Goal: Task Accomplishment & Management: Manage account settings

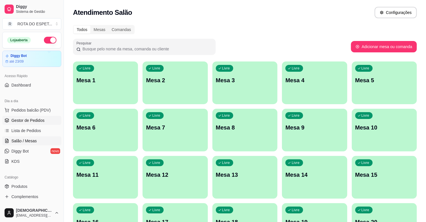
click at [25, 122] on span "Gestor de Pedidos" at bounding box center [27, 121] width 33 height 6
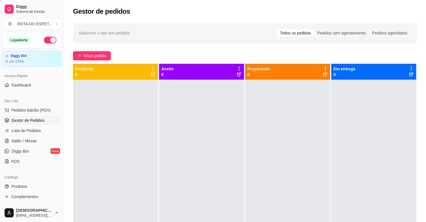
click at [265, 181] on div at bounding box center [287, 191] width 85 height 222
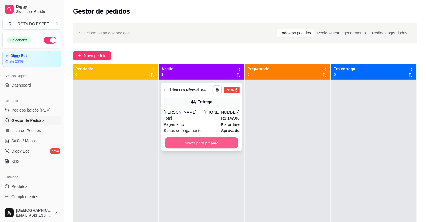
click at [186, 146] on button "Mover para preparo" at bounding box center [202, 143] width 74 height 11
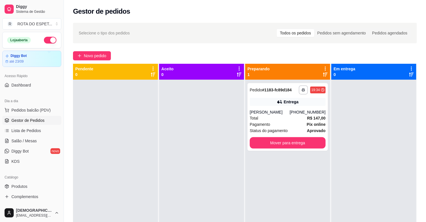
drag, startPoint x: 130, startPoint y: 165, endPoint x: 152, endPoint y: 161, distance: 22.9
click at [130, 165] on div at bounding box center [115, 191] width 85 height 222
click at [284, 119] on div "Total R$ 147,00" at bounding box center [288, 118] width 76 height 6
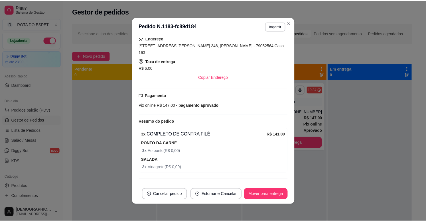
scroll to position [138, 0]
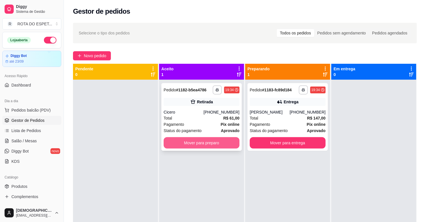
click at [226, 141] on button "Mover para preparo" at bounding box center [202, 142] width 76 height 11
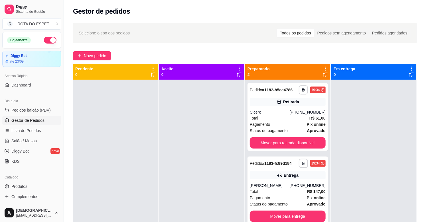
click at [197, 130] on div at bounding box center [201, 191] width 85 height 222
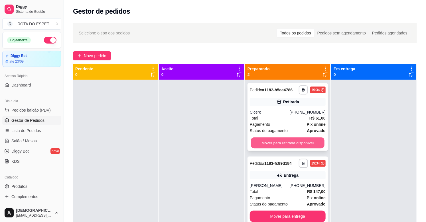
click at [292, 143] on button "Mover para retirada disponível" at bounding box center [288, 143] width 74 height 11
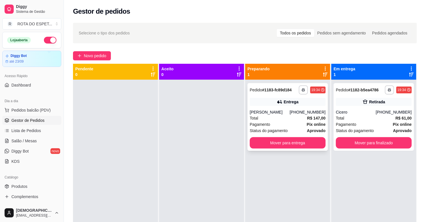
click at [269, 114] on div "Maria José" at bounding box center [270, 112] width 40 height 6
click at [176, 186] on div at bounding box center [201, 191] width 85 height 222
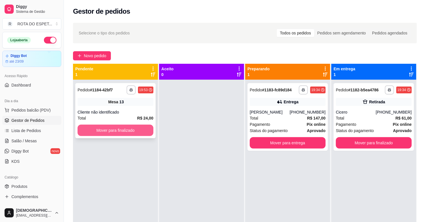
click at [103, 127] on button "Mover para finalizado" at bounding box center [116, 130] width 76 height 11
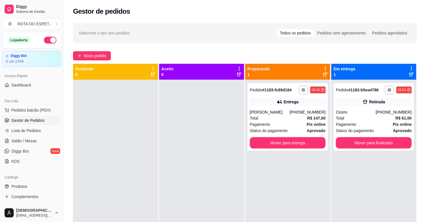
click at [187, 196] on div at bounding box center [201, 191] width 85 height 222
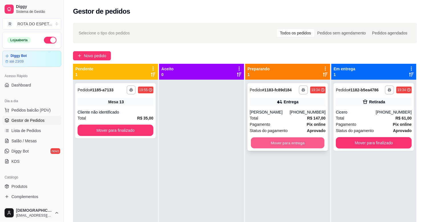
click at [310, 146] on button "Mover para entrega" at bounding box center [288, 143] width 74 height 11
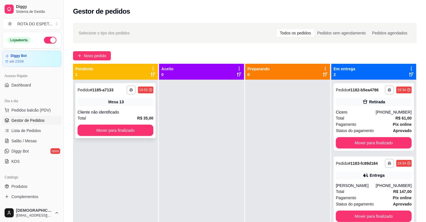
click at [135, 129] on button "Mover para finalizado" at bounding box center [116, 130] width 76 height 11
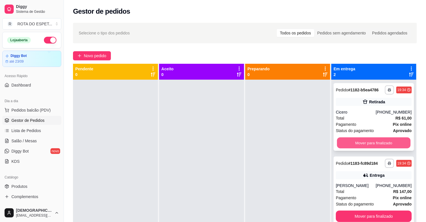
click at [360, 142] on button "Mover para finalizado" at bounding box center [374, 143] width 74 height 11
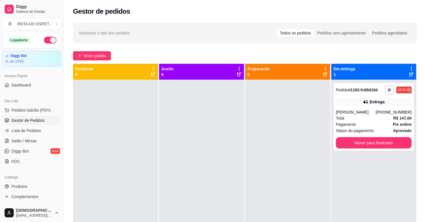
click at [175, 169] on div at bounding box center [201, 191] width 85 height 222
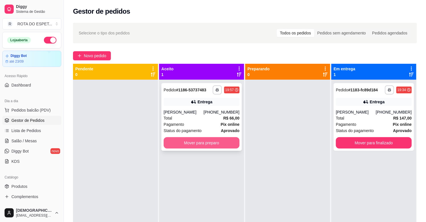
click at [198, 146] on button "Mover para preparo" at bounding box center [202, 142] width 76 height 11
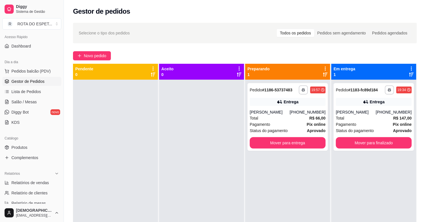
scroll to position [95, 0]
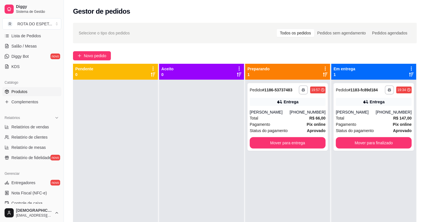
click at [28, 91] on link "Produtos" at bounding box center [31, 91] width 59 height 9
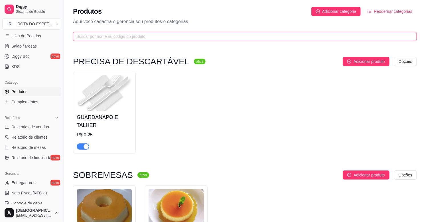
click at [119, 33] on input "text" at bounding box center [242, 36] width 332 height 6
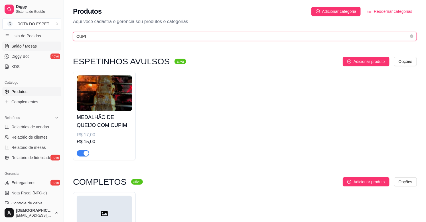
type input "CUPI"
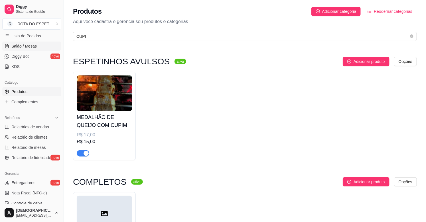
click at [22, 44] on span "Salão / Mesas" at bounding box center [23, 46] width 25 height 6
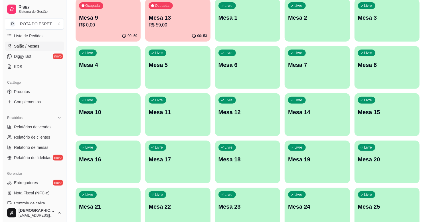
scroll to position [95, 0]
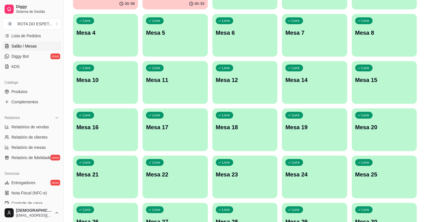
click at [398, 135] on div "Livre Mesa 20" at bounding box center [384, 127] width 65 height 36
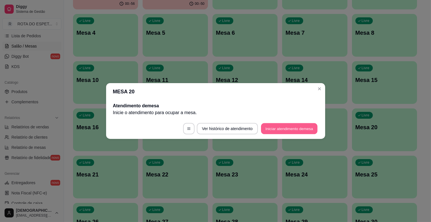
click at [288, 127] on button "Iniciar atendimento de mesa" at bounding box center [289, 128] width 56 height 11
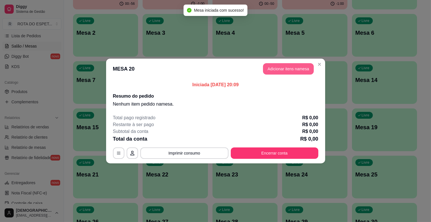
click at [287, 72] on button "Adicionar itens na mesa" at bounding box center [288, 68] width 51 height 11
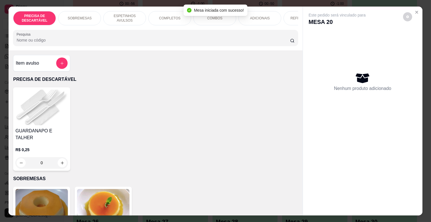
click at [172, 16] on p "COMPLETOS" at bounding box center [169, 18] width 21 height 5
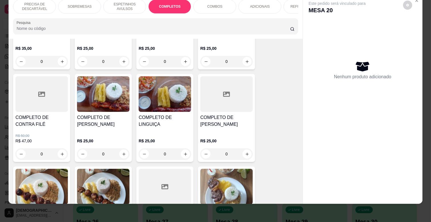
scroll to position [690, 0]
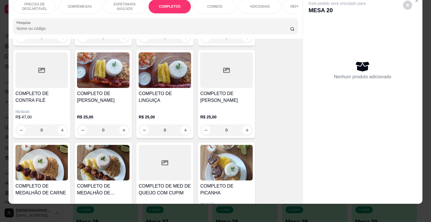
click at [223, 109] on div "R$ 25,00 0" at bounding box center [226, 122] width 52 height 27
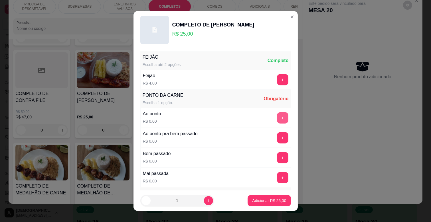
click at [277, 118] on button "+" at bounding box center [282, 117] width 11 height 11
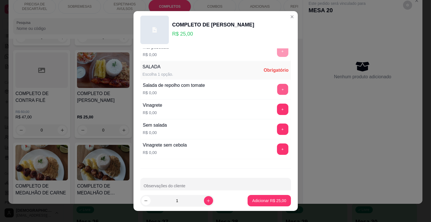
click at [277, 89] on button "+" at bounding box center [282, 89] width 11 height 11
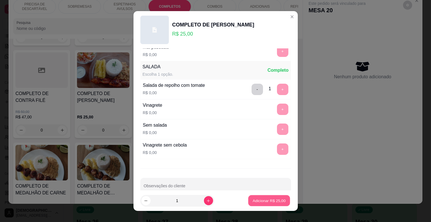
click at [267, 199] on p "Adicionar R$ 25,00" at bounding box center [268, 200] width 33 height 5
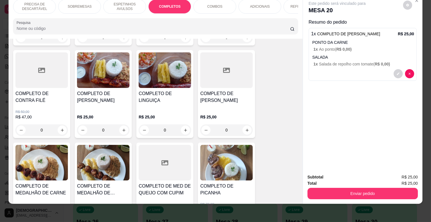
click at [263, 4] on p "ADICIONAIS" at bounding box center [260, 6] width 20 height 5
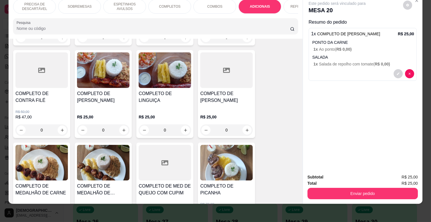
scroll to position [975, 0]
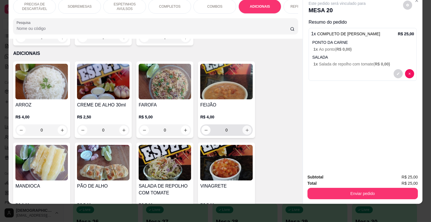
click at [245, 128] on icon "increase-product-quantity" at bounding box center [247, 130] width 4 height 4
type input "1"
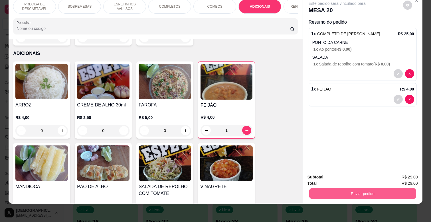
click at [366, 192] on button "Enviar pedido" at bounding box center [362, 193] width 107 height 11
click at [358, 179] on button "Não registrar e enviar pedido" at bounding box center [344, 175] width 58 height 11
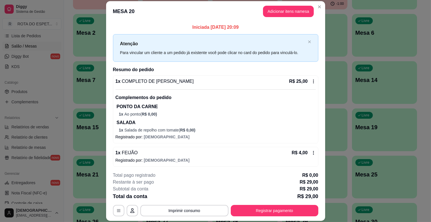
click at [290, 203] on div "**********" at bounding box center [215, 194] width 205 height 44
click at [288, 210] on button "Registrar pagamento" at bounding box center [274, 210] width 87 height 11
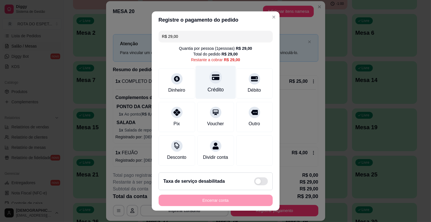
click at [195, 73] on div "Crédito" at bounding box center [215, 82] width 40 height 33
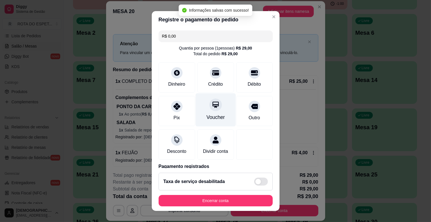
type input "R$ 0,00"
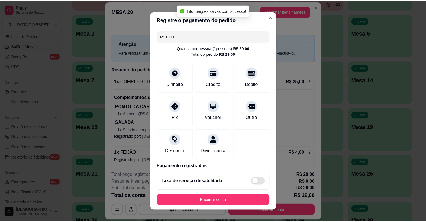
scroll to position [30, 0]
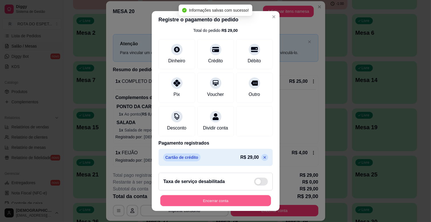
click at [219, 203] on button "Encerrar conta" at bounding box center [215, 200] width 111 height 11
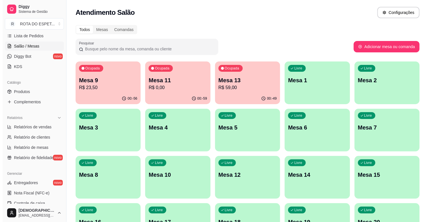
scroll to position [0, 0]
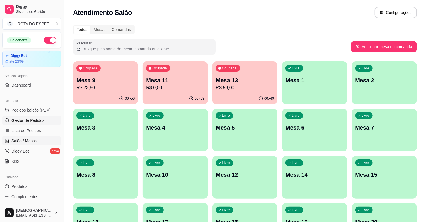
click at [39, 116] on link "Gestor de Pedidos" at bounding box center [31, 120] width 59 height 9
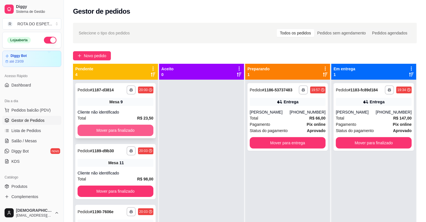
click at [137, 127] on button "Mover para finalizado" at bounding box center [116, 130] width 76 height 11
click at [137, 127] on button "Mover para finalizado" at bounding box center [116, 130] width 74 height 11
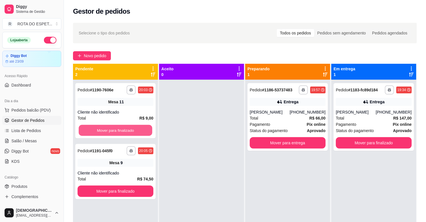
click at [137, 127] on button "Mover para finalizado" at bounding box center [116, 130] width 74 height 11
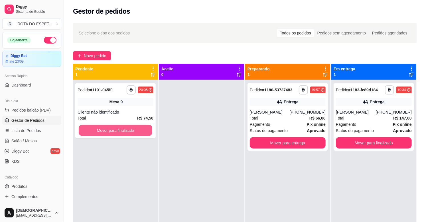
click at [137, 127] on button "Mover para finalizado" at bounding box center [116, 130] width 74 height 11
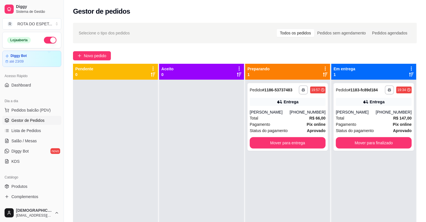
click at [184, 181] on div at bounding box center [201, 191] width 85 height 222
click at [195, 151] on div at bounding box center [201, 191] width 85 height 222
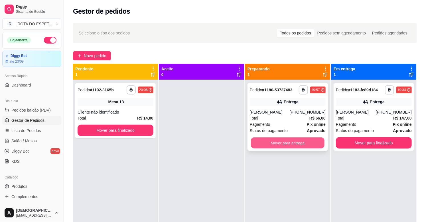
click at [270, 140] on button "Mover para entrega" at bounding box center [288, 143] width 74 height 11
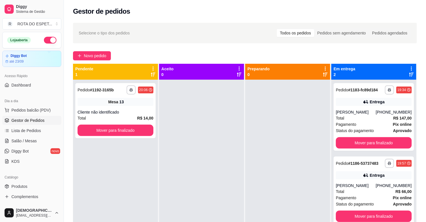
click at [276, 149] on div at bounding box center [287, 191] width 85 height 222
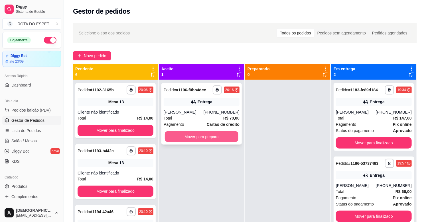
click at [218, 136] on button "Mover para preparo" at bounding box center [202, 136] width 74 height 11
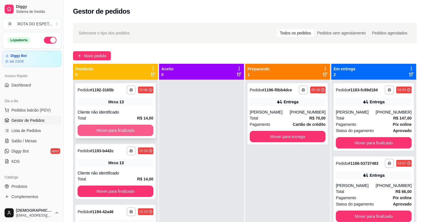
click at [109, 134] on button "Mover para finalizado" at bounding box center [116, 130] width 76 height 11
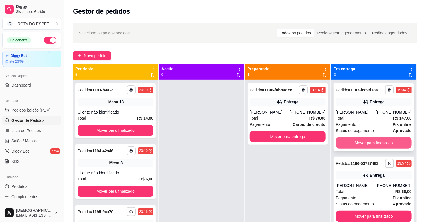
click at [389, 141] on button "Mover para finalizado" at bounding box center [374, 142] width 76 height 11
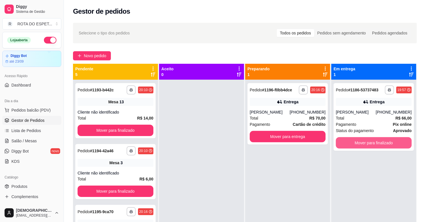
click at [389, 141] on button "Mover para finalizado" at bounding box center [374, 142] width 76 height 11
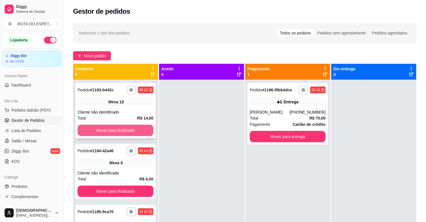
click at [121, 129] on button "Mover para finalizado" at bounding box center [116, 130] width 76 height 11
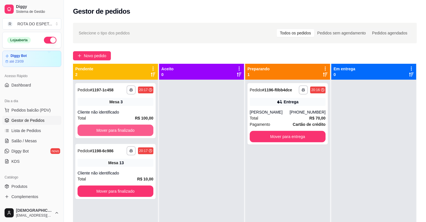
click at [121, 129] on button "Mover para finalizado" at bounding box center [116, 130] width 76 height 11
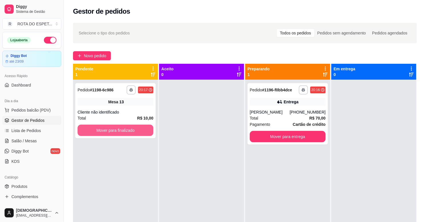
click at [121, 129] on button "Mover para finalizado" at bounding box center [116, 130] width 76 height 11
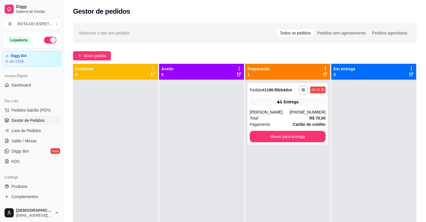
click at [191, 194] on div at bounding box center [201, 191] width 85 height 222
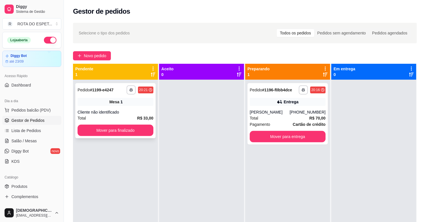
click at [130, 124] on div "**********" at bounding box center [115, 110] width 80 height 55
click at [121, 133] on button "Mover para finalizado" at bounding box center [116, 130] width 76 height 11
click at [121, 133] on div "Mover para finalizado" at bounding box center [116, 130] width 76 height 11
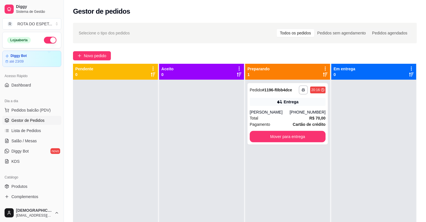
click at [309, 168] on div "**********" at bounding box center [287, 191] width 85 height 222
click at [215, 170] on div at bounding box center [201, 191] width 85 height 222
click at [41, 138] on link "Salão / Mesas" at bounding box center [31, 140] width 59 height 9
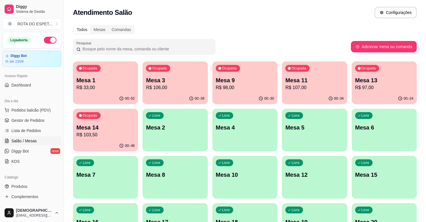
click at [380, 84] on p "R$ 97,00" at bounding box center [384, 87] width 58 height 7
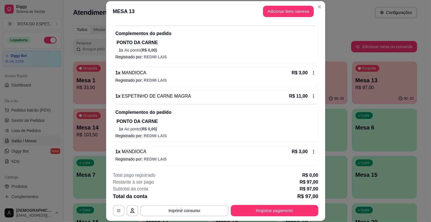
scroll to position [286, 0]
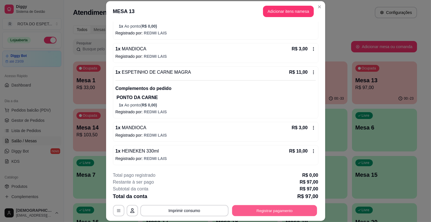
click at [264, 213] on button "Registrar pagamento" at bounding box center [274, 210] width 85 height 11
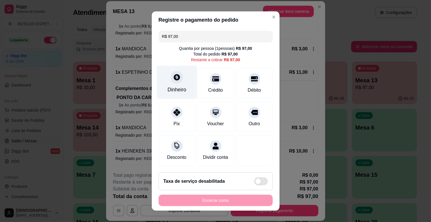
click at [174, 87] on div "Dinheiro" at bounding box center [176, 89] width 19 height 7
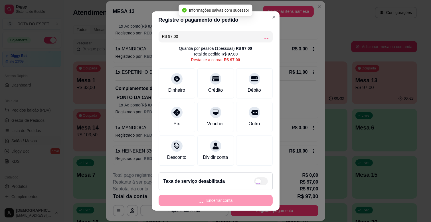
type input "R$ 0,00"
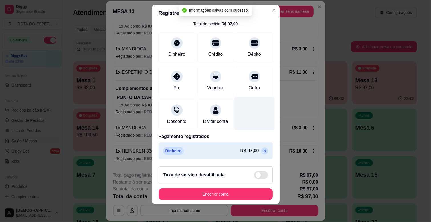
scroll to position [7, 0]
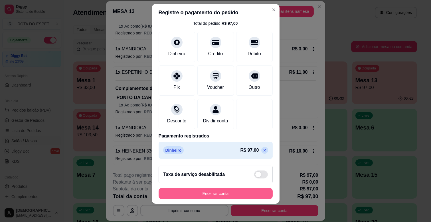
click at [233, 193] on button "Encerrar conta" at bounding box center [215, 193] width 114 height 11
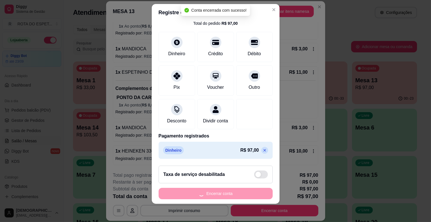
scroll to position [0, 0]
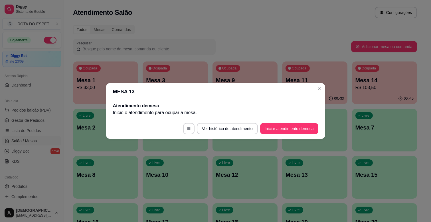
click at [277, 39] on div "Pesquisar" at bounding box center [212, 47] width 278 height 16
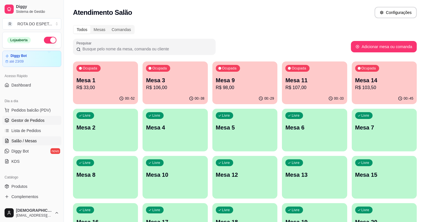
click at [37, 118] on span "Gestor de Pedidos" at bounding box center [27, 121] width 33 height 6
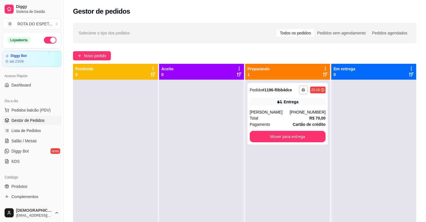
click at [181, 131] on div at bounding box center [201, 191] width 85 height 222
drag, startPoint x: 181, startPoint y: 131, endPoint x: 152, endPoint y: 158, distance: 39.3
click at [181, 131] on div at bounding box center [201, 191] width 85 height 222
click at [211, 201] on div at bounding box center [201, 191] width 85 height 222
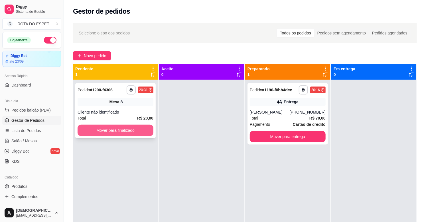
click at [126, 134] on button "Mover para finalizado" at bounding box center [116, 130] width 76 height 11
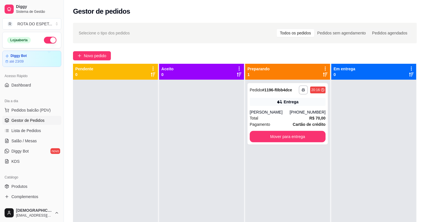
click at [182, 187] on div at bounding box center [201, 191] width 85 height 222
click at [272, 138] on button "Mover para entrega" at bounding box center [288, 136] width 76 height 11
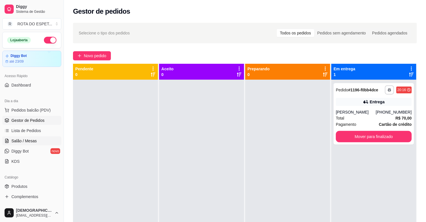
click at [40, 141] on link "Salão / Mesas" at bounding box center [31, 140] width 59 height 9
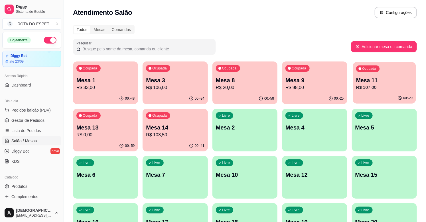
click at [382, 74] on div "Ocupada Mesa 11 R$ 107,00" at bounding box center [383, 77] width 63 height 31
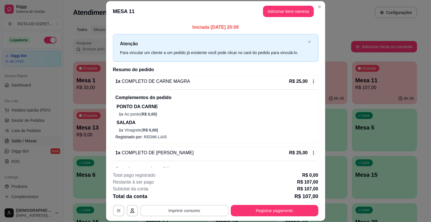
click at [189, 209] on button "Imprimir consumo" at bounding box center [184, 210] width 88 height 11
click at [200, 197] on button "IMPRESSORA CAIXA" at bounding box center [184, 197] width 46 height 9
click at [294, 208] on button "Registrar pagamento" at bounding box center [274, 210] width 85 height 11
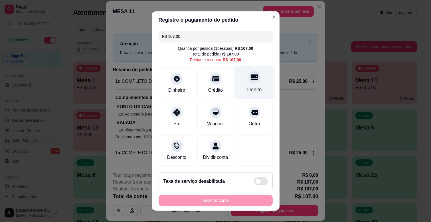
click at [251, 83] on div "Débito" at bounding box center [254, 82] width 40 height 33
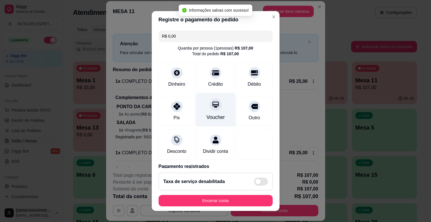
type input "R$ 0,00"
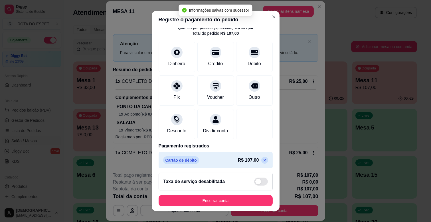
scroll to position [30, 0]
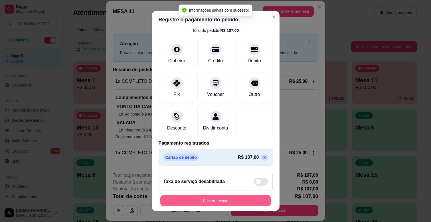
click at [231, 198] on button "Encerrar conta" at bounding box center [215, 200] width 111 height 11
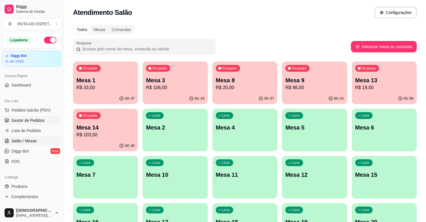
click at [49, 122] on link "Gestor de Pedidos" at bounding box center [31, 120] width 59 height 9
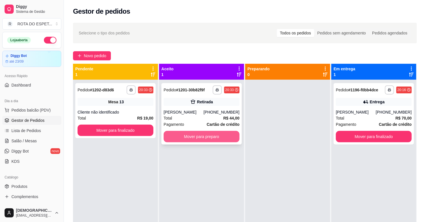
click at [182, 135] on button "Mover para preparo" at bounding box center [202, 136] width 76 height 11
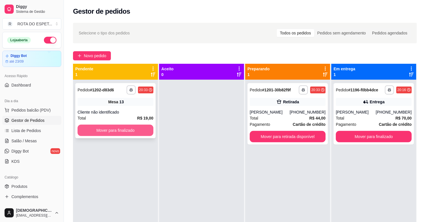
click at [113, 133] on button "Mover para finalizado" at bounding box center [116, 130] width 76 height 11
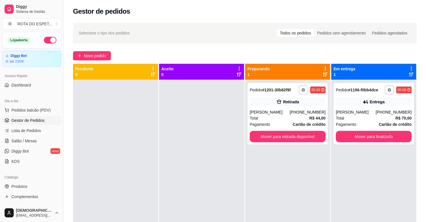
drag, startPoint x: 184, startPoint y: 169, endPoint x: 184, endPoint y: 166, distance: 3.7
click at [184, 169] on div at bounding box center [201, 191] width 85 height 222
click at [26, 142] on span "Salão / Mesas" at bounding box center [23, 141] width 25 height 6
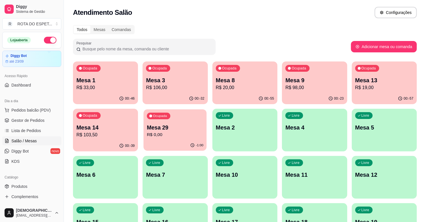
click at [197, 131] on p "Mesa 29" at bounding box center [175, 128] width 56 height 8
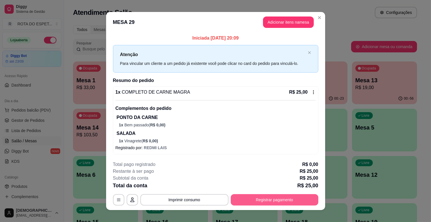
click at [257, 195] on button "Registrar pagamento" at bounding box center [274, 199] width 87 height 11
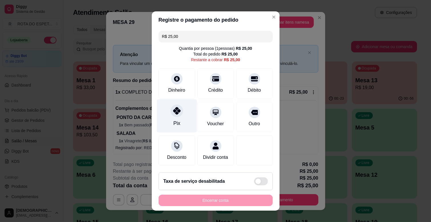
click at [166, 108] on div "Pix" at bounding box center [176, 115] width 40 height 33
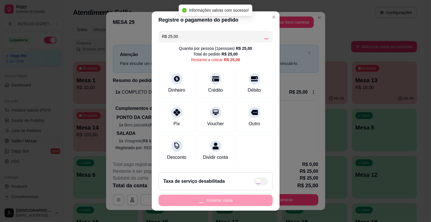
type input "R$ 0,00"
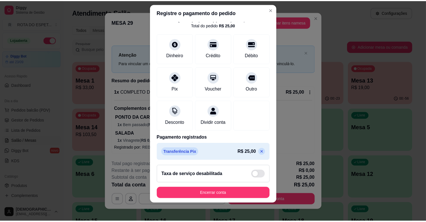
scroll to position [30, 0]
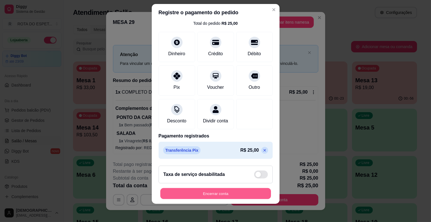
click at [203, 194] on button "Encerrar conta" at bounding box center [215, 193] width 111 height 11
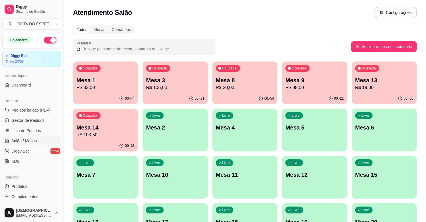
click at [381, 33] on div "Todos Mesas Comandas" at bounding box center [245, 29] width 344 height 9
click at [38, 120] on span "Gestor de Pedidos" at bounding box center [27, 121] width 33 height 6
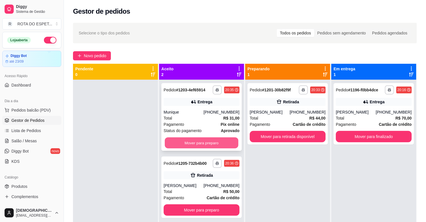
click at [214, 146] on button "Mover para preparo" at bounding box center [202, 143] width 74 height 11
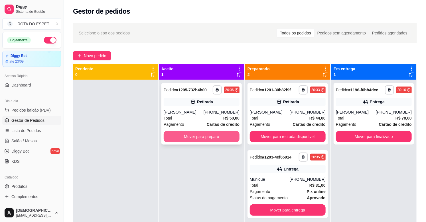
click at [197, 137] on button "Mover para preparo" at bounding box center [202, 136] width 76 height 11
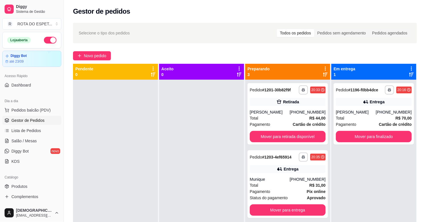
click at [180, 173] on div at bounding box center [201, 191] width 85 height 222
click at [179, 197] on div at bounding box center [201, 191] width 85 height 222
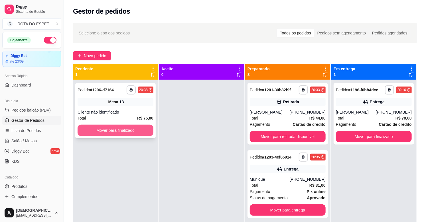
click at [119, 130] on button "Mover para finalizado" at bounding box center [116, 130] width 76 height 11
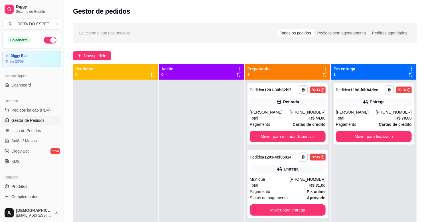
click at [380, 157] on div "**********" at bounding box center [373, 191] width 85 height 222
click at [33, 111] on span "Pedidos balcão (PDV)" at bounding box center [30, 110] width 39 height 6
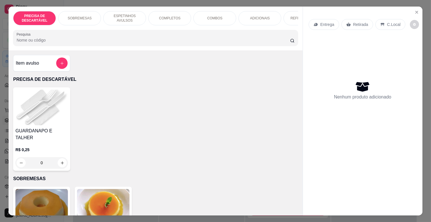
click at [173, 83] on p "PRECISA DE DESCARTÁVEL" at bounding box center [155, 79] width 285 height 7
click at [414, 10] on icon "Close" at bounding box center [416, 12] width 5 height 5
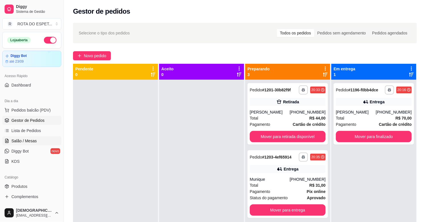
click at [34, 140] on span "Salão / Mesas" at bounding box center [23, 141] width 25 height 6
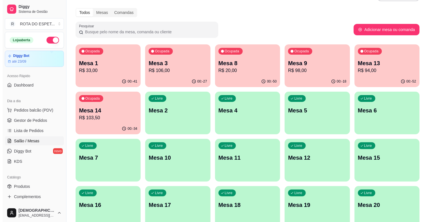
scroll to position [32, 0]
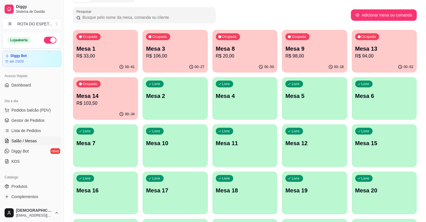
click at [386, 188] on p "Mesa 20" at bounding box center [384, 191] width 58 height 8
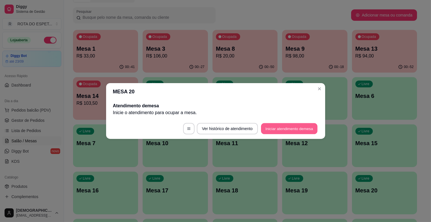
click at [286, 131] on button "Iniciar atendimento de mesa" at bounding box center [289, 128] width 56 height 11
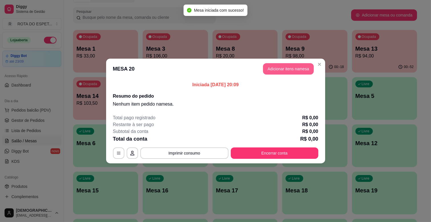
click at [283, 69] on button "Adicionar itens na mesa" at bounding box center [288, 68] width 51 height 11
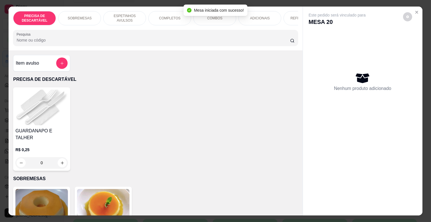
click at [138, 17] on p "ESPETINHOS AVULSOS" at bounding box center [124, 18] width 33 height 9
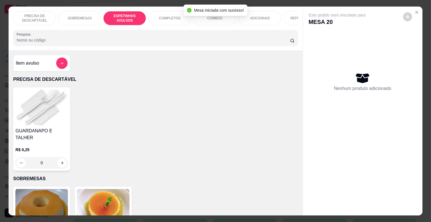
scroll to position [14, 0]
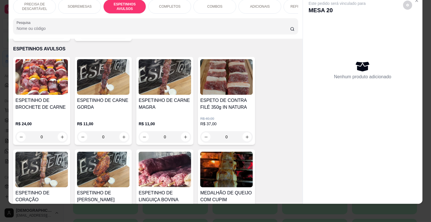
click at [178, 115] on div "R$ 11,00 0" at bounding box center [164, 128] width 52 height 27
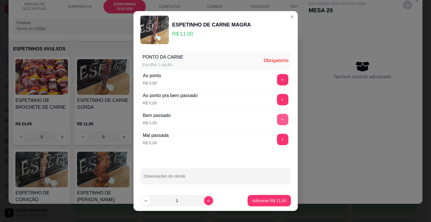
click at [277, 120] on button "+" at bounding box center [282, 119] width 11 height 11
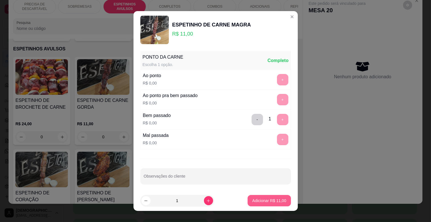
click at [268, 197] on button "Adicionar R$ 11,00" at bounding box center [268, 200] width 43 height 11
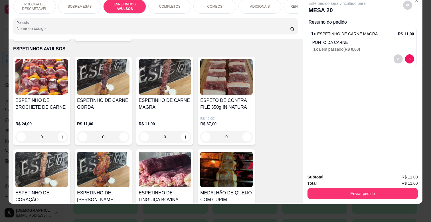
click at [262, 4] on p "ADICIONAIS" at bounding box center [260, 6] width 20 height 5
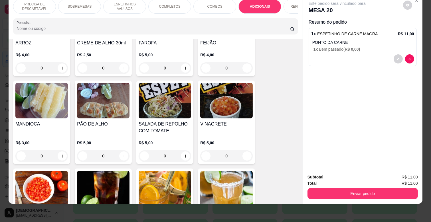
scroll to position [1038, 0]
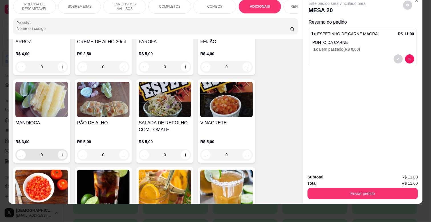
click at [58, 151] on button "increase-product-quantity" at bounding box center [62, 155] width 9 height 9
type input "1"
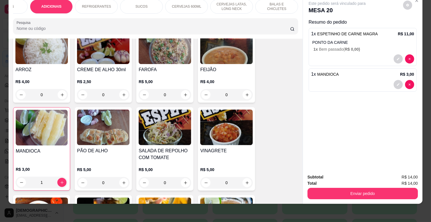
scroll to position [1006, 0]
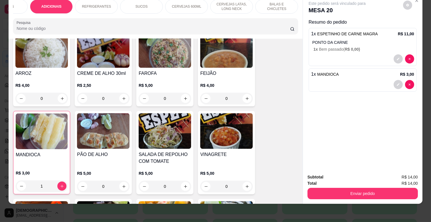
click at [98, 4] on p "REFRIGERANTES" at bounding box center [96, 6] width 29 height 5
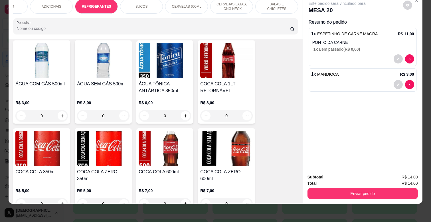
scroll to position [1306, 0]
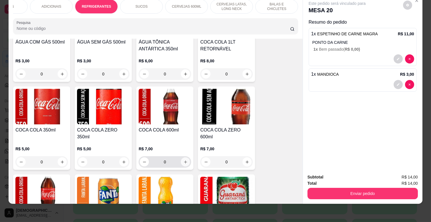
click at [183, 160] on icon "increase-product-quantity" at bounding box center [185, 162] width 4 height 4
type input "1"
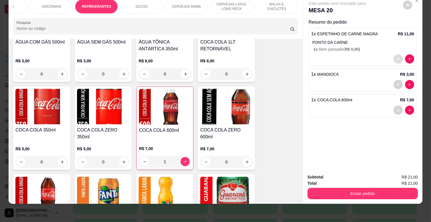
click at [396, 54] on button "decrease-product-quantity" at bounding box center [397, 58] width 9 height 9
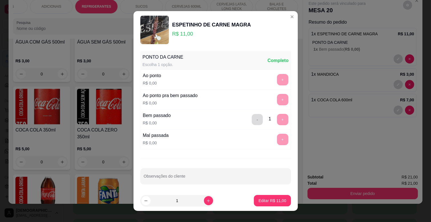
click at [251, 121] on button "-" at bounding box center [256, 119] width 11 height 11
click at [277, 77] on button "+" at bounding box center [282, 79] width 11 height 11
click at [269, 200] on p "Editar R$ 11,00" at bounding box center [272, 201] width 28 height 6
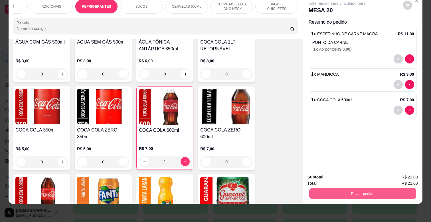
click at [316, 188] on button "Enviar pedido" at bounding box center [362, 193] width 107 height 11
click at [329, 174] on button "Não registrar e enviar pedido" at bounding box center [344, 175] width 58 height 11
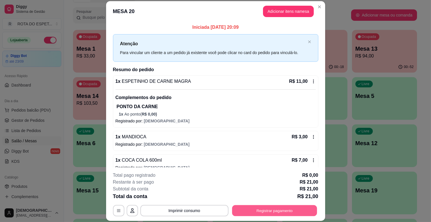
click at [272, 211] on button "Registrar pagamento" at bounding box center [274, 210] width 85 height 11
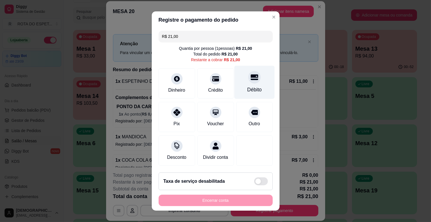
click at [247, 90] on div "Débito" at bounding box center [254, 89] width 15 height 7
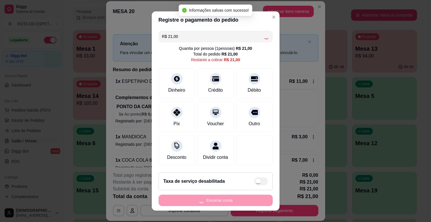
type input "R$ 0,00"
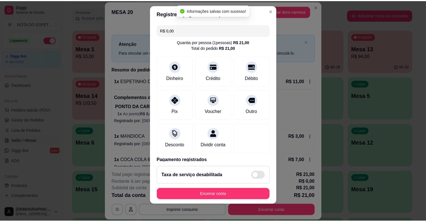
scroll to position [7, 0]
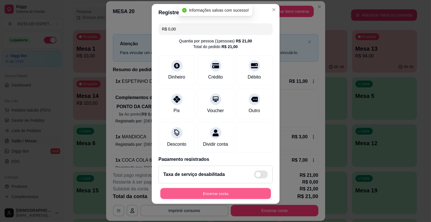
click at [235, 194] on button "Encerrar conta" at bounding box center [215, 193] width 111 height 11
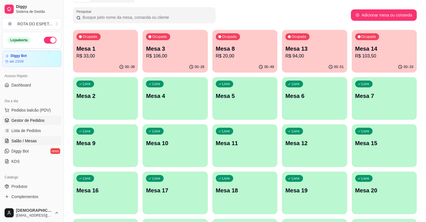
click at [36, 120] on span "Gestor de Pedidos" at bounding box center [27, 121] width 33 height 6
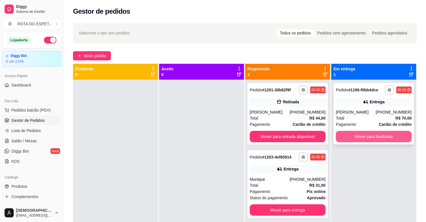
click at [369, 137] on button "Mover para finalizado" at bounding box center [374, 136] width 76 height 11
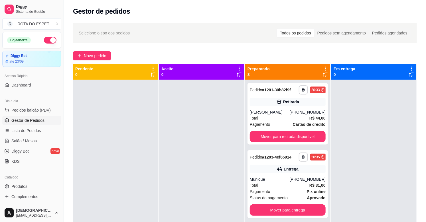
click at [172, 178] on div at bounding box center [201, 191] width 85 height 222
click at [30, 143] on span "Salão / Mesas" at bounding box center [23, 141] width 25 height 6
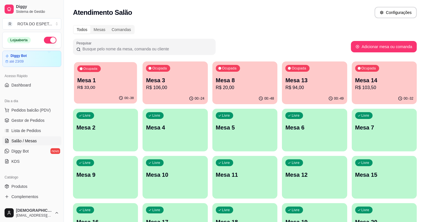
click at [115, 73] on div "Ocupada Mesa 1 R$ 33,00" at bounding box center [105, 77] width 63 height 31
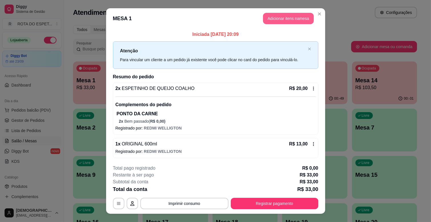
click at [292, 21] on button "Adicionar itens na mesa" at bounding box center [288, 18] width 51 height 11
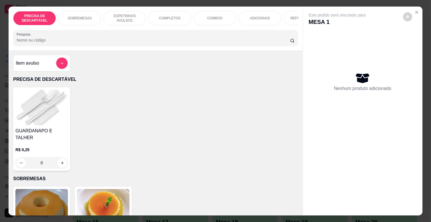
click at [136, 15] on p "ESPETINHOS AVULSOS" at bounding box center [124, 18] width 33 height 9
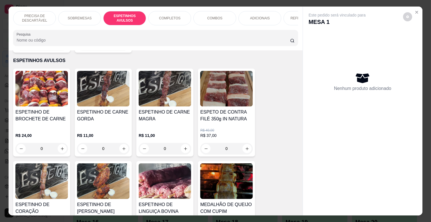
scroll to position [14, 0]
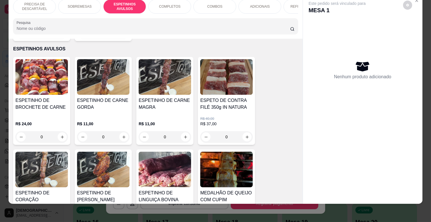
click at [182, 131] on div "0" at bounding box center [164, 136] width 52 height 11
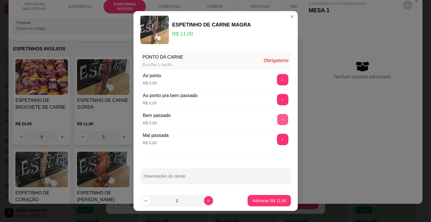
click at [277, 121] on button "+" at bounding box center [282, 119] width 11 height 11
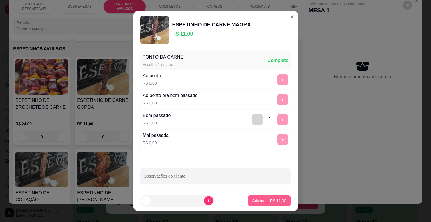
click at [263, 202] on p "Adicionar R$ 11,00" at bounding box center [269, 201] width 34 height 6
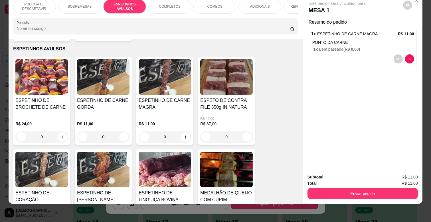
click at [249, 5] on div "ADICIONAIS" at bounding box center [259, 6] width 43 height 14
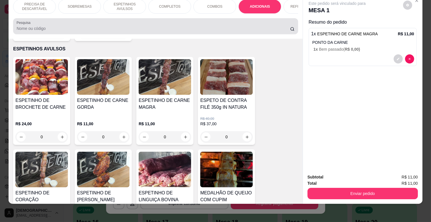
scroll to position [975, 0]
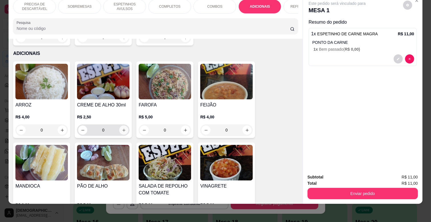
click at [123, 128] on icon "increase-product-quantity" at bounding box center [124, 130] width 4 height 4
type input "1"
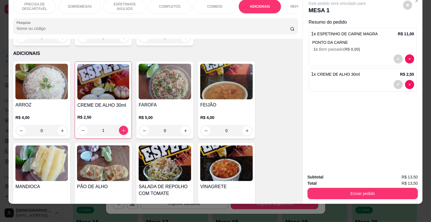
scroll to position [1038, 0]
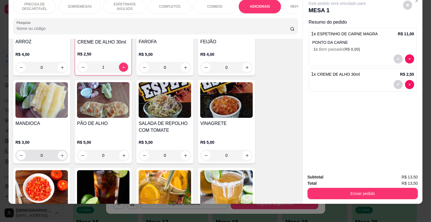
click at [61, 151] on button "increase-product-quantity" at bounding box center [62, 155] width 9 height 9
type input "1"
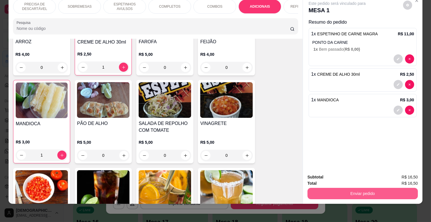
click at [340, 190] on button "Enviar pedido" at bounding box center [362, 193] width 110 height 11
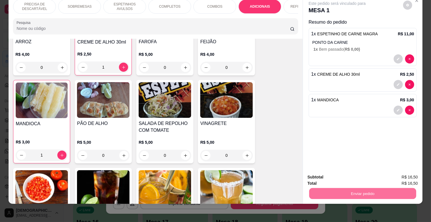
click at [341, 174] on button "Não registrar e enviar pedido" at bounding box center [342, 175] width 59 height 11
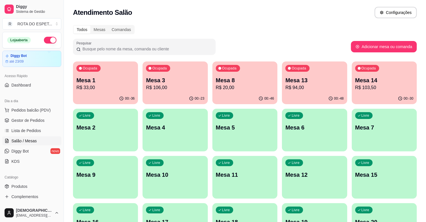
click at [377, 83] on p "Mesa 14" at bounding box center [384, 80] width 58 height 8
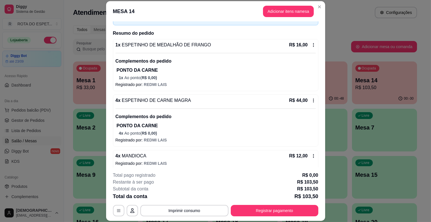
scroll to position [167, 0]
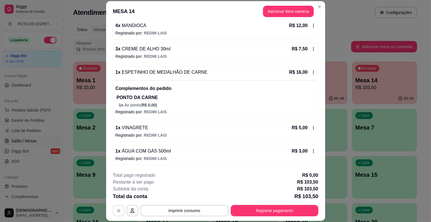
click at [117, 212] on icon "button" at bounding box center [118, 211] width 5 height 5
click at [131, 211] on icon "button" at bounding box center [132, 211] width 5 height 5
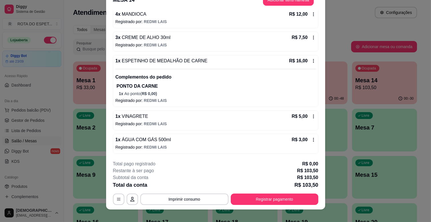
scroll to position [17, 0]
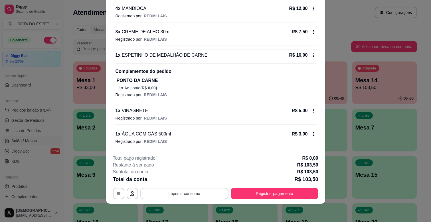
click at [164, 195] on button "Imprimir consumo" at bounding box center [184, 193] width 88 height 11
click at [189, 182] on button "IMPRESSORA CAIXA" at bounding box center [183, 180] width 47 height 9
click at [261, 193] on button "Registrar pagamento" at bounding box center [274, 193] width 85 height 11
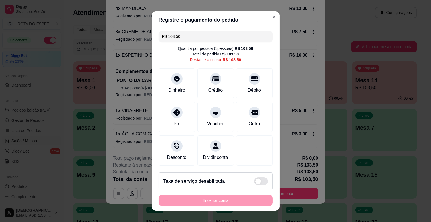
click at [185, 38] on input "R$ 103,50" at bounding box center [215, 36] width 107 height 11
click at [219, 83] on div "Crédito" at bounding box center [215, 82] width 40 height 33
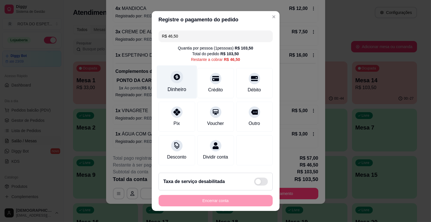
click at [174, 87] on div "Dinheiro" at bounding box center [176, 89] width 19 height 7
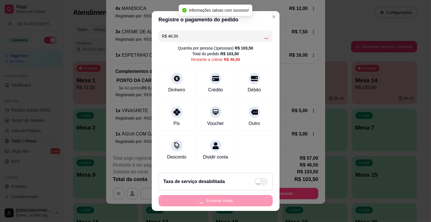
type input "R$ 0,00"
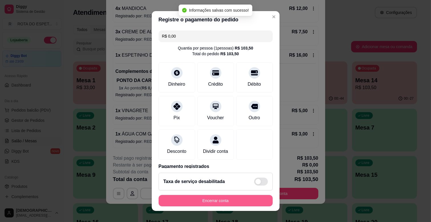
click at [211, 202] on button "Encerrar conta" at bounding box center [215, 200] width 114 height 11
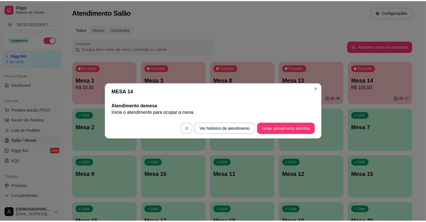
scroll to position [0, 0]
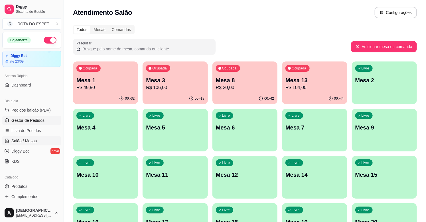
click at [35, 121] on span "Gestor de Pedidos" at bounding box center [27, 121] width 33 height 6
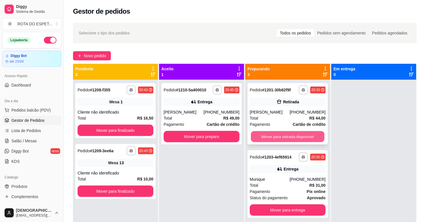
click at [287, 134] on button "Mover para retirada disponível" at bounding box center [288, 136] width 74 height 11
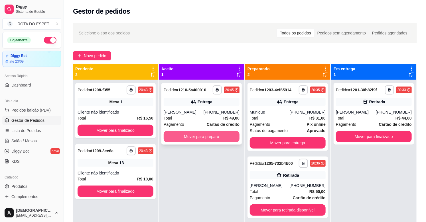
click at [212, 135] on button "Mover para preparo" at bounding box center [202, 136] width 76 height 11
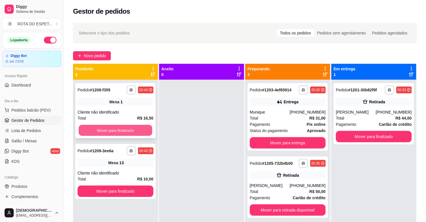
click at [100, 128] on button "Mover para finalizado" at bounding box center [116, 130] width 74 height 11
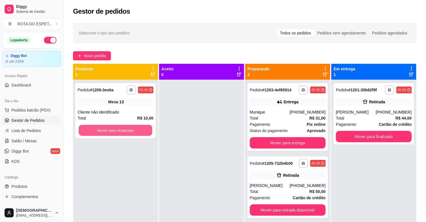
click at [100, 129] on button "Mover para finalizado" at bounding box center [116, 130] width 74 height 11
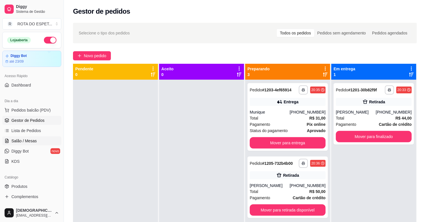
click at [29, 138] on span "Salão / Mesas" at bounding box center [23, 141] width 25 height 6
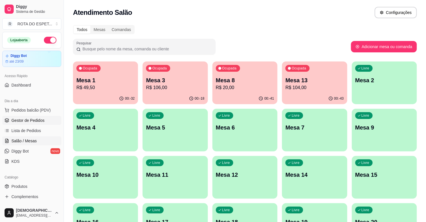
click at [27, 120] on span "Gestor de Pedidos" at bounding box center [27, 121] width 33 height 6
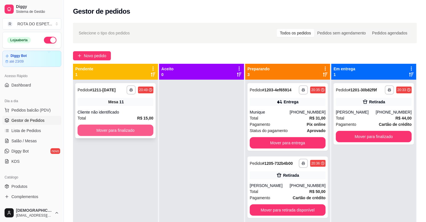
click at [121, 133] on button "Mover para finalizado" at bounding box center [116, 130] width 76 height 11
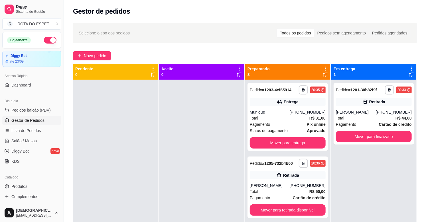
click at [190, 188] on div at bounding box center [201, 191] width 85 height 222
click at [187, 206] on div at bounding box center [201, 191] width 85 height 222
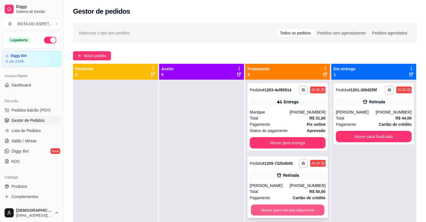
click at [284, 211] on button "Mover para retirada disponível" at bounding box center [288, 210] width 74 height 11
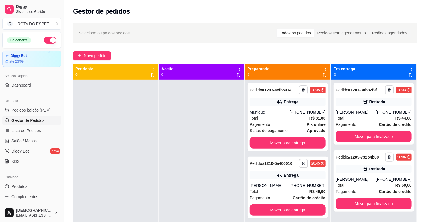
click at [208, 168] on div at bounding box center [201, 191] width 85 height 222
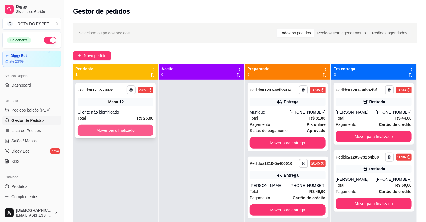
click at [137, 130] on button "Mover para finalizado" at bounding box center [116, 130] width 76 height 11
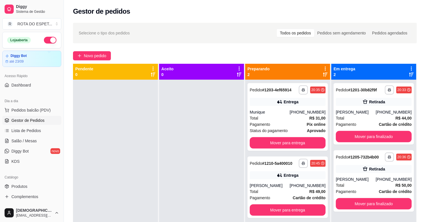
click at [179, 189] on div at bounding box center [201, 191] width 85 height 222
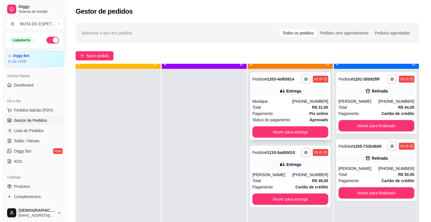
scroll to position [16, 0]
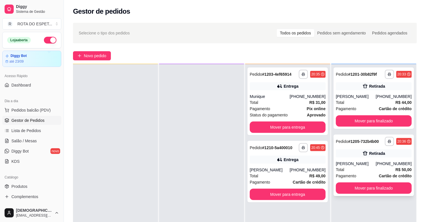
click at [356, 160] on div "**********" at bounding box center [373, 166] width 80 height 62
click at [357, 155] on div "Retirada" at bounding box center [374, 154] width 76 height 8
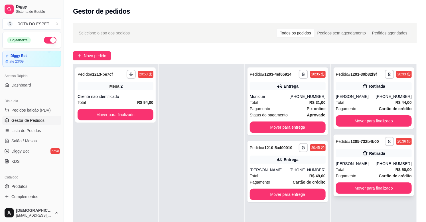
click at [349, 165] on div "Jaqueline Gamarra" at bounding box center [356, 164] width 40 height 6
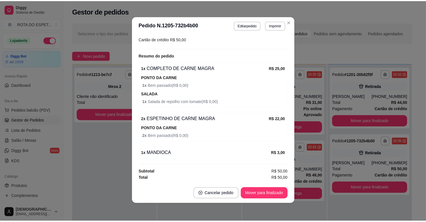
scroll to position [1, 0]
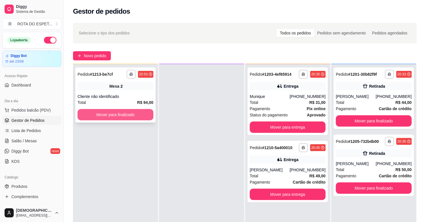
click at [121, 118] on button "Mover para finalizado" at bounding box center [116, 114] width 76 height 11
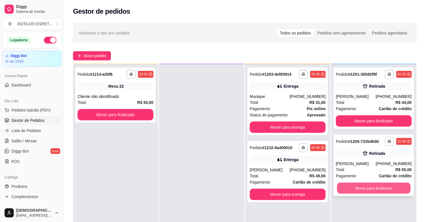
click at [375, 189] on button "Mover para finalizado" at bounding box center [374, 188] width 74 height 11
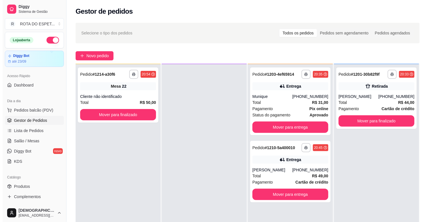
scroll to position [0, 0]
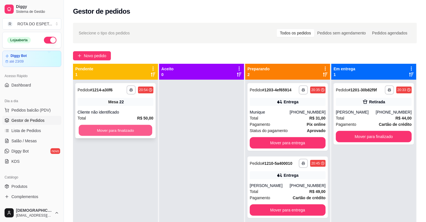
click at [115, 131] on button "Mover para finalizado" at bounding box center [116, 130] width 74 height 11
click at [115, 131] on div "Mover para finalizado" at bounding box center [116, 130] width 76 height 11
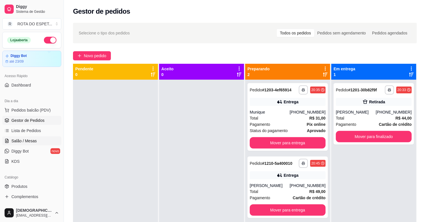
click at [22, 139] on span "Salão / Mesas" at bounding box center [23, 141] width 25 height 6
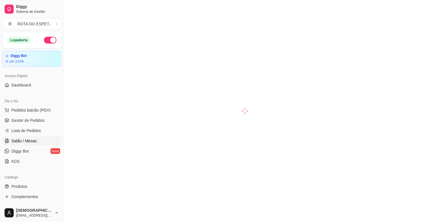
click at [22, 139] on span "Salão / Mesas" at bounding box center [23, 141] width 25 height 6
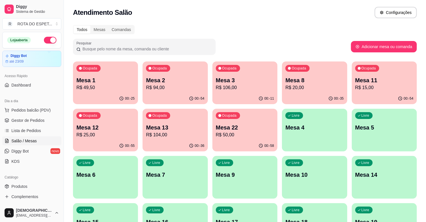
click at [258, 85] on p "R$ 106,00" at bounding box center [245, 87] width 58 height 7
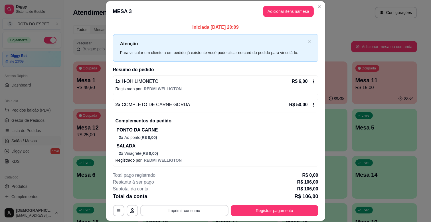
click at [186, 211] on button "Imprimir consumo" at bounding box center [184, 210] width 88 height 11
click at [194, 199] on button "IMPRESSORA CAIXA" at bounding box center [183, 197] width 47 height 9
click at [294, 9] on button "Adicionar itens na mesa" at bounding box center [288, 11] width 51 height 11
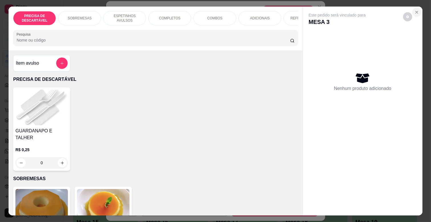
click at [415, 11] on icon "Close" at bounding box center [416, 12] width 2 height 2
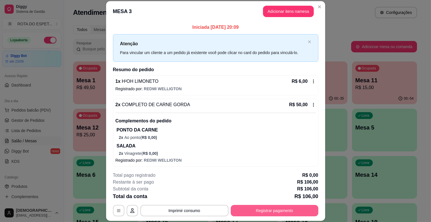
click at [274, 213] on button "Registrar pagamento" at bounding box center [274, 210] width 87 height 11
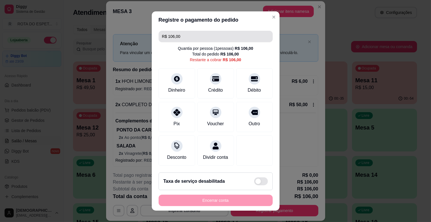
click at [225, 35] on input "R$ 106,00" at bounding box center [215, 36] width 107 height 11
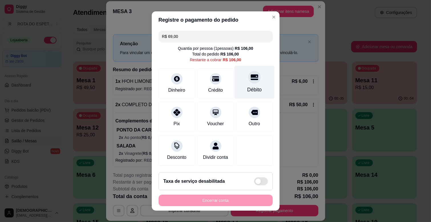
click at [247, 90] on div "Débito" at bounding box center [254, 89] width 15 height 7
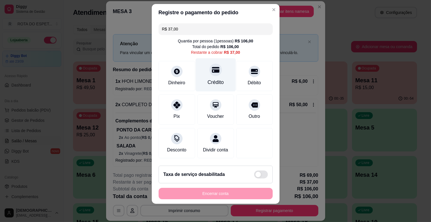
click at [213, 83] on div "Crédito" at bounding box center [215, 82] width 16 height 7
type input "R$ 0,00"
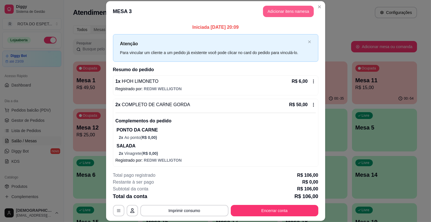
click at [288, 8] on button "Adicionar itens na mesa" at bounding box center [288, 11] width 51 height 11
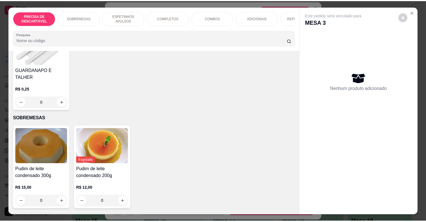
scroll to position [63, 0]
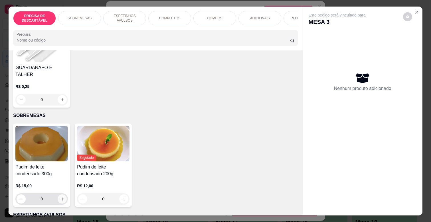
click at [60, 197] on icon "increase-product-quantity" at bounding box center [62, 199] width 4 height 4
type input "1"
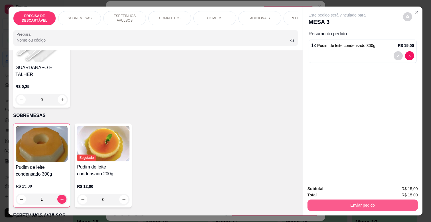
click at [363, 205] on button "Enviar pedido" at bounding box center [362, 205] width 110 height 11
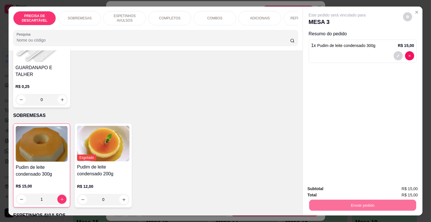
click at [336, 187] on button "Não registrar e enviar pedido" at bounding box center [342, 189] width 59 height 11
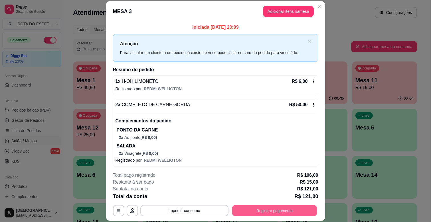
click at [237, 210] on button "Registrar pagamento" at bounding box center [274, 210] width 85 height 11
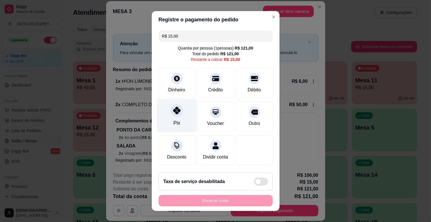
click at [172, 119] on div "Pix" at bounding box center [176, 115] width 40 height 33
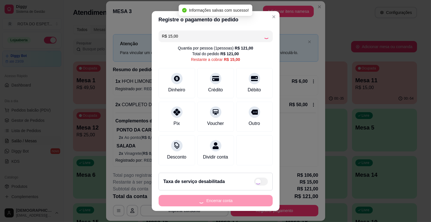
type input "R$ 0,00"
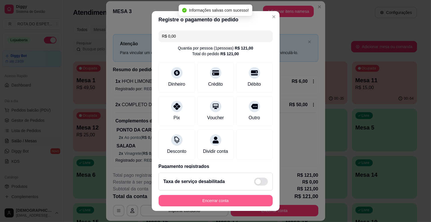
click at [218, 201] on button "Encerrar conta" at bounding box center [215, 200] width 114 height 11
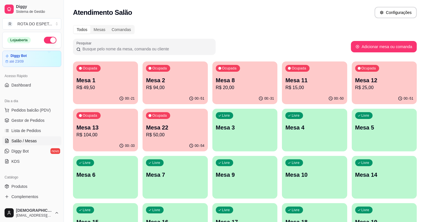
click at [36, 120] on span "Gestor de Pedidos" at bounding box center [27, 121] width 33 height 6
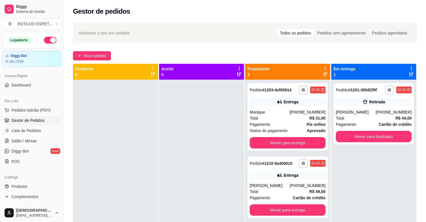
click at [196, 147] on div at bounding box center [201, 191] width 85 height 222
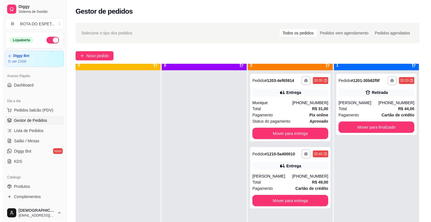
scroll to position [16, 0]
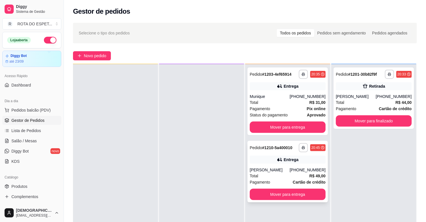
click at [277, 179] on div "Pagamento Cartão de crédito" at bounding box center [288, 182] width 76 height 6
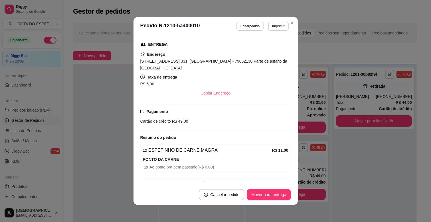
scroll to position [114, 0]
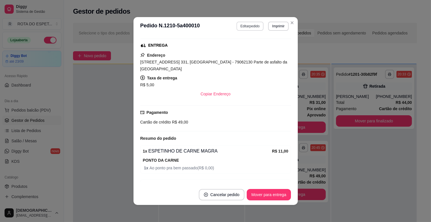
click at [252, 27] on button "Editar pedido" at bounding box center [249, 26] width 27 height 9
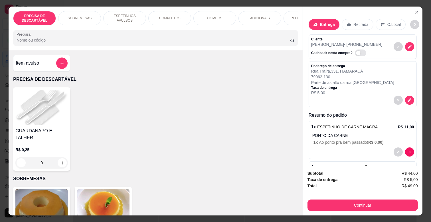
click at [170, 16] on p "COMPLETOS" at bounding box center [169, 18] width 21 height 5
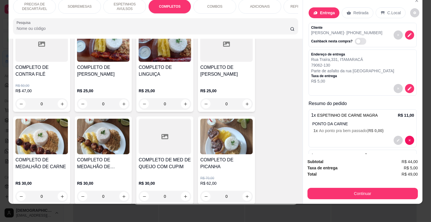
scroll to position [753, 0]
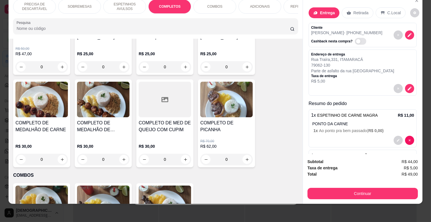
click at [114, 138] on div "R$ 30,00 0" at bounding box center [103, 151] width 52 height 27
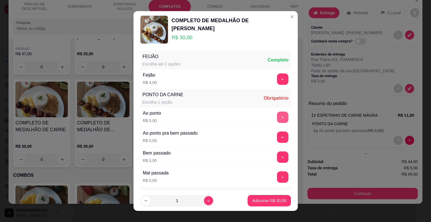
click at [277, 113] on button "+" at bounding box center [282, 117] width 11 height 11
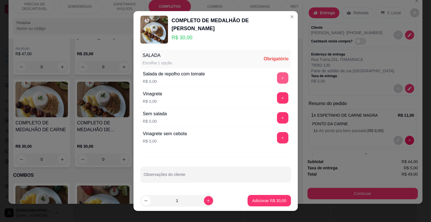
click at [277, 78] on button "+" at bounding box center [282, 77] width 11 height 11
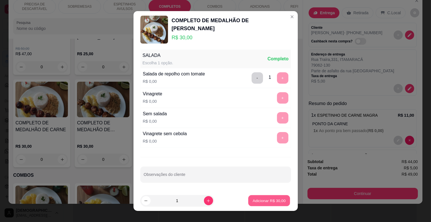
click at [262, 202] on p "Adicionar R$ 30,00" at bounding box center [268, 200] width 33 height 5
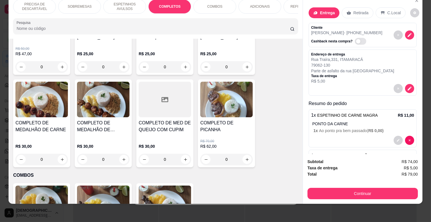
click at [264, 5] on div "ADICIONAIS" at bounding box center [259, 6] width 43 height 14
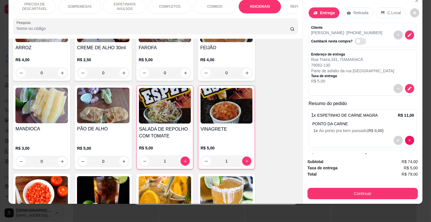
scroll to position [1069, 0]
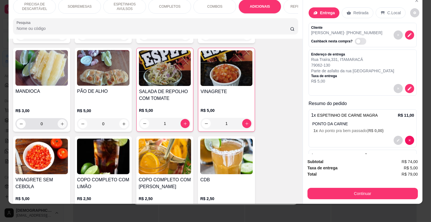
click at [62, 119] on button "increase-product-quantity" at bounding box center [62, 123] width 9 height 9
type input "1"
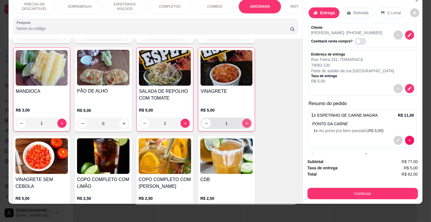
click at [242, 119] on button "increase-product-quantity" at bounding box center [246, 123] width 9 height 9
type input "2"
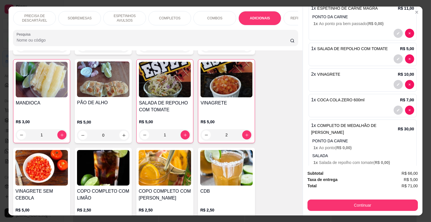
scroll to position [160, 0]
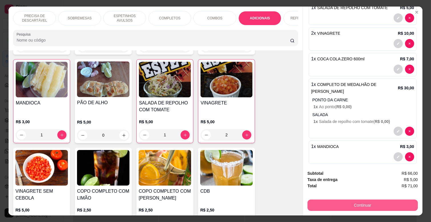
click at [362, 205] on button "Continuar" at bounding box center [362, 205] width 110 height 11
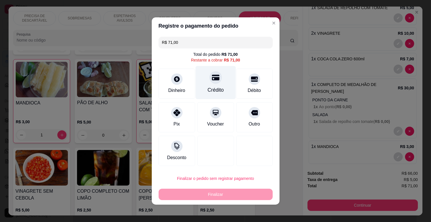
click at [217, 85] on div "Crédito" at bounding box center [215, 82] width 40 height 33
type input "R$ 0,00"
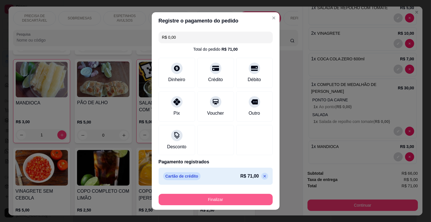
click at [229, 200] on button "Finalizar" at bounding box center [215, 199] width 114 height 11
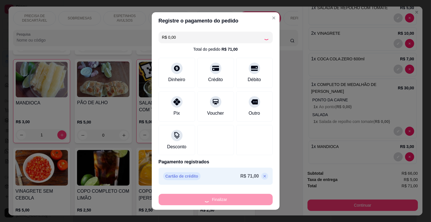
type input "0"
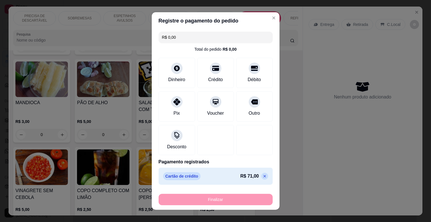
type input "-R$ 71,00"
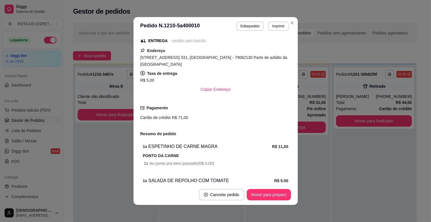
scroll to position [110, 0]
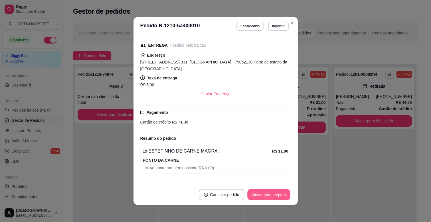
click at [275, 195] on button "Mover para preparo" at bounding box center [268, 194] width 43 height 11
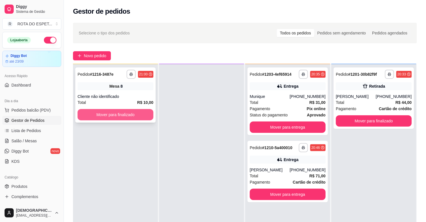
click at [143, 114] on button "Mover para finalizado" at bounding box center [116, 114] width 76 height 11
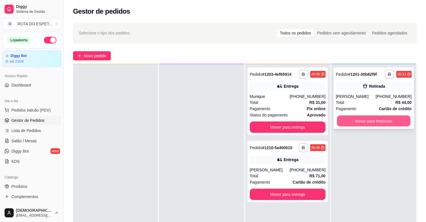
click at [377, 117] on button "Mover para finalizado" at bounding box center [374, 121] width 74 height 11
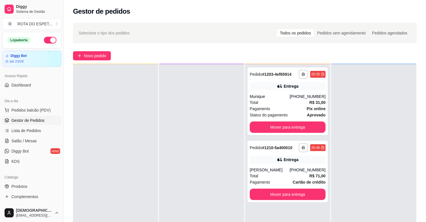
click at [198, 160] on div at bounding box center [201, 175] width 85 height 222
click at [180, 156] on div at bounding box center [201, 175] width 85 height 222
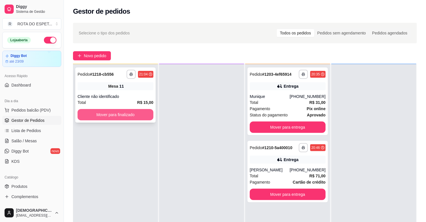
click at [131, 120] on button "Mover para finalizado" at bounding box center [116, 114] width 76 height 11
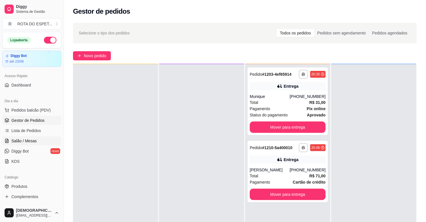
click at [34, 144] on link "Salão / Mesas" at bounding box center [31, 140] width 59 height 9
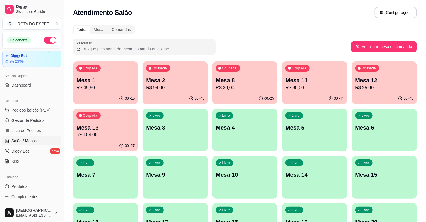
click at [116, 72] on div "Ocupada Mesa 1 R$ 49,50" at bounding box center [105, 78] width 65 height 32
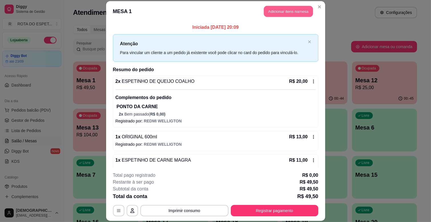
click at [282, 12] on button "Adicionar itens na mesa" at bounding box center [288, 11] width 49 height 11
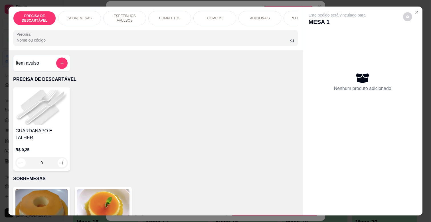
scroll to position [0, 208]
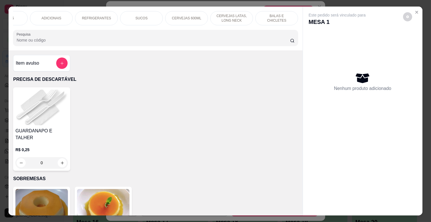
click at [192, 12] on div "CERVEJAS 600ML" at bounding box center [186, 18] width 43 height 14
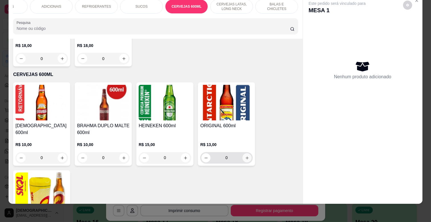
click at [247, 154] on button "increase-product-quantity" at bounding box center [246, 158] width 9 height 9
type input "1"
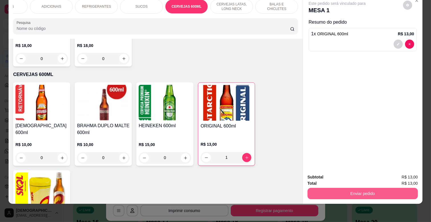
click at [385, 188] on button "Enviar pedido" at bounding box center [362, 193] width 110 height 11
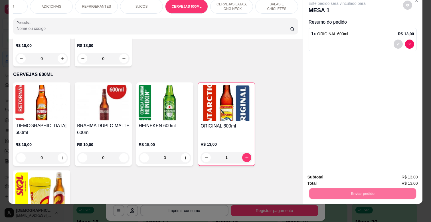
click at [363, 176] on button "Não registrar e enviar pedido" at bounding box center [342, 175] width 59 height 11
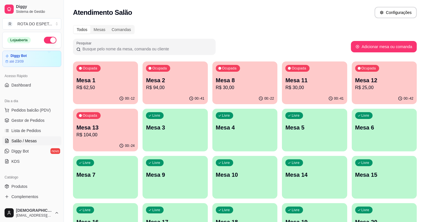
click at [381, 176] on p "Mesa 15" at bounding box center [384, 175] width 58 height 8
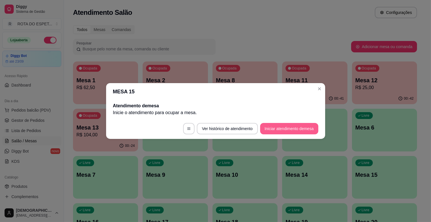
click at [291, 129] on button "Iniciar atendimento de mesa" at bounding box center [289, 128] width 58 height 11
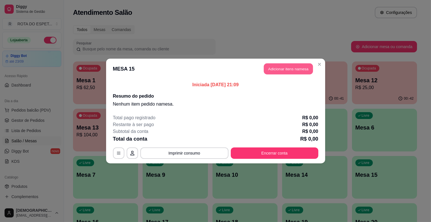
click at [297, 66] on button "Adicionar itens na mesa" at bounding box center [288, 69] width 49 height 11
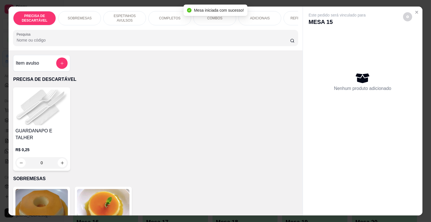
click at [165, 16] on p "COMPLETOS" at bounding box center [169, 18] width 21 height 5
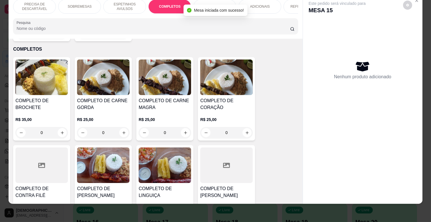
click at [168, 111] on div "R$ 25,00 0" at bounding box center [164, 124] width 52 height 27
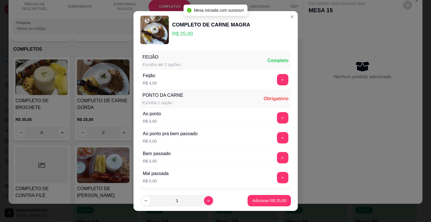
click at [276, 118] on div "+" at bounding box center [282, 117] width 16 height 11
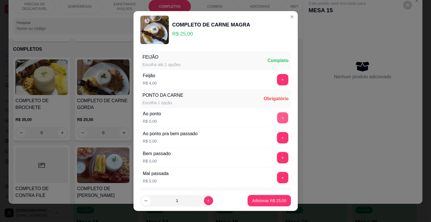
click at [277, 119] on button "+" at bounding box center [282, 118] width 11 height 11
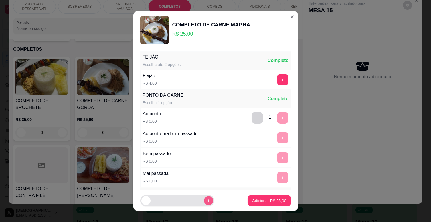
click at [206, 199] on icon "increase-product-quantity" at bounding box center [208, 201] width 4 height 4
type input "2"
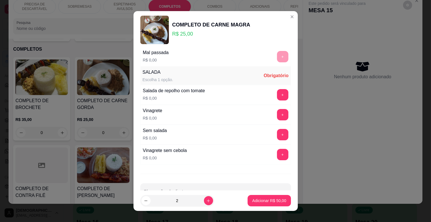
scroll to position [138, 0]
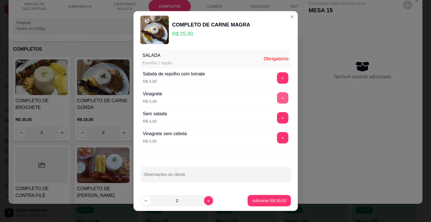
click at [277, 100] on button "+" at bounding box center [282, 97] width 11 height 11
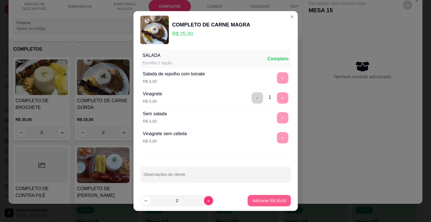
click at [269, 196] on button "Adicionar R$ 50,00" at bounding box center [268, 200] width 43 height 11
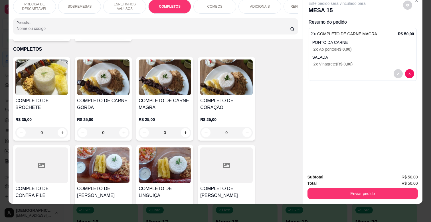
click at [133, 2] on p "ESPETINHOS AVULSOS" at bounding box center [124, 6] width 33 height 9
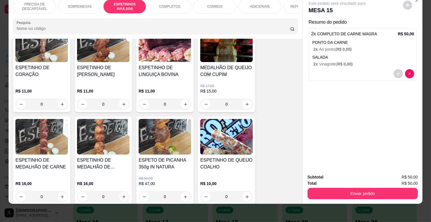
scroll to position [376, 0]
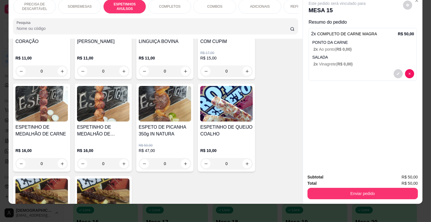
click at [95, 115] on img at bounding box center [103, 104] width 52 height 36
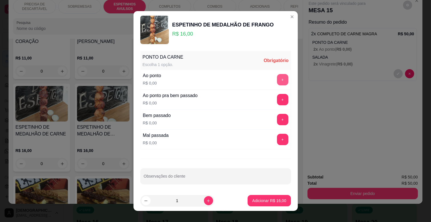
click at [277, 79] on button "+" at bounding box center [282, 79] width 11 height 11
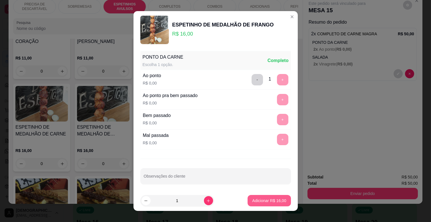
click at [270, 196] on button "Adicionar R$ 16,00" at bounding box center [268, 200] width 43 height 11
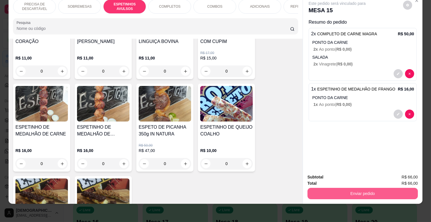
click at [331, 188] on button "Enviar pedido" at bounding box center [362, 193] width 110 height 11
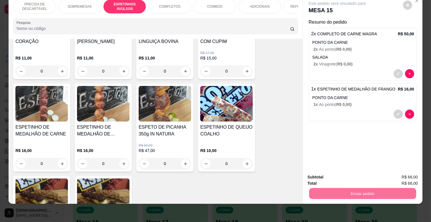
click at [342, 135] on div "Este pedido será vinculado para MESA 15 Resumo do pedido 2 x COMPLETO DE CARNE …" at bounding box center [362, 82] width 119 height 174
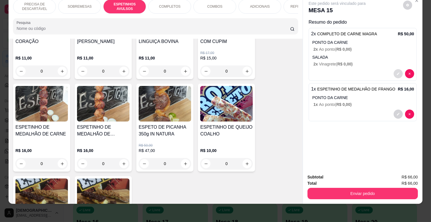
click at [396, 72] on icon "decrease-product-quantity" at bounding box center [397, 73] width 3 height 3
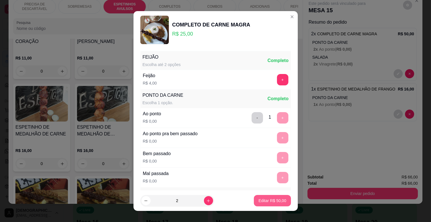
click at [269, 201] on p "Editar R$ 50,00" at bounding box center [272, 201] width 28 height 6
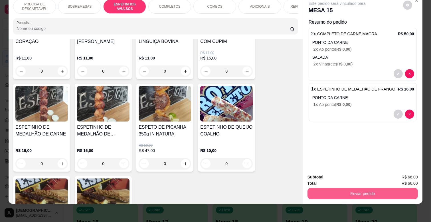
click at [351, 188] on button "Enviar pedido" at bounding box center [362, 193] width 110 height 11
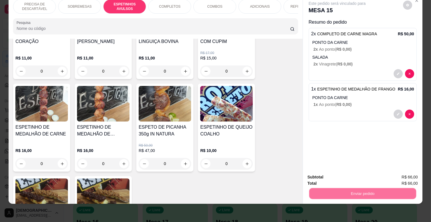
click at [350, 176] on button "Não registrar e enviar pedido" at bounding box center [344, 175] width 58 height 11
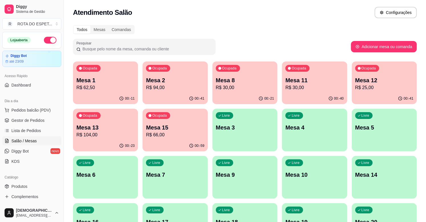
click at [170, 137] on p "R$ 66,00" at bounding box center [175, 135] width 58 height 7
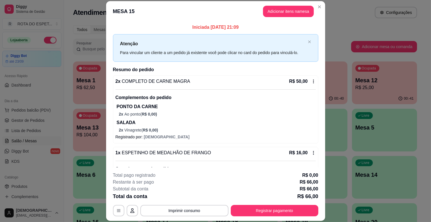
scroll to position [34, 0]
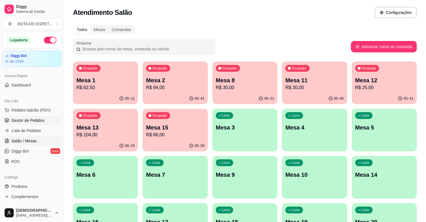
click at [41, 119] on span "Gestor de Pedidos" at bounding box center [27, 121] width 33 height 6
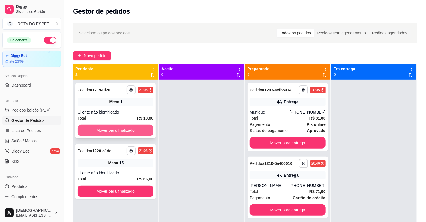
click at [129, 127] on button "Mover para finalizado" at bounding box center [116, 130] width 76 height 11
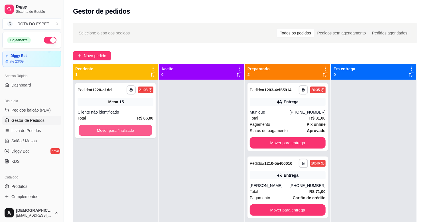
click at [129, 127] on button "Mover para finalizado" at bounding box center [116, 130] width 74 height 11
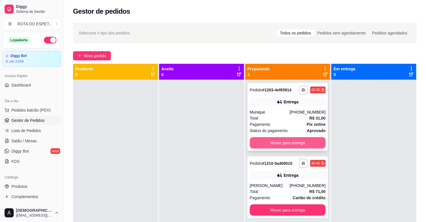
click at [292, 144] on button "Mover para entrega" at bounding box center [288, 142] width 76 height 11
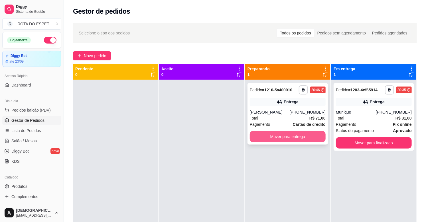
click at [287, 134] on button "Mover para entrega" at bounding box center [288, 136] width 76 height 11
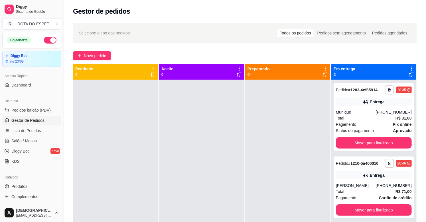
click at [214, 175] on div at bounding box center [201, 191] width 85 height 222
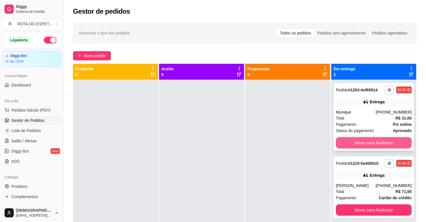
click at [374, 144] on button "Mover para finalizado" at bounding box center [374, 142] width 76 height 11
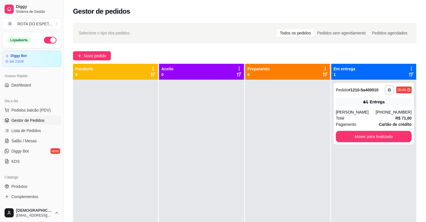
click at [251, 162] on div at bounding box center [287, 191] width 85 height 222
click at [30, 133] on span "Lista de Pedidos" at bounding box center [26, 131] width 30 height 6
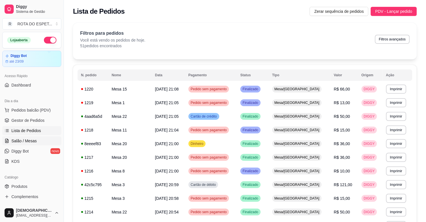
click at [25, 143] on span "Salão / Mesas" at bounding box center [23, 141] width 25 height 6
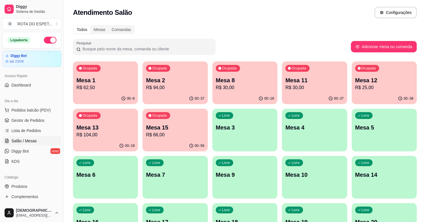
click at [108, 81] on p "Mesa 1" at bounding box center [105, 80] width 58 height 8
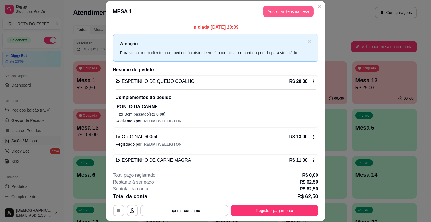
click at [278, 9] on button "Adicionar itens na mesa" at bounding box center [288, 11] width 51 height 11
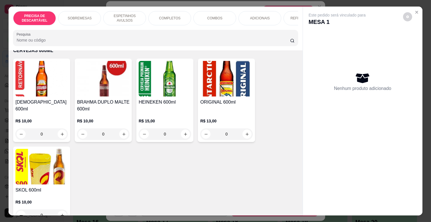
scroll to position [1836, 0]
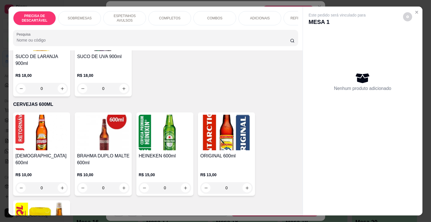
click at [246, 186] on icon "increase-product-quantity" at bounding box center [247, 188] width 4 height 4
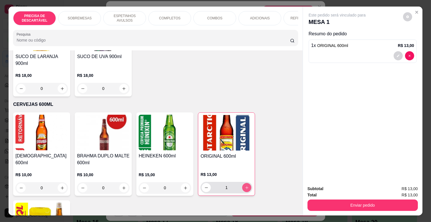
type input "1"
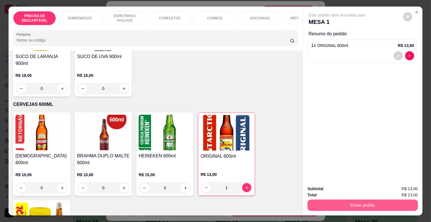
click at [355, 205] on button "Enviar pedido" at bounding box center [362, 205] width 110 height 11
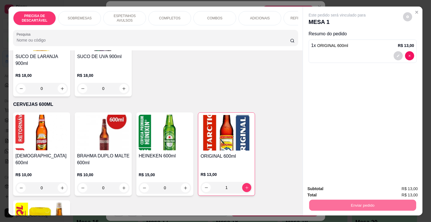
click at [355, 188] on button "Não registrar e enviar pedido" at bounding box center [344, 189] width 58 height 11
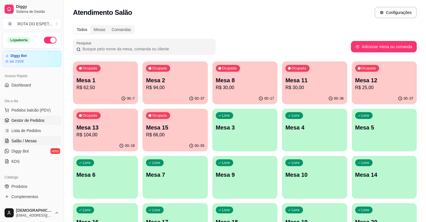
click at [13, 118] on span "Gestor de Pedidos" at bounding box center [27, 121] width 33 height 6
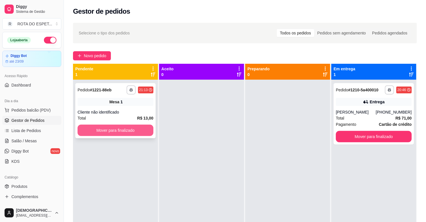
click at [124, 131] on button "Mover para finalizado" at bounding box center [116, 130] width 76 height 11
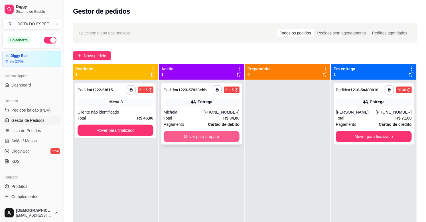
click at [200, 138] on button "Mover para preparo" at bounding box center [202, 136] width 76 height 11
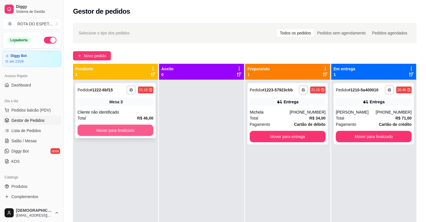
click at [126, 131] on button "Mover para finalizado" at bounding box center [116, 130] width 76 height 11
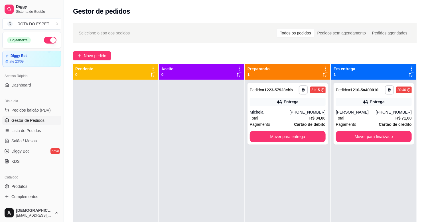
click at [189, 192] on div at bounding box center [201, 191] width 85 height 222
click at [201, 190] on div at bounding box center [201, 191] width 85 height 222
click at [195, 194] on div at bounding box center [201, 191] width 85 height 222
click at [193, 189] on div at bounding box center [201, 191] width 85 height 222
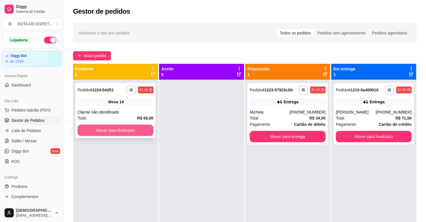
click at [116, 128] on button "Mover para finalizado" at bounding box center [116, 130] width 76 height 11
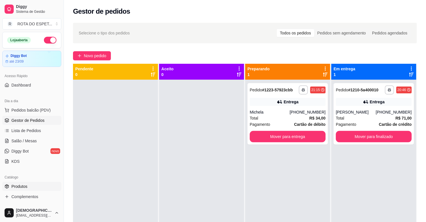
click at [25, 190] on link "Produtos" at bounding box center [31, 186] width 59 height 9
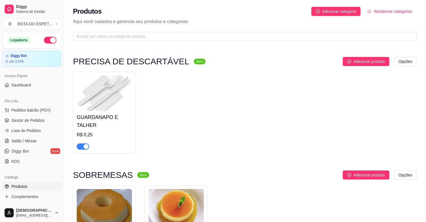
click at [147, 41] on div "Produtos Adicionar categoria Reodernar categorias Aqui você cadastra e gerencia…" at bounding box center [245, 22] width 362 height 44
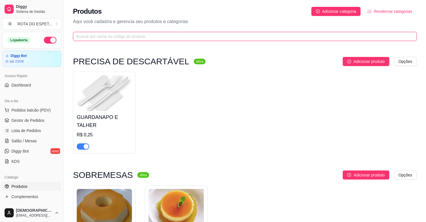
click at [146, 38] on input "text" at bounding box center [242, 36] width 332 height 6
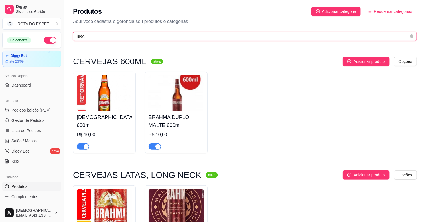
type input "BRA"
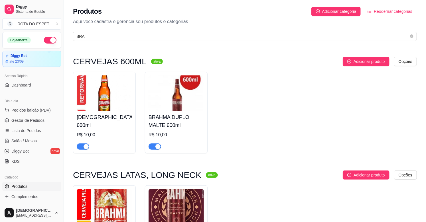
click at [154, 147] on button "button" at bounding box center [154, 147] width 13 height 6
click at [36, 121] on span "Gestor de Pedidos" at bounding box center [27, 121] width 33 height 6
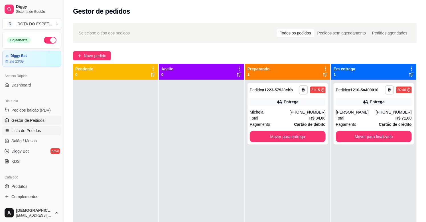
click at [32, 127] on link "Lista de Pedidos" at bounding box center [31, 130] width 59 height 9
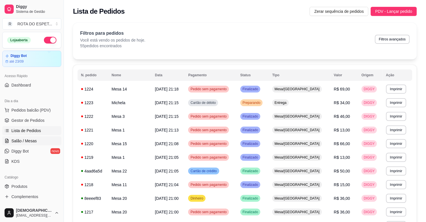
click at [32, 140] on span "Salão / Mesas" at bounding box center [23, 141] width 25 height 6
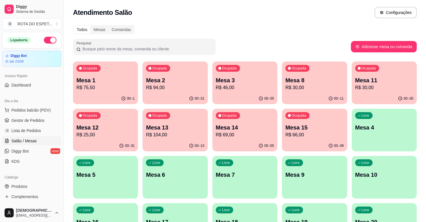
click at [163, 120] on div "Ocupada Mesa 13 R$ 104,00" at bounding box center [174, 125] width 65 height 32
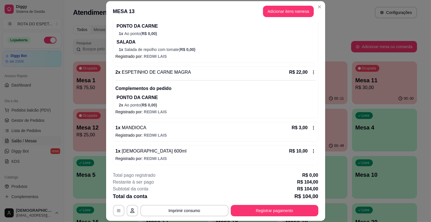
scroll to position [17, 0]
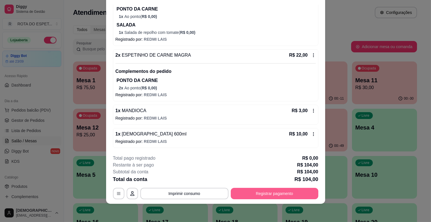
click at [266, 191] on button "Registrar pagamento" at bounding box center [274, 193] width 87 height 11
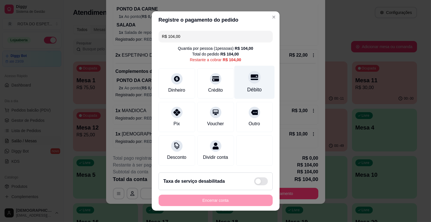
click at [242, 84] on div "Débito" at bounding box center [254, 82] width 40 height 33
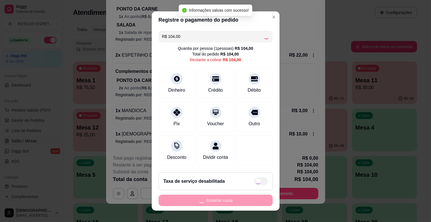
type input "R$ 0,00"
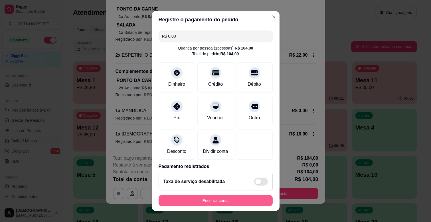
click at [225, 198] on button "Encerrar conta" at bounding box center [215, 200] width 114 height 11
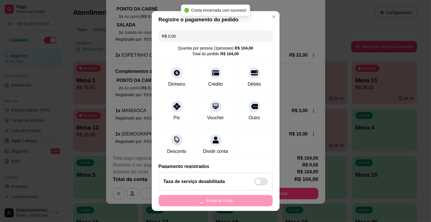
scroll to position [0, 0]
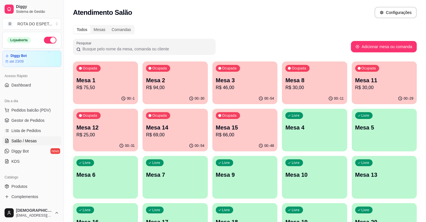
click at [178, 83] on p "Mesa 2" at bounding box center [175, 80] width 58 height 8
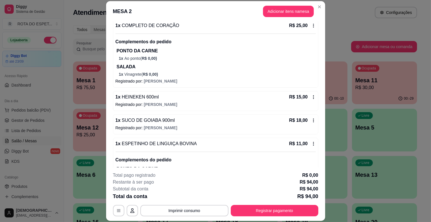
scroll to position [121, 0]
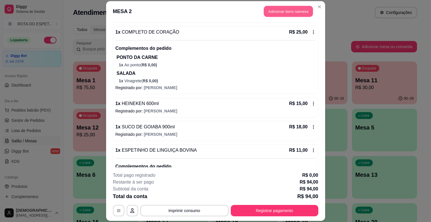
click at [273, 13] on button "Adicionar itens na mesa" at bounding box center [288, 11] width 49 height 11
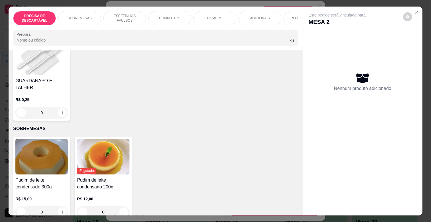
scroll to position [63, 0]
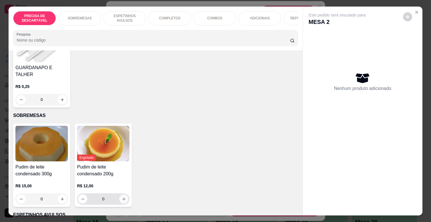
click at [122, 197] on icon "increase-product-quantity" at bounding box center [124, 199] width 4 height 4
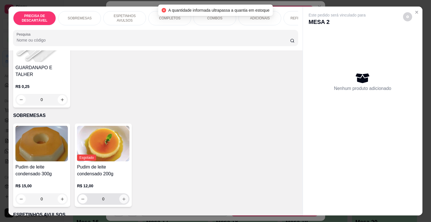
click at [122, 197] on icon "increase-product-quantity" at bounding box center [124, 199] width 4 height 4
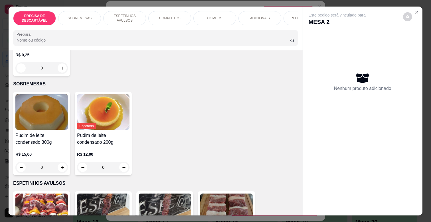
scroll to position [127, 0]
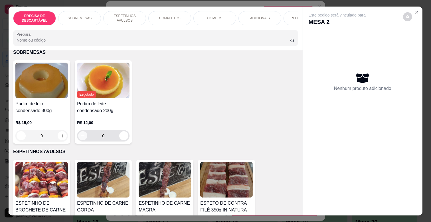
click at [81, 134] on icon "decrease-product-quantity" at bounding box center [83, 136] width 4 height 4
click at [120, 136] on div "0" at bounding box center [103, 135] width 50 height 11
click at [120, 135] on button "increase-product-quantity" at bounding box center [123, 135] width 9 height 9
click at [125, 132] on button "increase-product-quantity" at bounding box center [123, 136] width 9 height 9
click at [414, 10] on icon "Close" at bounding box center [416, 12] width 5 height 5
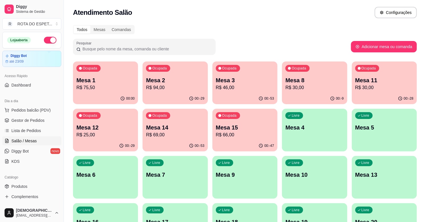
scroll to position [32, 0]
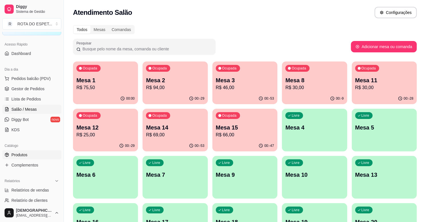
click at [22, 155] on span "Produtos" at bounding box center [19, 155] width 16 height 6
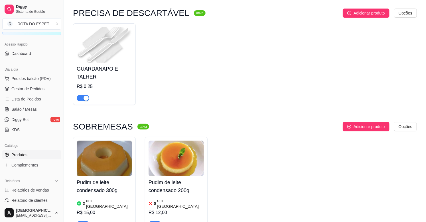
scroll to position [63, 0]
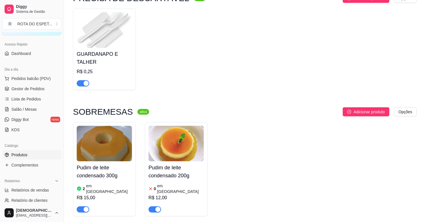
click at [184, 168] on h4 "Pudim de leite condensado 200g" at bounding box center [175, 172] width 55 height 16
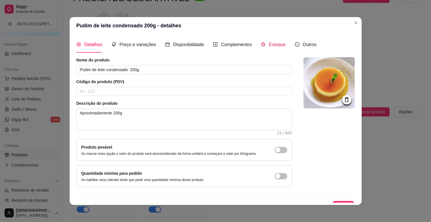
click at [274, 47] on span "Estoque" at bounding box center [277, 44] width 17 height 5
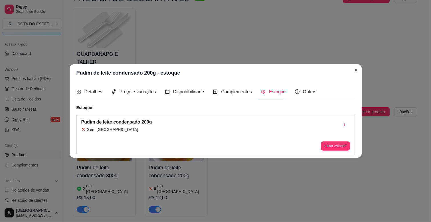
click at [137, 125] on article "Pudim de leite condensado 200g" at bounding box center [116, 122] width 71 height 7
click at [100, 128] on article "em [GEOGRAPHIC_DATA]" at bounding box center [114, 130] width 48 height 6
click at [340, 144] on button "Editar estoque" at bounding box center [335, 146] width 29 height 9
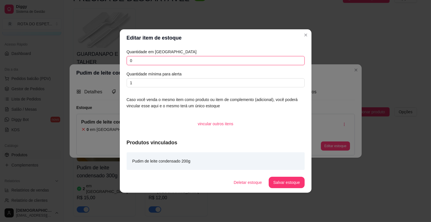
click at [150, 61] on input "0" at bounding box center [216, 60] width 178 height 9
type input "3"
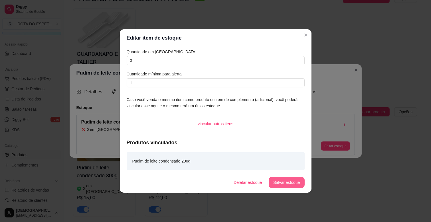
click at [283, 182] on button "Salvar estoque" at bounding box center [286, 182] width 36 height 11
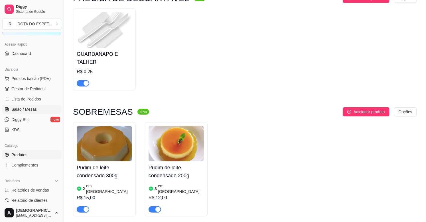
click at [18, 107] on span "Salão / Mesas" at bounding box center [23, 110] width 25 height 6
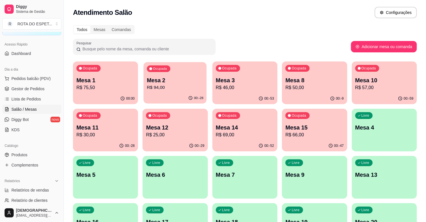
click at [176, 92] on div "Ocupada Mesa 2 R$ 94,00" at bounding box center [175, 77] width 63 height 31
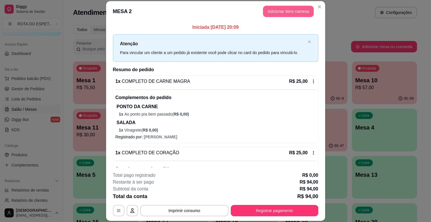
click at [286, 12] on button "Adicionar itens na mesa" at bounding box center [288, 11] width 51 height 11
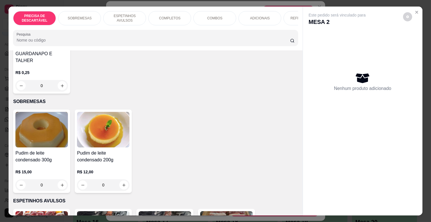
scroll to position [95, 0]
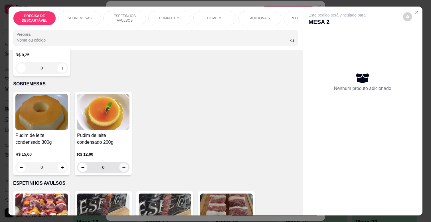
click at [125, 163] on button "increase-product-quantity" at bounding box center [123, 167] width 9 height 9
type input "1"
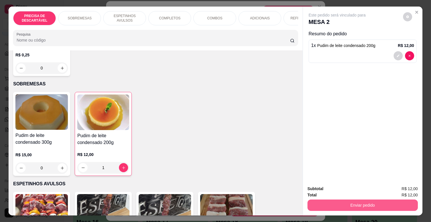
click at [349, 203] on button "Enviar pedido" at bounding box center [362, 205] width 110 height 11
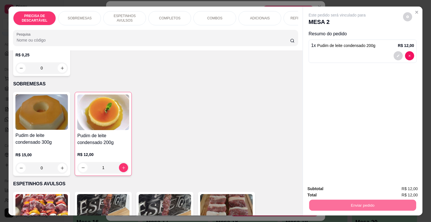
click at [351, 187] on button "Não registrar e enviar pedido" at bounding box center [342, 189] width 59 height 11
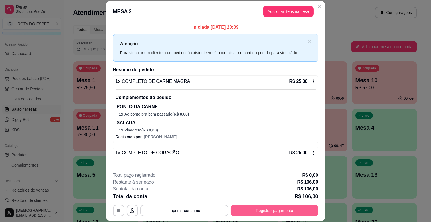
click at [292, 209] on button "Registrar pagamento" at bounding box center [274, 210] width 87 height 11
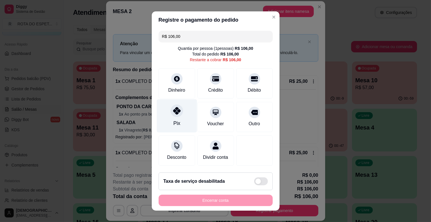
click at [171, 106] on div at bounding box center [176, 111] width 13 height 13
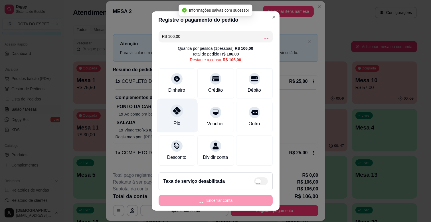
type input "R$ 0,00"
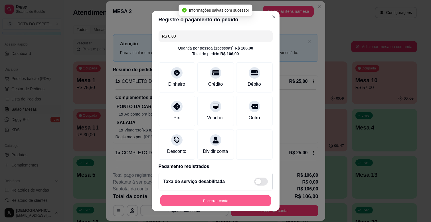
click at [230, 200] on button "Encerrar conta" at bounding box center [215, 200] width 111 height 11
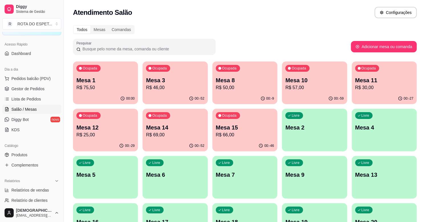
click at [254, 138] on p "R$ 66,00" at bounding box center [245, 135] width 58 height 7
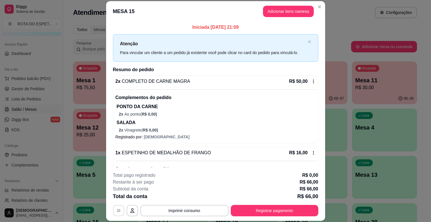
click at [119, 209] on button "button" at bounding box center [118, 210] width 11 height 11
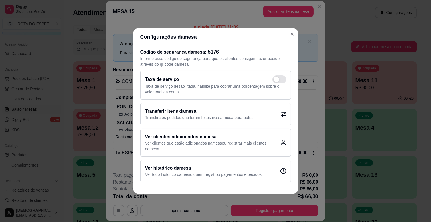
click at [222, 114] on h2 "Transferir itens da mesa" at bounding box center [199, 111] width 108 height 7
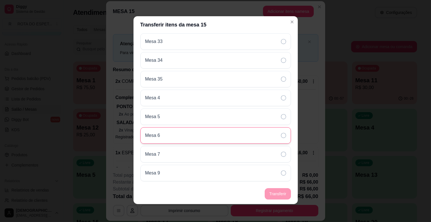
scroll to position [1, 0]
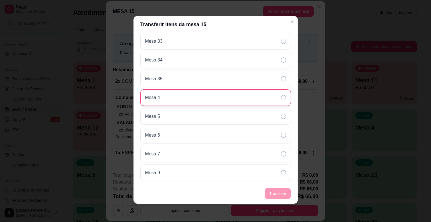
click at [241, 99] on div "Mesa 4" at bounding box center [215, 97] width 150 height 17
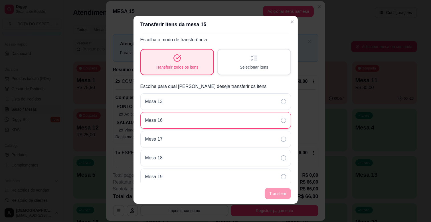
scroll to position [0, 0]
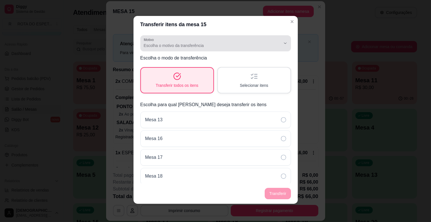
click at [220, 44] on span "Escolha o motivo da transferência" at bounding box center [212, 46] width 137 height 6
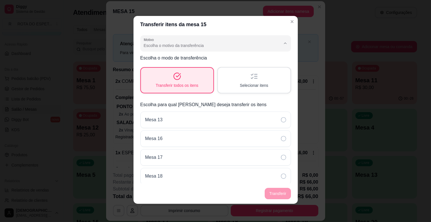
click at [170, 70] on span "Mudança de mesa" at bounding box center [208, 68] width 126 height 5
type input "TABLE_TRANSFER"
select select "TABLE_TRANSFER"
click at [275, 190] on button "Transferir" at bounding box center [277, 193] width 26 height 11
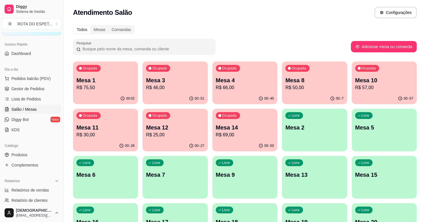
click at [249, 89] on p "R$ 66,00" at bounding box center [245, 87] width 58 height 7
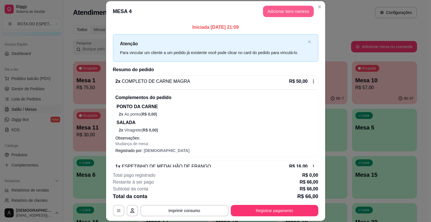
click at [288, 13] on button "Adicionar itens na mesa" at bounding box center [288, 11] width 51 height 11
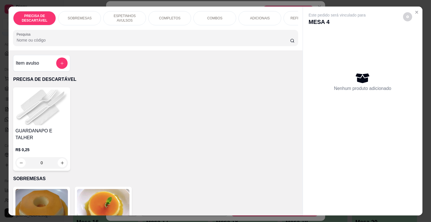
scroll to position [0, 208]
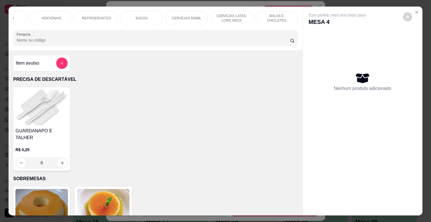
click at [183, 12] on div "CERVEJAS 600ML" at bounding box center [186, 18] width 43 height 14
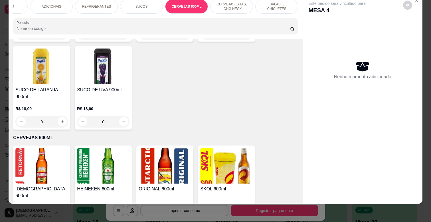
scroll to position [1823, 0]
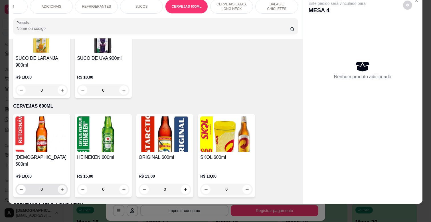
click at [58, 186] on button "increase-product-quantity" at bounding box center [62, 190] width 9 height 9
type input "1"
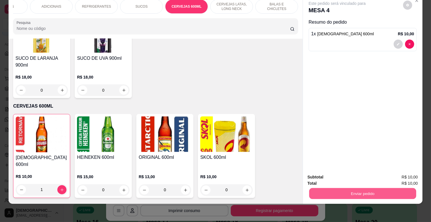
click at [383, 189] on button "Enviar pedido" at bounding box center [362, 193] width 107 height 11
click at [344, 172] on button "Não registrar e enviar pedido" at bounding box center [342, 175] width 59 height 11
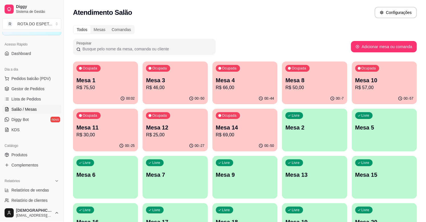
click at [185, 170] on div "Livre Mesa 7" at bounding box center [174, 174] width 65 height 36
click at [166, 119] on div "Ocupada Mesa 12 R$ 25,00" at bounding box center [175, 124] width 63 height 31
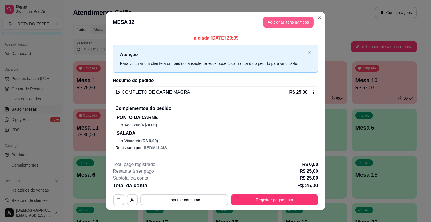
click at [275, 20] on button "Adicionar itens na mesa" at bounding box center [288, 22] width 51 height 11
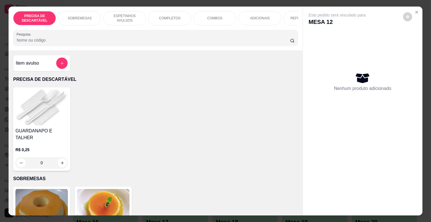
click at [70, 13] on div "SOBREMESAS" at bounding box center [79, 18] width 43 height 14
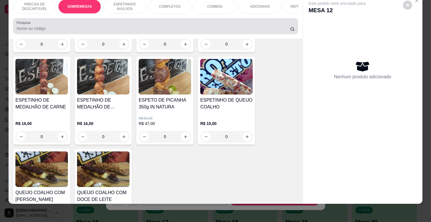
scroll to position [0, 0]
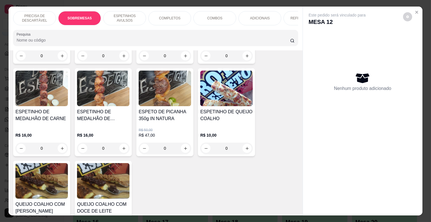
click at [241, 15] on div "ADICIONAIS" at bounding box center [259, 18] width 43 height 14
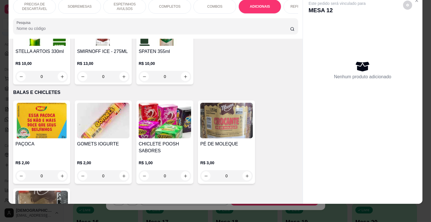
scroll to position [2236, 0]
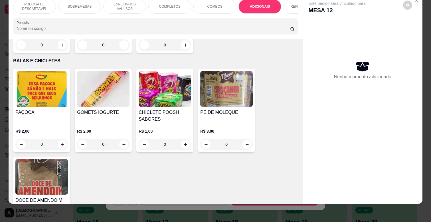
click at [61, 222] on icon "increase-product-quantity" at bounding box center [62, 226] width 4 height 4
type input "2"
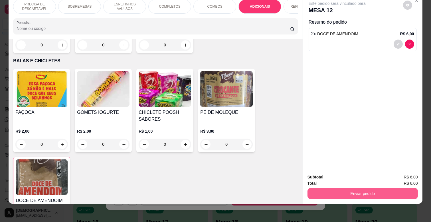
click at [344, 191] on button "Enviar pedido" at bounding box center [362, 193] width 110 height 11
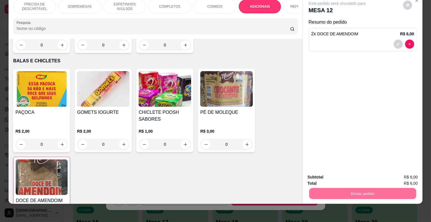
click at [337, 175] on button "Não registrar e enviar pedido" at bounding box center [342, 175] width 59 height 11
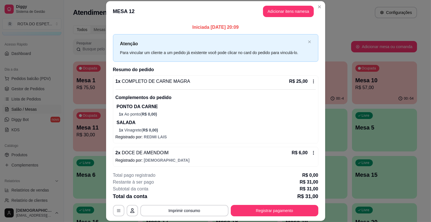
click at [276, 211] on button "Registrar pagamento" at bounding box center [274, 210] width 87 height 11
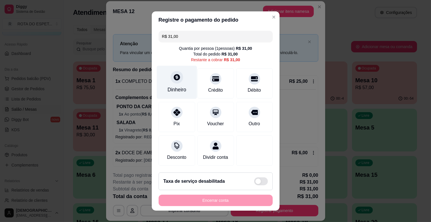
click at [176, 81] on div at bounding box center [176, 77] width 13 height 13
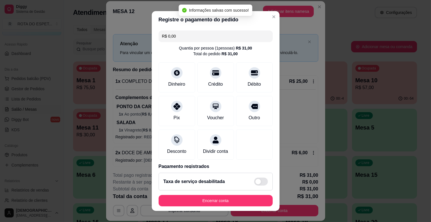
type input "R$ 0,00"
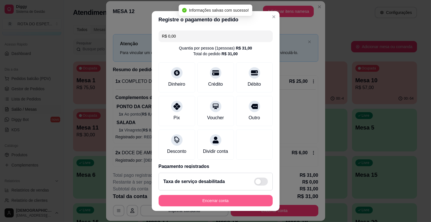
click at [232, 195] on button "Encerrar conta" at bounding box center [215, 200] width 114 height 11
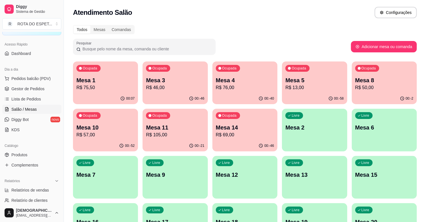
click at [310, 82] on p "Mesa 5" at bounding box center [314, 80] width 58 height 8
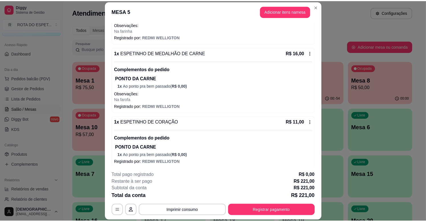
scroll to position [474, 0]
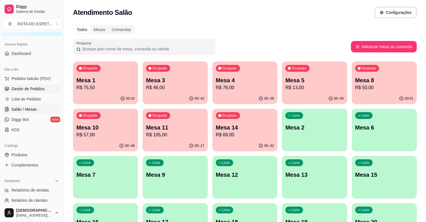
click at [32, 90] on span "Gestor de Pedidos" at bounding box center [27, 89] width 33 height 6
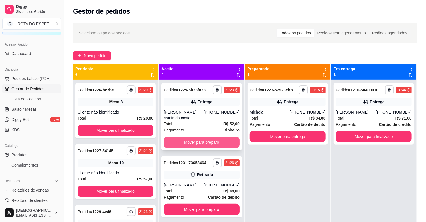
click at [197, 143] on button "Mover para preparo" at bounding box center [202, 142] width 76 height 11
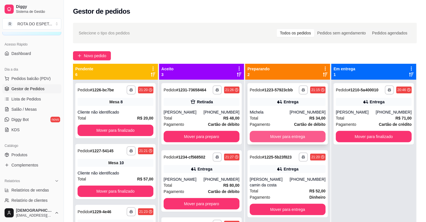
click at [271, 140] on button "Mover para entrega" at bounding box center [288, 136] width 76 height 11
click at [271, 140] on div "Mover para entrega" at bounding box center [288, 136] width 76 height 11
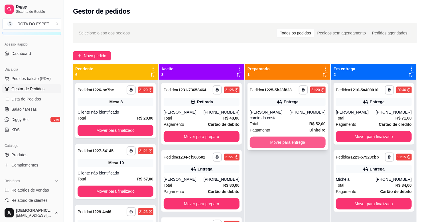
click at [297, 147] on button "Mover para entrega" at bounding box center [288, 142] width 76 height 11
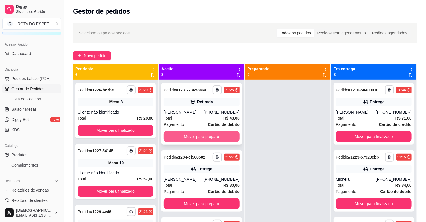
click at [209, 135] on button "Mover para preparo" at bounding box center [202, 136] width 76 height 11
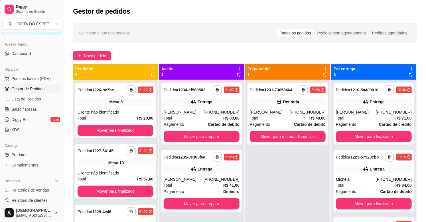
click at [209, 135] on div "**********" at bounding box center [201, 114] width 80 height 62
click at [218, 140] on button "Mover para preparo" at bounding box center [202, 136] width 74 height 11
click at [205, 140] on button "Mover para preparo" at bounding box center [202, 136] width 76 height 11
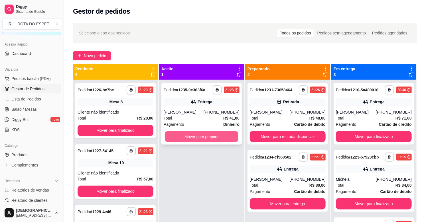
click at [212, 133] on button "Mover para preparo" at bounding box center [202, 136] width 74 height 11
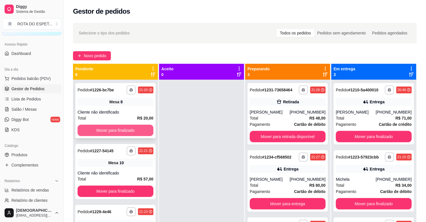
click at [129, 128] on button "Mover para finalizado" at bounding box center [116, 130] width 76 height 11
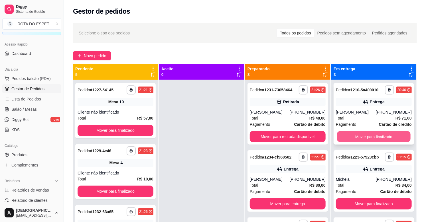
click at [370, 137] on button "Mover para finalizado" at bounding box center [374, 136] width 74 height 11
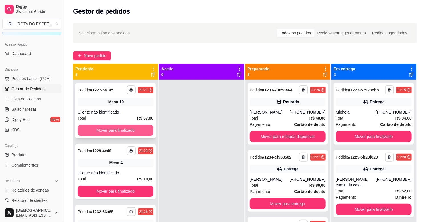
click at [124, 125] on button "Mover para finalizado" at bounding box center [116, 130] width 76 height 11
click at [124, 130] on button "Mover para finalizado" at bounding box center [116, 130] width 76 height 11
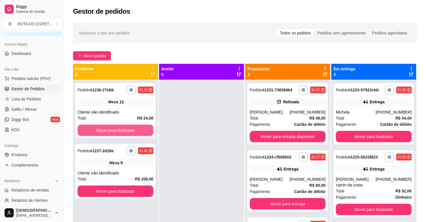
click at [124, 130] on button "Mover para finalizado" at bounding box center [116, 130] width 76 height 11
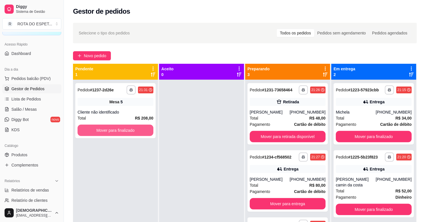
click at [124, 130] on button "Mover para finalizado" at bounding box center [116, 130] width 76 height 11
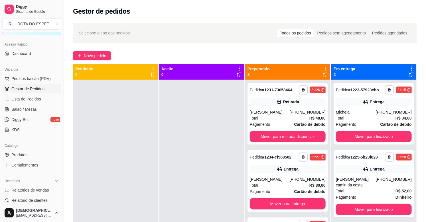
click at [195, 175] on div at bounding box center [201, 191] width 85 height 222
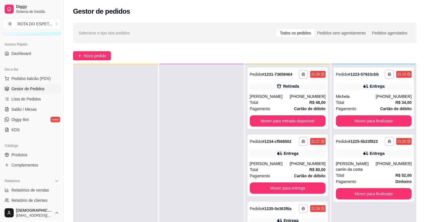
click at [213, 176] on div at bounding box center [201, 175] width 85 height 222
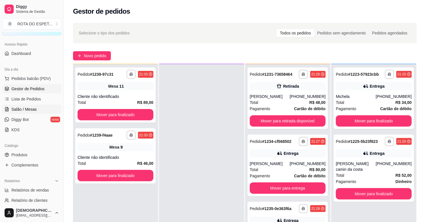
click at [13, 106] on link "Salão / Mesas" at bounding box center [31, 109] width 59 height 9
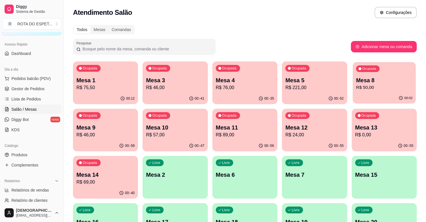
click at [370, 83] on p "Mesa 8" at bounding box center [384, 81] width 56 height 8
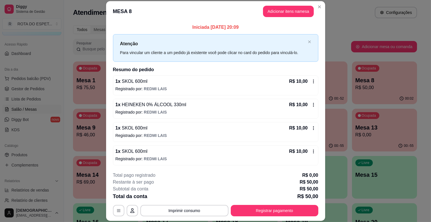
click at [303, 79] on div "R$ 10,00" at bounding box center [302, 81] width 27 height 7
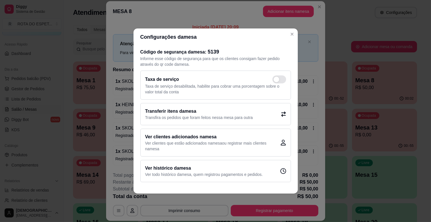
click at [239, 112] on h2 "Transferir itens da mesa" at bounding box center [199, 111] width 108 height 7
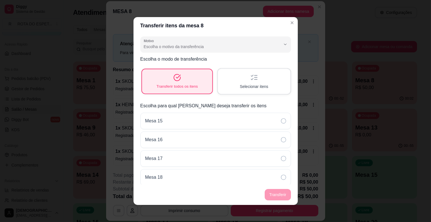
click at [187, 75] on div "Transferir todos os itens" at bounding box center [177, 81] width 70 height 24
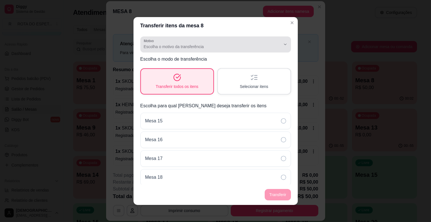
click at [192, 47] on span "Escolha o motivo da transferência" at bounding box center [212, 47] width 137 height 6
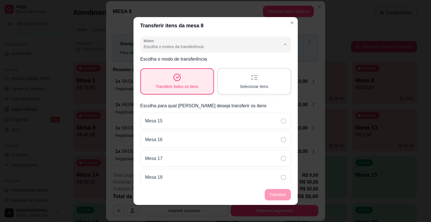
click at [173, 71] on span "Mudança de mesa" at bounding box center [208, 69] width 126 height 5
type input "TABLE_TRANSFER"
select select "TABLE_TRANSFER"
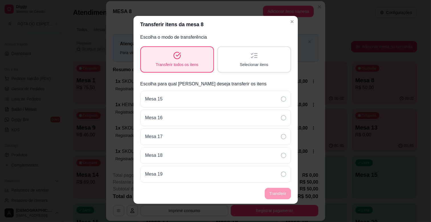
scroll to position [32, 0]
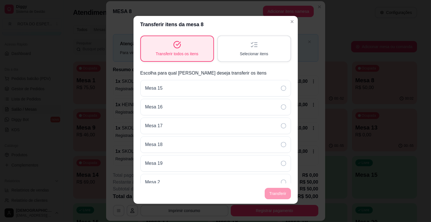
click at [238, 47] on div "Selecionar itens" at bounding box center [254, 48] width 72 height 25
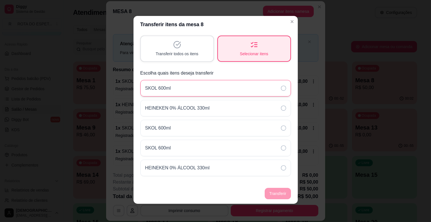
click at [237, 80] on div "SKOL 600ml" at bounding box center [215, 88] width 150 height 17
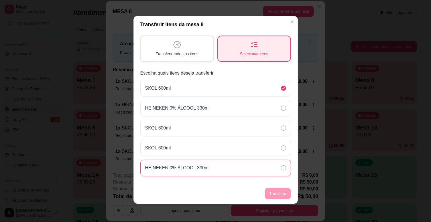
scroll to position [0, 0]
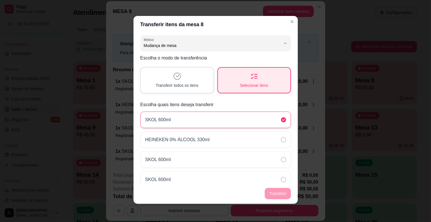
click at [237, 121] on div "SKOL 600ml" at bounding box center [215, 120] width 150 height 17
click at [266, 121] on div "SKOL 600ml" at bounding box center [215, 120] width 150 height 17
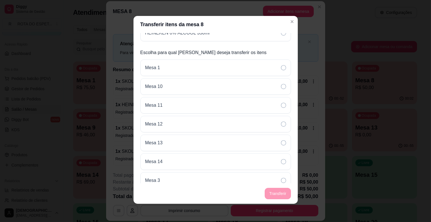
scroll to position [231, 0]
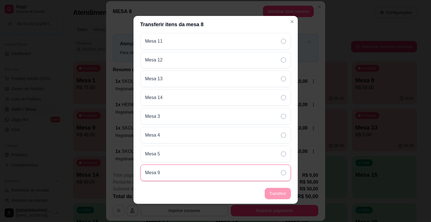
click at [257, 175] on div "Mesa 9" at bounding box center [215, 173] width 150 height 17
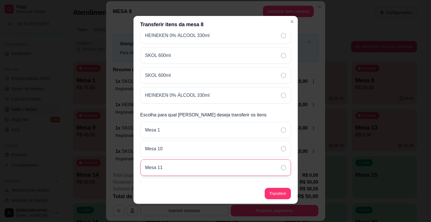
scroll to position [9, 0]
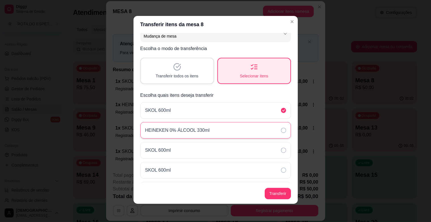
click at [269, 126] on div "HEINEKEN 0% ÁLCOOL 330ml" at bounding box center [215, 130] width 150 height 17
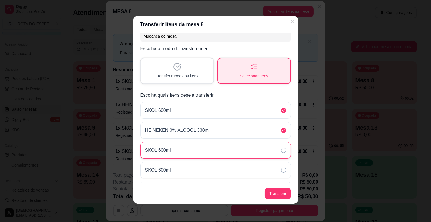
click at [276, 154] on div "SKOL 600ml" at bounding box center [215, 150] width 150 height 17
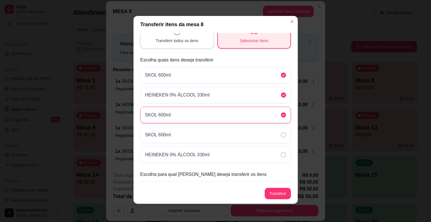
scroll to position [73, 0]
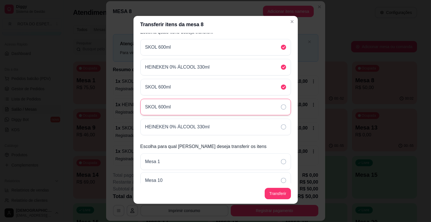
click at [281, 105] on icon at bounding box center [283, 107] width 5 height 5
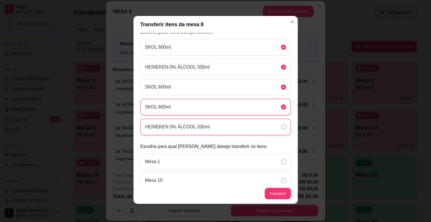
click at [270, 120] on div "HEINEKEN 0% ÁLCOOL 330ml" at bounding box center [215, 127] width 150 height 17
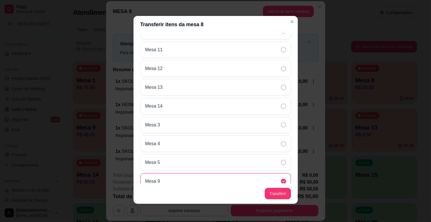
scroll to position [231, 0]
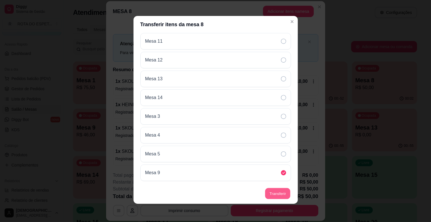
click at [272, 193] on button "Transferir" at bounding box center [277, 193] width 25 height 11
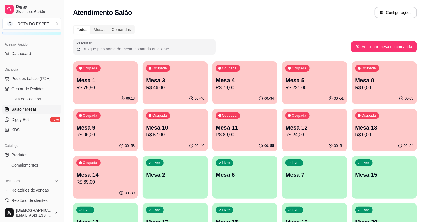
click at [87, 129] on p "Mesa 9" at bounding box center [105, 128] width 58 height 8
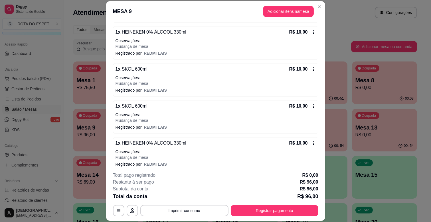
scroll to position [306, 0]
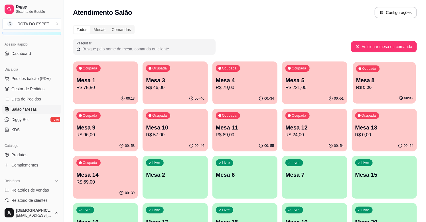
click at [370, 85] on p "R$ 0,00" at bounding box center [384, 87] width 56 height 7
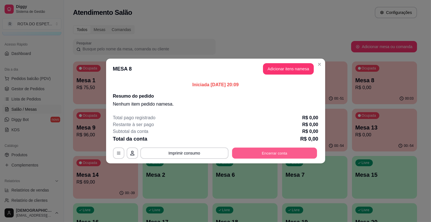
click at [272, 148] on button "Encerrar conta" at bounding box center [274, 153] width 85 height 11
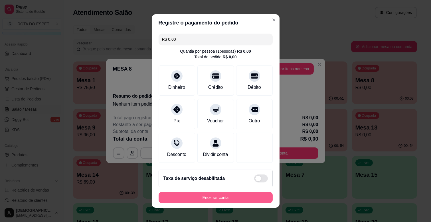
click at [210, 199] on button "Encerrar conta" at bounding box center [215, 197] width 114 height 11
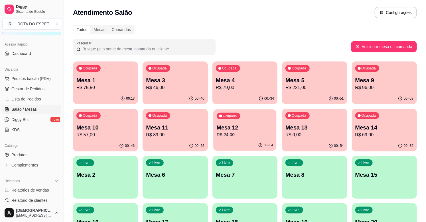
click at [230, 132] on p "R$ 24,00" at bounding box center [245, 135] width 56 height 7
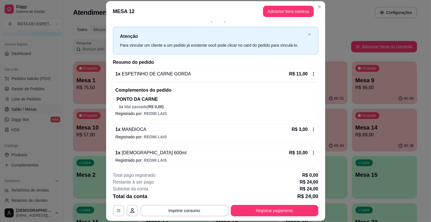
scroll to position [9, 0]
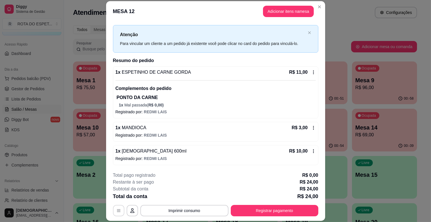
click at [118, 211] on icon "button" at bounding box center [118, 211] width 5 height 5
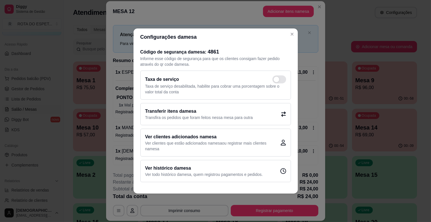
click at [214, 113] on h2 "Transferir itens da mesa" at bounding box center [199, 111] width 108 height 7
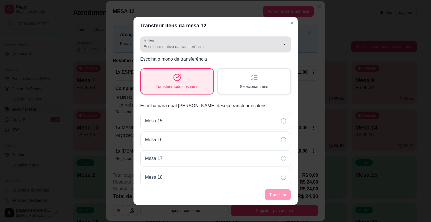
click at [235, 47] on span "Escolha o motivo da transferência" at bounding box center [212, 47] width 137 height 6
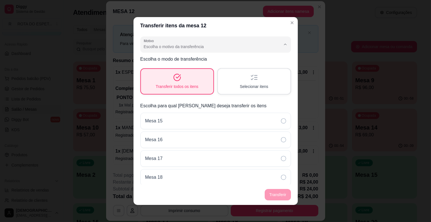
click at [168, 79] on span "Outro" at bounding box center [208, 78] width 126 height 5
type input "OTHER"
select select "OTHER"
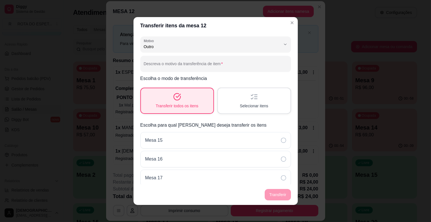
scroll to position [5, 0]
click at [191, 59] on body "Diggy Sistema de Gestão R ROTA DO ESPET ... Loja aberta Diggy Bot até 23/09 Ace…" at bounding box center [213, 111] width 426 height 222
type input "ORDER_PLACED_ON_WRONG_TABLE"
select select "ORDER_PLACED_ON_WRONG_TABLE"
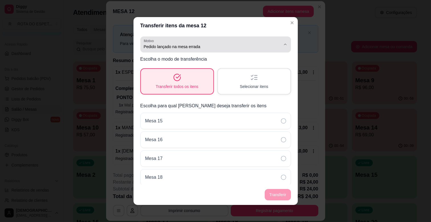
click at [196, 46] on span "Pedido lançado na mesa errada" at bounding box center [212, 47] width 137 height 6
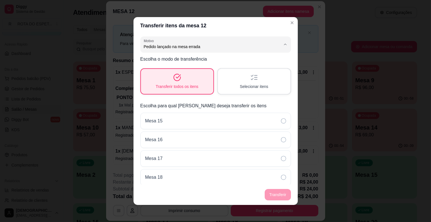
click at [170, 78] on span "Outro" at bounding box center [208, 78] width 126 height 5
type input "OTHER"
select select "OTHER"
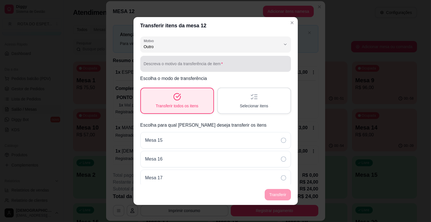
click at [182, 61] on div at bounding box center [216, 63] width 144 height 11
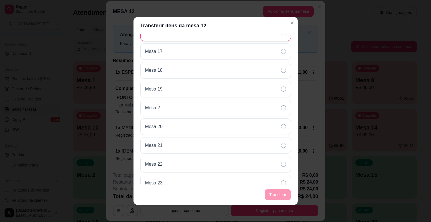
scroll to position [0, 0]
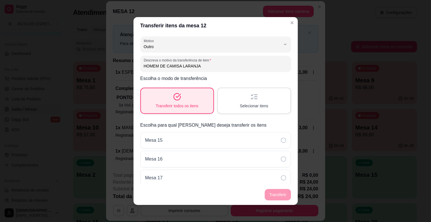
type input "HOMEM DE CAMISA LARANJA"
click at [240, 105] on span "Selecionar itens" at bounding box center [254, 106] width 28 height 6
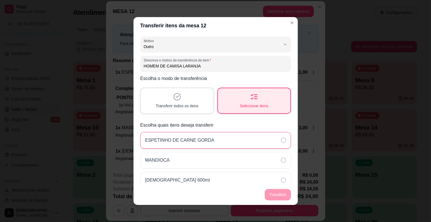
click at [234, 134] on div "ESPETINHO DE CARNE GORDA" at bounding box center [215, 140] width 150 height 17
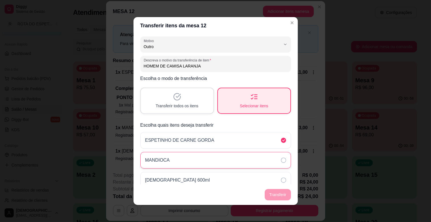
click at [235, 154] on div "MANDIOCA" at bounding box center [215, 160] width 150 height 17
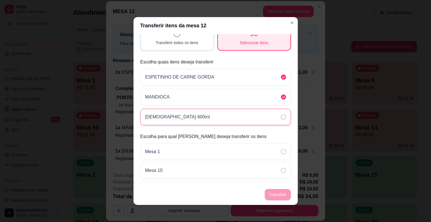
click at [238, 116] on div "[DEMOGRAPHIC_DATA] 600ml" at bounding box center [215, 117] width 150 height 17
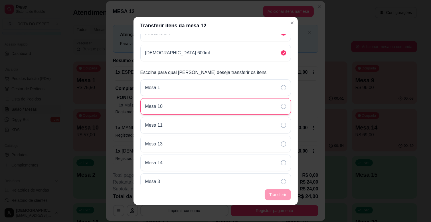
scroll to position [191, 0]
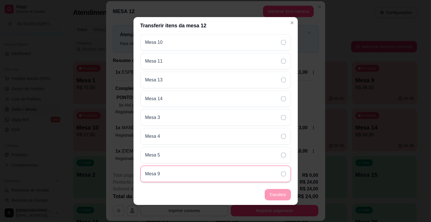
click at [222, 174] on div "Mesa 9" at bounding box center [215, 174] width 150 height 17
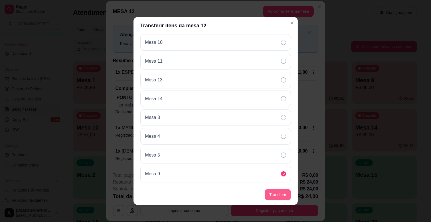
click at [278, 197] on button "Transferir" at bounding box center [277, 194] width 26 height 11
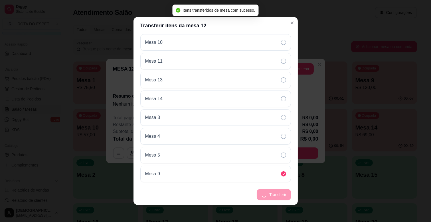
scroll to position [132, 0]
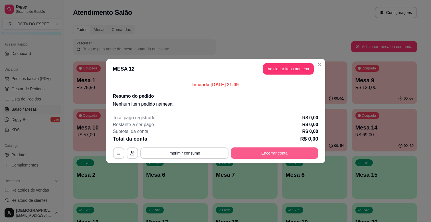
click at [272, 149] on button "Encerrar conta" at bounding box center [274, 153] width 87 height 11
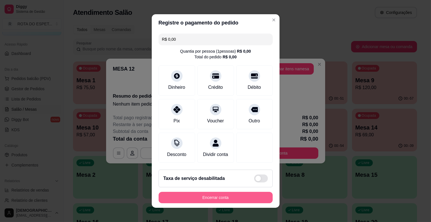
click at [206, 201] on button "Encerrar conta" at bounding box center [215, 197] width 114 height 11
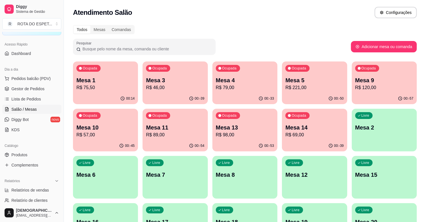
click at [386, 86] on p "R$ 120,00" at bounding box center [384, 87] width 58 height 7
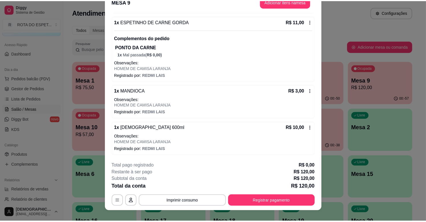
scroll to position [17, 0]
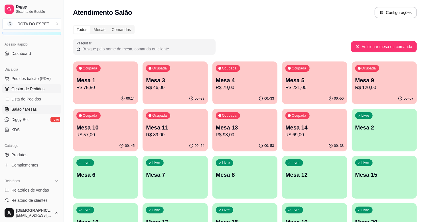
click at [33, 92] on link "Gestor de Pedidos" at bounding box center [31, 88] width 59 height 9
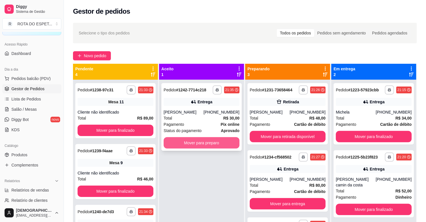
click at [187, 144] on button "Mover para preparo" at bounding box center [202, 142] width 76 height 11
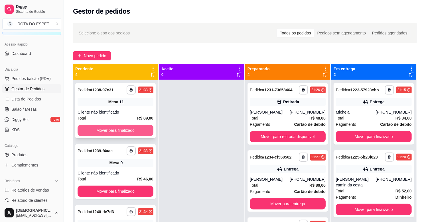
click at [121, 134] on button "Mover para finalizado" at bounding box center [116, 130] width 76 height 11
click at [96, 130] on button "Mover para finalizado" at bounding box center [116, 130] width 74 height 11
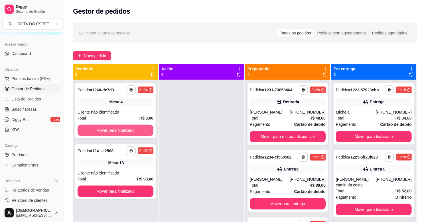
click at [96, 130] on button "Mover para finalizado" at bounding box center [116, 130] width 76 height 11
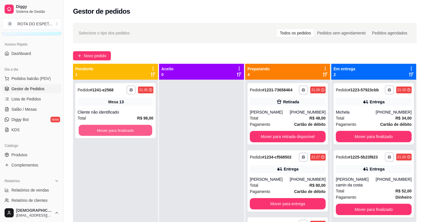
click at [96, 130] on button "Mover para finalizado" at bounding box center [116, 130] width 74 height 11
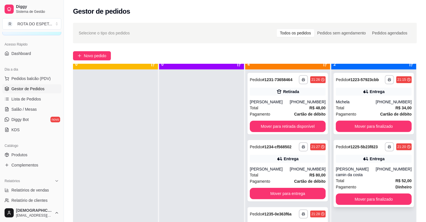
scroll to position [16, 0]
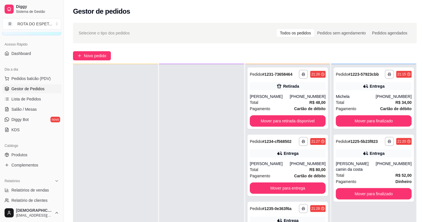
click at [197, 141] on div at bounding box center [201, 175] width 85 height 222
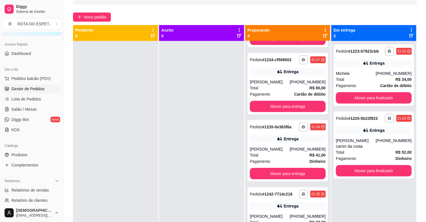
scroll to position [0, 0]
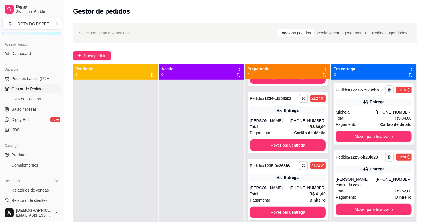
click at [208, 147] on div at bounding box center [201, 191] width 85 height 222
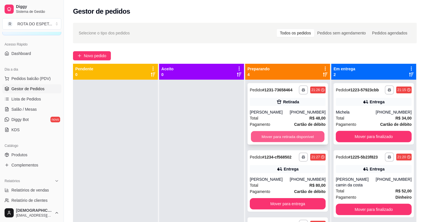
click at [284, 134] on button "Mover para retirada disponível" at bounding box center [288, 136] width 74 height 11
click at [207, 160] on div at bounding box center [201, 191] width 85 height 222
click at [27, 111] on span "Salão / Mesas" at bounding box center [23, 110] width 25 height 6
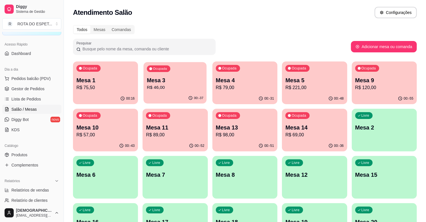
click at [166, 76] on div "Ocupada Mesa 3 R$ 46,00" at bounding box center [175, 77] width 63 height 31
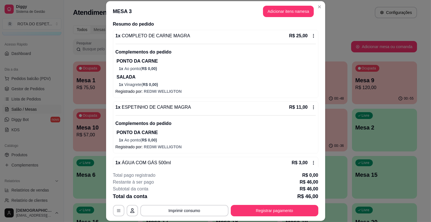
scroll to position [81, 0]
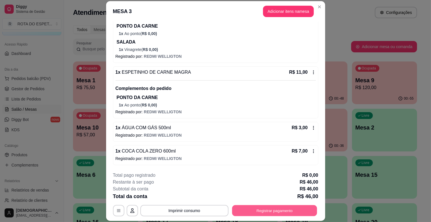
click at [276, 210] on button "Registrar pagamento" at bounding box center [274, 210] width 85 height 11
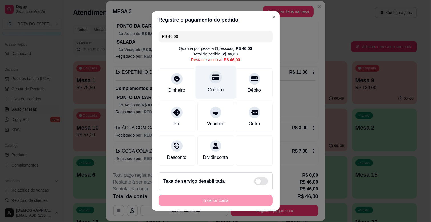
click at [207, 85] on div "Crédito" at bounding box center [215, 82] width 40 height 33
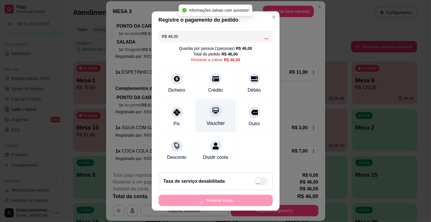
type input "R$ 0,00"
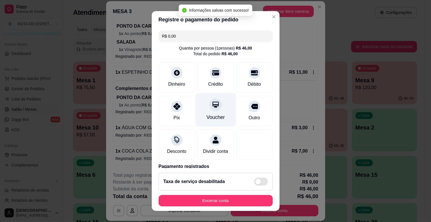
scroll to position [30, 0]
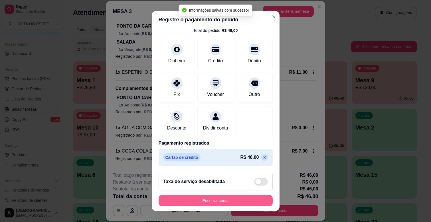
click at [226, 203] on button "Encerrar conta" at bounding box center [215, 200] width 114 height 11
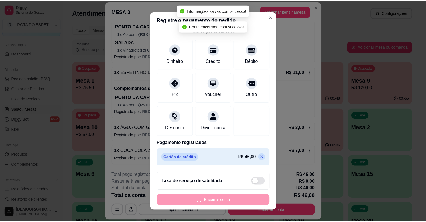
scroll to position [0, 0]
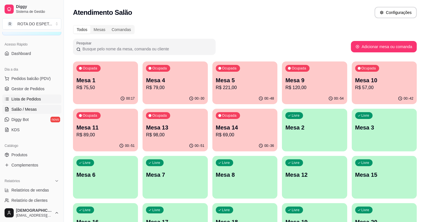
click at [18, 95] on link "Lista de Pedidos" at bounding box center [31, 99] width 59 height 9
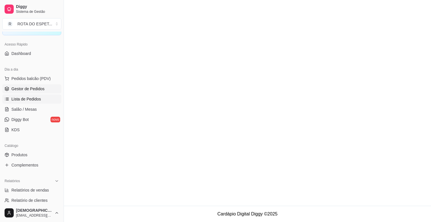
click at [23, 90] on span "Gestor de Pedidos" at bounding box center [27, 89] width 33 height 6
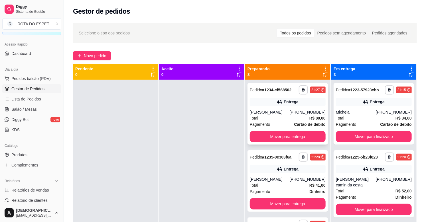
click at [318, 113] on div "**********" at bounding box center [287, 114] width 80 height 62
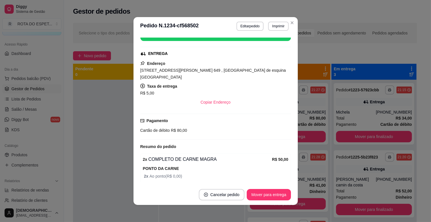
scroll to position [127, 0]
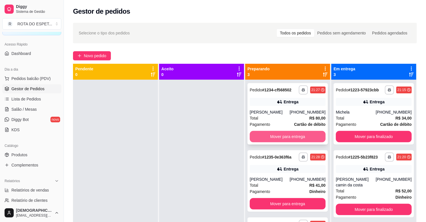
click at [262, 142] on button "Mover para entrega" at bounding box center [288, 136] width 76 height 11
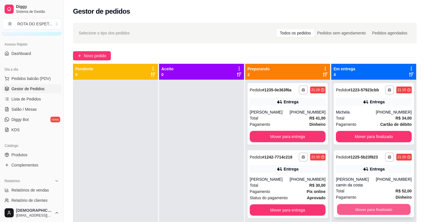
click at [374, 206] on button "Mover para finalizado" at bounding box center [374, 209] width 74 height 11
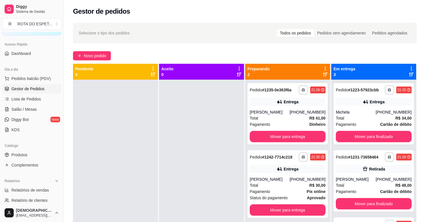
click at [191, 161] on div at bounding box center [201, 191] width 85 height 222
click at [275, 121] on div "Total R$ 41,00" at bounding box center [288, 118] width 76 height 6
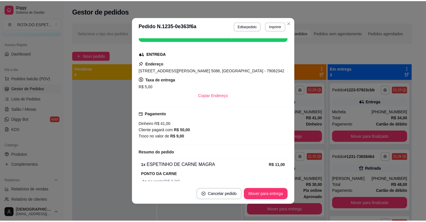
scroll to position [185, 0]
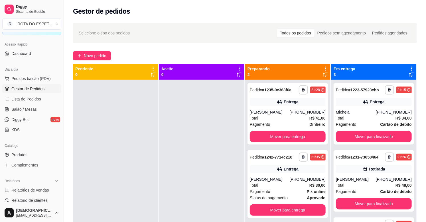
click at [209, 166] on div at bounding box center [201, 191] width 85 height 222
click at [354, 137] on button "Mover para finalizado" at bounding box center [374, 136] width 74 height 11
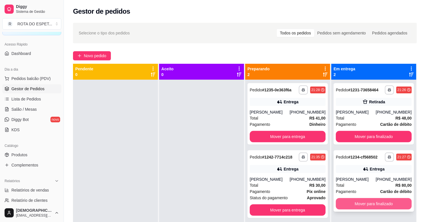
click at [368, 206] on button "Mover para finalizado" at bounding box center [374, 203] width 76 height 11
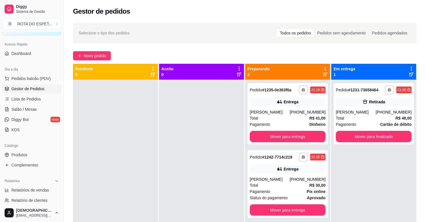
click at [366, 195] on div "**********" at bounding box center [373, 191] width 85 height 222
click at [277, 137] on button "Mover para entrega" at bounding box center [288, 136] width 76 height 11
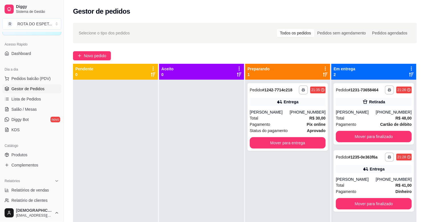
click at [175, 178] on div at bounding box center [201, 191] width 85 height 222
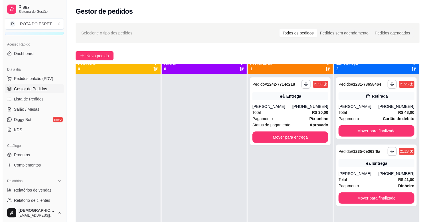
scroll to position [0, 0]
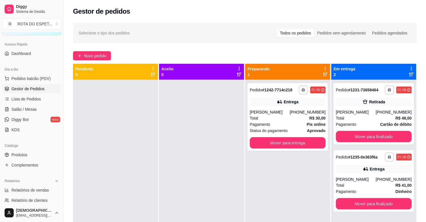
click at [175, 182] on div at bounding box center [201, 191] width 85 height 222
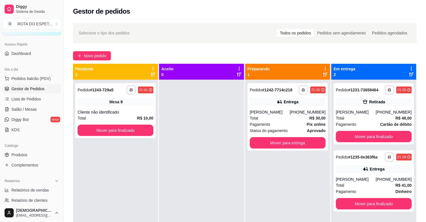
click at [292, 193] on div "**********" at bounding box center [287, 191] width 85 height 222
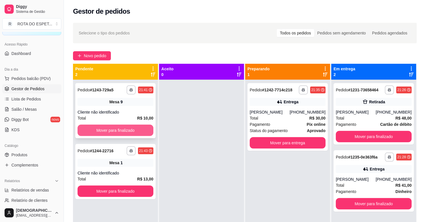
click at [128, 132] on button "Mover para finalizado" at bounding box center [116, 130] width 76 height 11
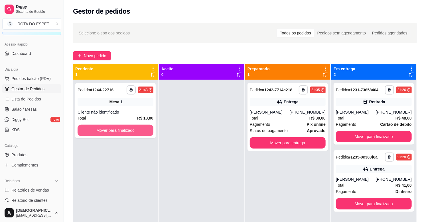
click at [128, 132] on button "Mover para finalizado" at bounding box center [116, 130] width 76 height 11
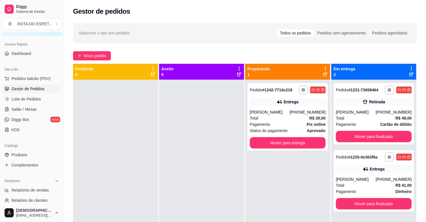
click at [188, 182] on div at bounding box center [201, 191] width 85 height 222
click at [38, 108] on link "Salão / Mesas" at bounding box center [31, 109] width 59 height 9
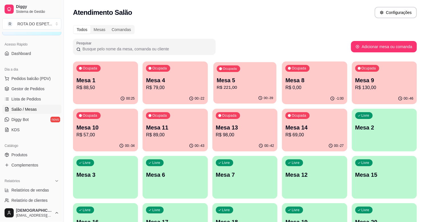
click at [243, 91] on div "Ocupada Mesa 5 R$ 221,00" at bounding box center [244, 77] width 63 height 31
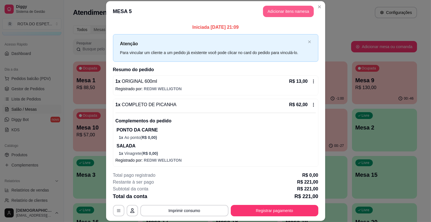
click at [289, 11] on button "Adicionar itens na mesa" at bounding box center [288, 11] width 51 height 11
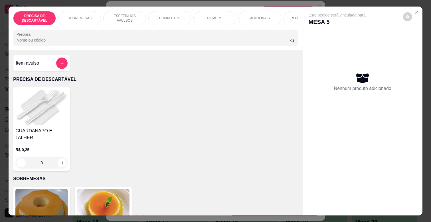
click at [209, 28] on div "PRECISA DE DESCARTÁVEL SOBREMESAS ESPETINHOS AVULSOS COMPLETOS COMBOS ADICIONAI…" at bounding box center [156, 29] width 294 height 44
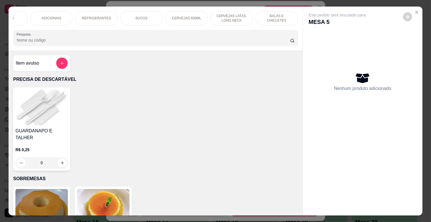
click at [186, 16] on p "CERVEJAS 600ML" at bounding box center [186, 18] width 29 height 5
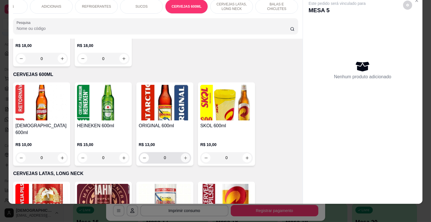
click at [183, 156] on icon "increase-product-quantity" at bounding box center [185, 158] width 4 height 4
type input "1"
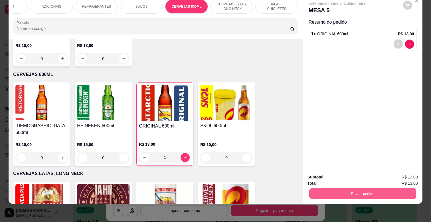
click at [348, 191] on button "Enviar pedido" at bounding box center [362, 193] width 107 height 11
click at [347, 174] on button "Não registrar e enviar pedido" at bounding box center [342, 175] width 59 height 11
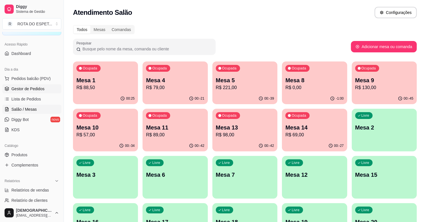
click at [36, 90] on span "Gestor de Pedidos" at bounding box center [27, 89] width 33 height 6
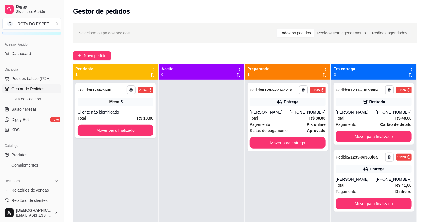
click at [208, 154] on div at bounding box center [201, 191] width 85 height 222
click at [132, 133] on button "Mover para finalizado" at bounding box center [116, 130] width 76 height 11
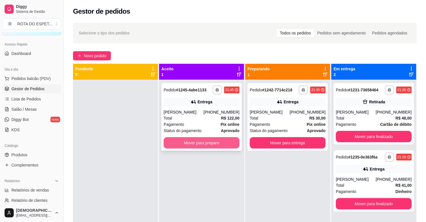
click at [193, 144] on button "Mover para preparo" at bounding box center [202, 142] width 76 height 11
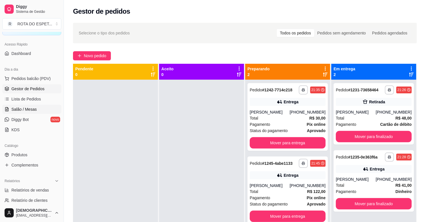
click at [38, 107] on link "Salão / Mesas" at bounding box center [31, 109] width 59 height 9
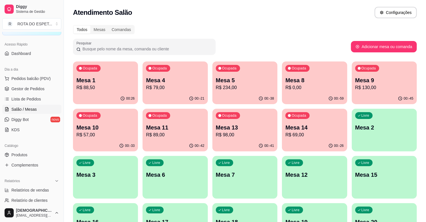
click at [316, 126] on p "Mesa 14" at bounding box center [314, 128] width 58 height 8
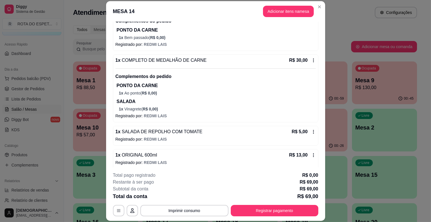
scroll to position [136, 0]
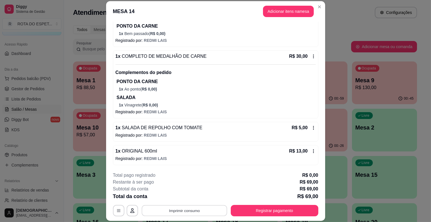
click at [199, 212] on button "Imprimir consumo" at bounding box center [183, 210] width 85 height 11
click at [195, 194] on button "IMPRESSORA CAIXA" at bounding box center [183, 197] width 47 height 9
click at [272, 213] on button "Registrar pagamento" at bounding box center [274, 210] width 87 height 11
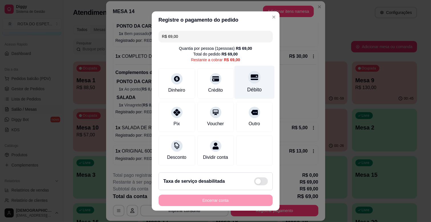
click at [250, 80] on icon at bounding box center [253, 77] width 7 height 7
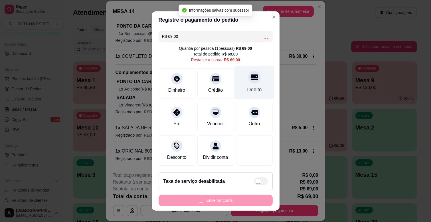
type input "R$ 0,00"
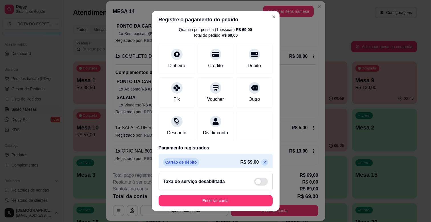
scroll to position [30, 0]
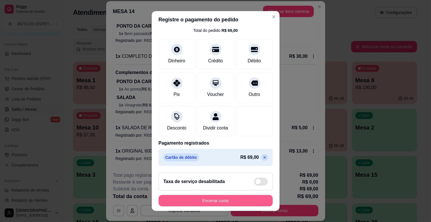
click at [239, 198] on button "Encerrar conta" at bounding box center [215, 200] width 114 height 11
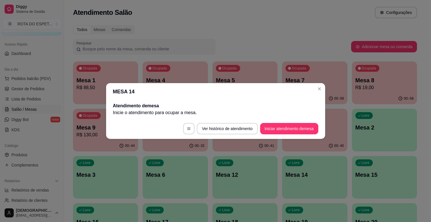
scroll to position [0, 0]
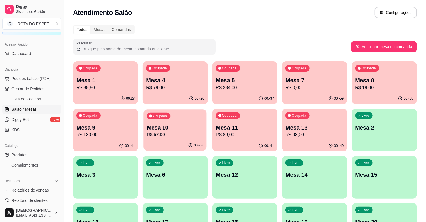
click at [180, 128] on p "Mesa 10" at bounding box center [175, 128] width 56 height 8
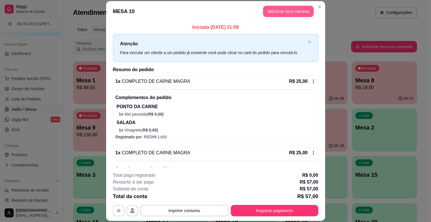
click at [284, 13] on button "Adicionar itens na mesa" at bounding box center [288, 11] width 51 height 11
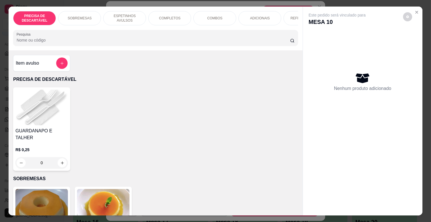
click at [124, 17] on p "ESPETINHOS AVULSOS" at bounding box center [124, 18] width 33 height 9
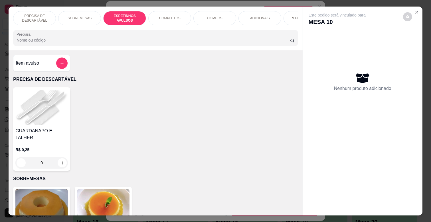
scroll to position [14, 0]
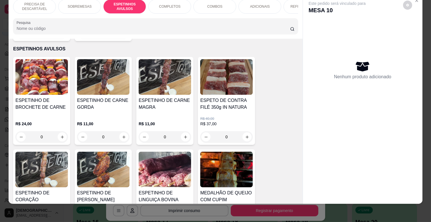
click at [161, 107] on div "ESPETINHO DE CARNE MAGRA" at bounding box center [164, 106] width 52 height 18
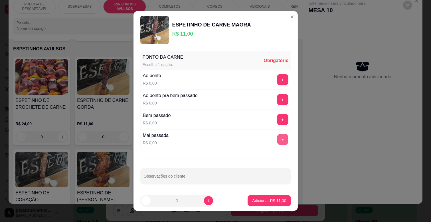
click at [277, 141] on button "+" at bounding box center [282, 139] width 11 height 11
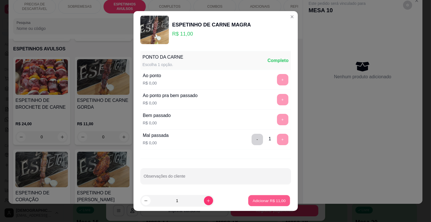
click at [264, 203] on p "Adicionar R$ 11,00" at bounding box center [268, 200] width 33 height 5
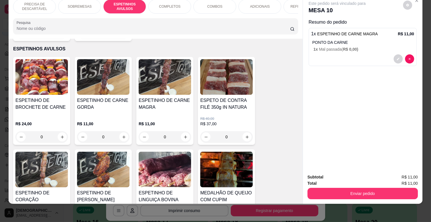
click at [335, 188] on button "Enviar pedido" at bounding box center [362, 193] width 110 height 11
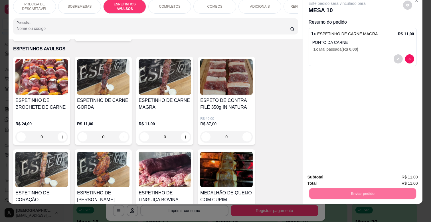
click at [335, 176] on button "Não registrar e enviar pedido" at bounding box center [342, 175] width 59 height 11
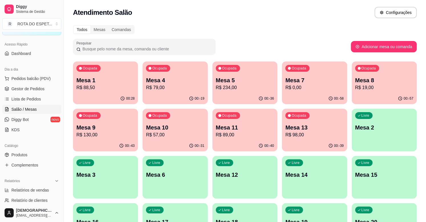
click at [255, 131] on p "Mesa 11" at bounding box center [245, 128] width 58 height 8
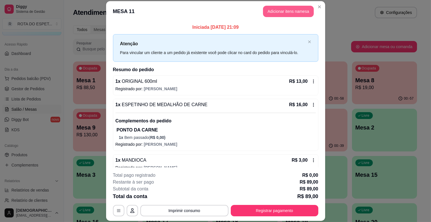
click at [286, 15] on button "Adicionar itens na mesa" at bounding box center [288, 11] width 51 height 11
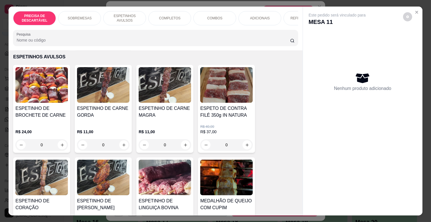
scroll to position [0, 208]
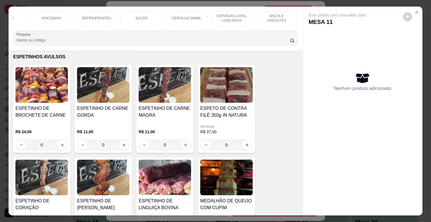
click at [179, 16] on p "CERVEJAS 600ML" at bounding box center [186, 18] width 29 height 5
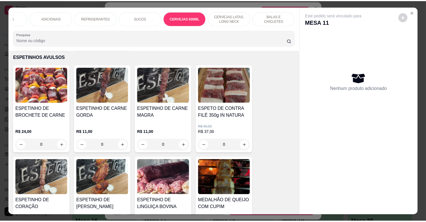
scroll to position [14, 0]
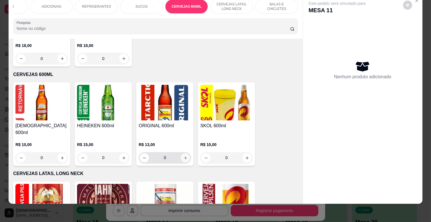
click at [183, 156] on icon "increase-product-quantity" at bounding box center [185, 158] width 4 height 4
type input "1"
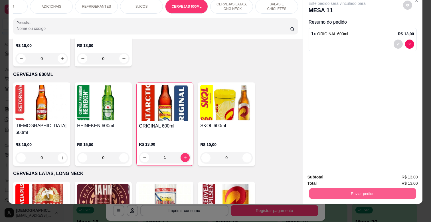
click at [375, 191] on button "Enviar pedido" at bounding box center [362, 193] width 107 height 11
click at [357, 172] on button "Não registrar e enviar pedido" at bounding box center [342, 175] width 59 height 11
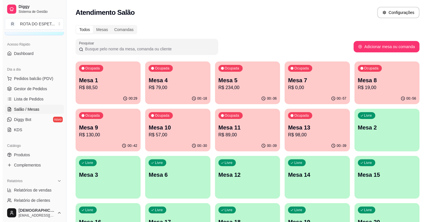
scroll to position [0, 0]
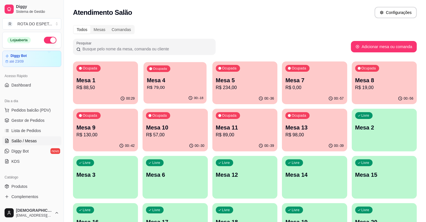
click at [166, 73] on div "Ocupada Mesa 4 R$ 79,00" at bounding box center [175, 77] width 63 height 31
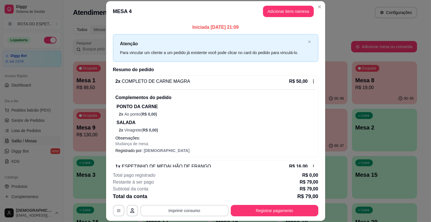
click at [206, 211] on button "Imprimir consumo" at bounding box center [184, 210] width 88 height 11
click at [188, 196] on button "IMPRESSORA CAIXA" at bounding box center [183, 197] width 47 height 9
click at [295, 213] on button "Registrar pagamento" at bounding box center [274, 210] width 87 height 11
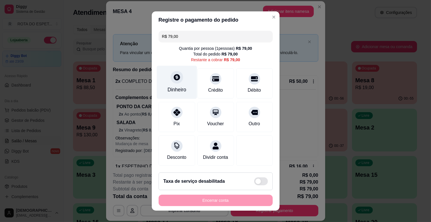
click at [172, 89] on div "Dinheiro" at bounding box center [176, 89] width 19 height 7
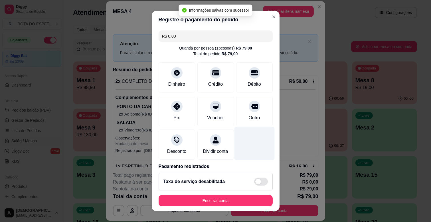
type input "R$ 0,00"
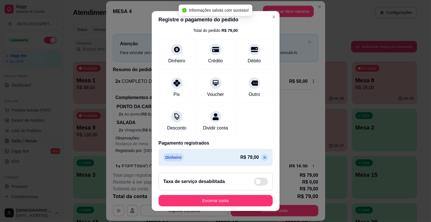
scroll to position [7, 0]
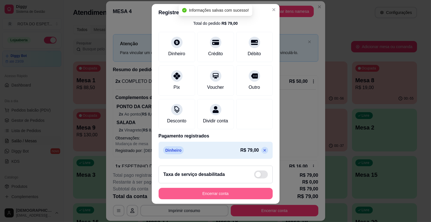
click at [231, 191] on button "Encerrar conta" at bounding box center [215, 193] width 114 height 11
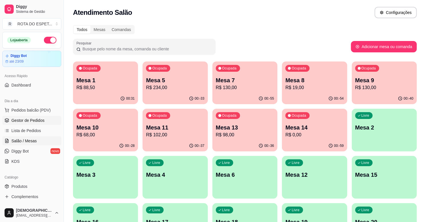
drag, startPoint x: 31, startPoint y: 122, endPoint x: 37, endPoint y: 123, distance: 6.2
click at [32, 122] on span "Gestor de Pedidos" at bounding box center [27, 121] width 33 height 6
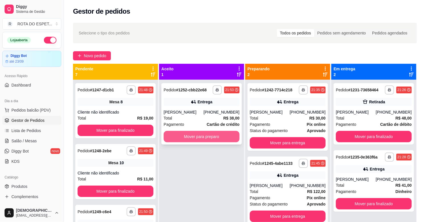
click at [206, 136] on button "Mover para preparo" at bounding box center [202, 136] width 76 height 11
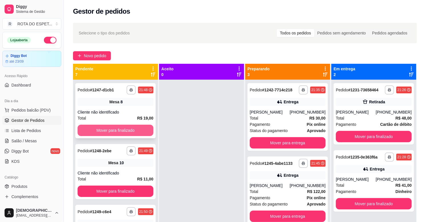
click at [111, 127] on button "Mover para finalizado" at bounding box center [116, 130] width 76 height 11
click at [111, 127] on button "Mover para finalizado" at bounding box center [116, 130] width 74 height 11
click at [111, 127] on button "Mover para finalizado" at bounding box center [116, 130] width 76 height 11
click at [111, 127] on button "Mover para finalizado" at bounding box center [116, 130] width 74 height 11
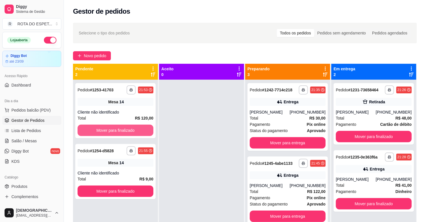
click at [111, 127] on button "Mover para finalizado" at bounding box center [116, 130] width 76 height 11
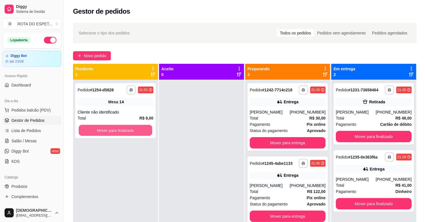
click at [111, 127] on button "Mover para finalizado" at bounding box center [116, 130] width 74 height 11
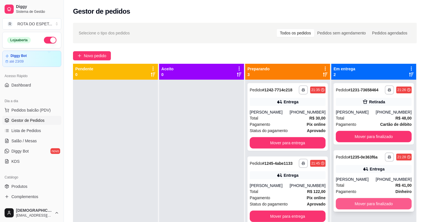
click at [361, 204] on button "Mover para finalizado" at bounding box center [374, 203] width 76 height 11
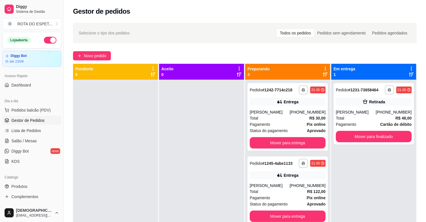
click at [361, 172] on div "**********" at bounding box center [373, 191] width 85 height 222
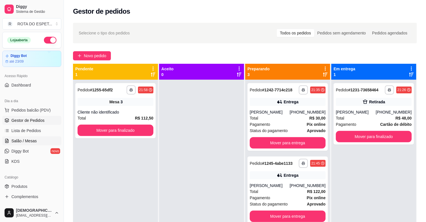
click at [33, 138] on span "Salão / Mesas" at bounding box center [23, 141] width 25 height 6
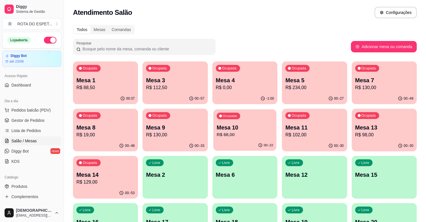
click at [227, 133] on p "R$ 68,00" at bounding box center [245, 135] width 56 height 7
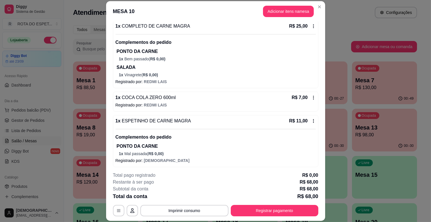
scroll to position [129, 0]
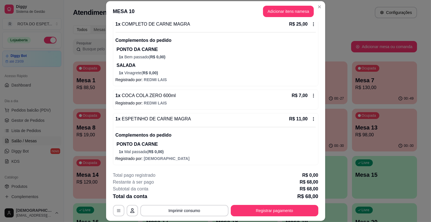
click at [311, 120] on icon at bounding box center [313, 119] width 5 height 5
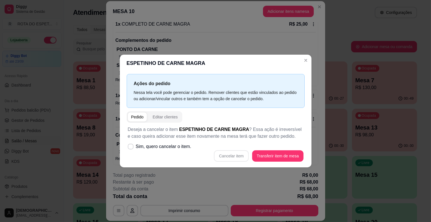
click at [236, 156] on div "Cancelar item Transferir item de mesa" at bounding box center [216, 155] width 176 height 11
click at [131, 146] on icon at bounding box center [130, 146] width 5 height 3
click at [131, 148] on input "Sim, quero cancelar o item." at bounding box center [129, 150] width 4 height 4
checkbox input "true"
click at [222, 154] on button "Cancelar item" at bounding box center [231, 155] width 35 height 11
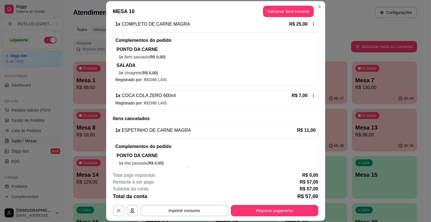
scroll to position [138, 0]
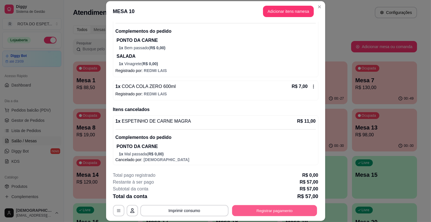
click at [262, 207] on button "Registrar pagamento" at bounding box center [274, 210] width 85 height 11
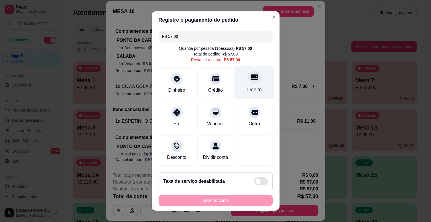
click at [250, 79] on icon at bounding box center [253, 78] width 7 height 6
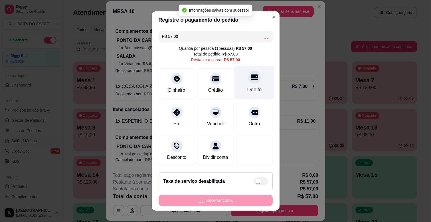
type input "R$ 0,00"
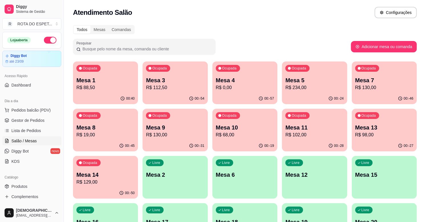
click at [320, 87] on p "R$ 234,00" at bounding box center [314, 87] width 58 height 7
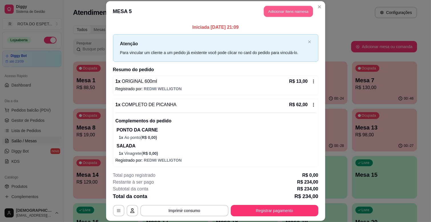
click at [291, 12] on button "Adicionar itens na mesa" at bounding box center [288, 11] width 49 height 11
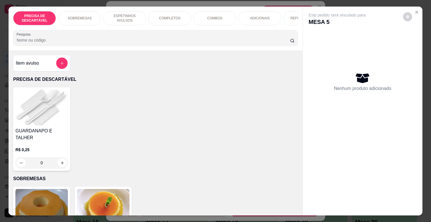
scroll to position [0, 208]
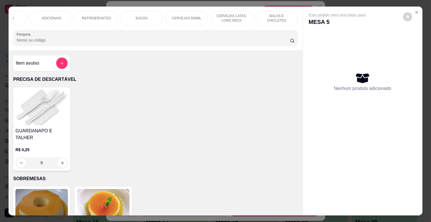
click at [147, 18] on div "SUCOS" at bounding box center [141, 18] width 43 height 14
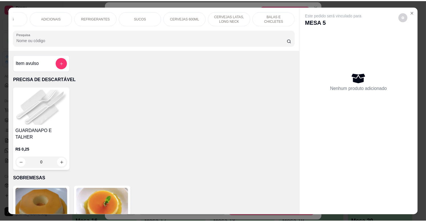
scroll to position [14, 0]
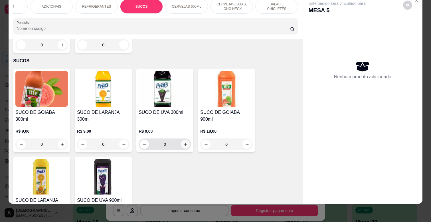
click at [183, 142] on icon "increase-product-quantity" at bounding box center [185, 144] width 4 height 4
type input "1"
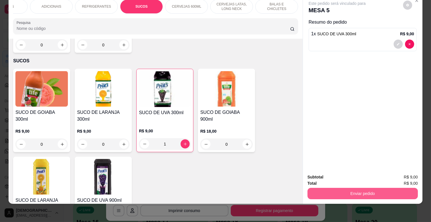
click at [366, 188] on button "Enviar pedido" at bounding box center [362, 193] width 110 height 11
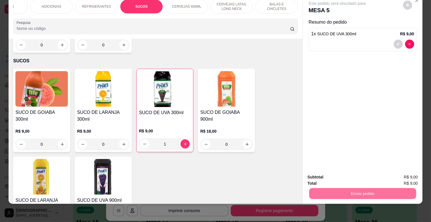
click at [361, 177] on button "Não registrar e enviar pedido" at bounding box center [344, 175] width 58 height 11
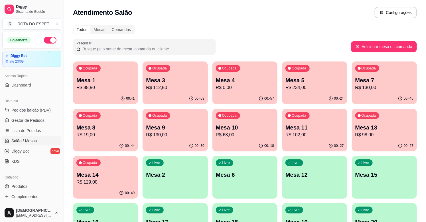
click at [175, 122] on div "Ocupada Mesa 9 R$ 130,00" at bounding box center [174, 125] width 65 height 32
click at [317, 25] on div "Todos Mesas Comandas" at bounding box center [245, 29] width 344 height 9
click at [37, 119] on span "Gestor de Pedidos" at bounding box center [27, 121] width 33 height 6
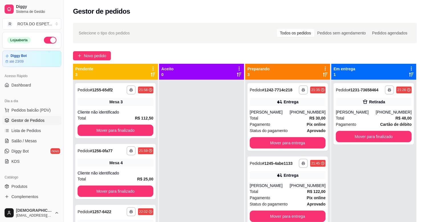
click at [191, 133] on div at bounding box center [201, 191] width 85 height 222
click at [133, 131] on button "Mover para finalizado" at bounding box center [116, 130] width 76 height 11
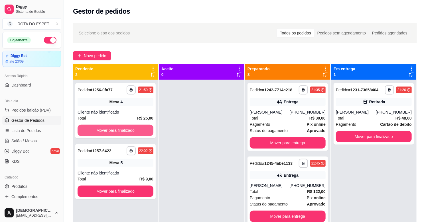
click at [133, 131] on button "Mover para finalizado" at bounding box center [116, 130] width 76 height 11
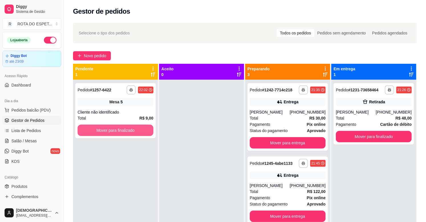
click at [133, 131] on button "Mover para finalizado" at bounding box center [116, 130] width 76 height 11
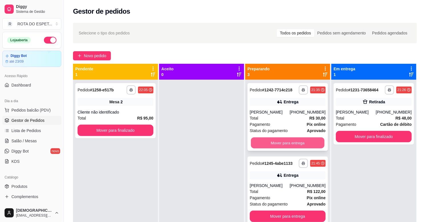
click at [295, 140] on button "Mover para entrega" at bounding box center [288, 143] width 74 height 11
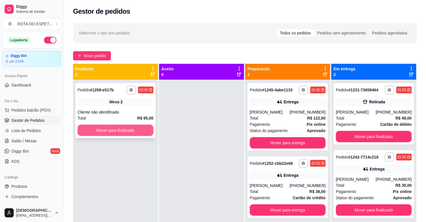
click at [140, 132] on button "Mover para finalizado" at bounding box center [116, 130] width 76 height 11
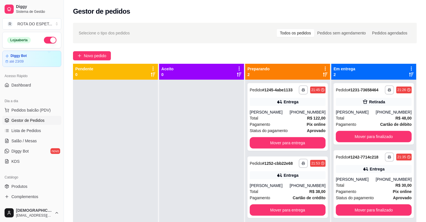
click at [178, 178] on div at bounding box center [201, 191] width 85 height 222
click at [188, 175] on div at bounding box center [201, 191] width 85 height 222
click at [23, 144] on link "Salão / Mesas" at bounding box center [31, 140] width 59 height 9
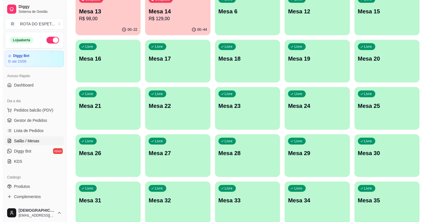
scroll to position [189, 0]
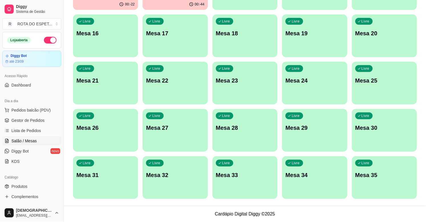
click at [246, 82] on p "Mesa 23" at bounding box center [245, 81] width 58 height 8
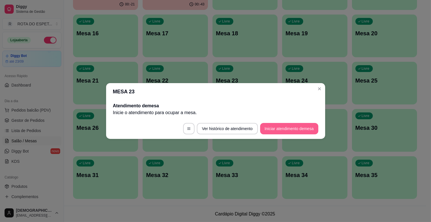
click at [291, 129] on button "Iniciar atendimento de mesa" at bounding box center [289, 128] width 58 height 11
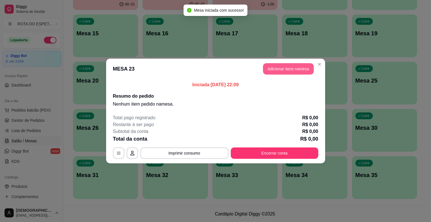
click at [289, 66] on button "Adicionar itens na mesa" at bounding box center [288, 68] width 51 height 11
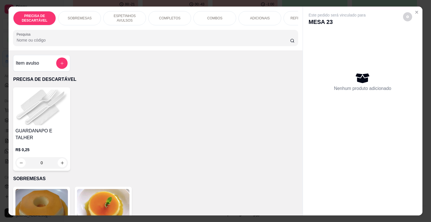
click at [130, 16] on p "ESPETINHOS AVULSOS" at bounding box center [124, 18] width 33 height 9
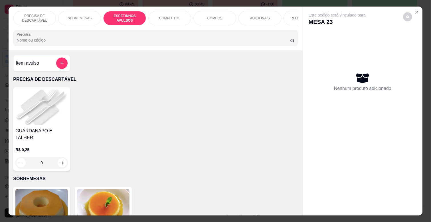
scroll to position [14, 0]
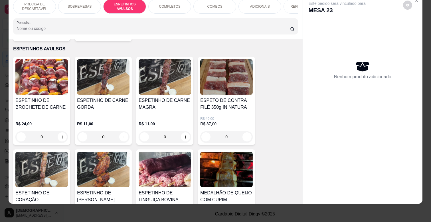
click at [163, 107] on div "ESPETINHO DE CARNE MAGRA" at bounding box center [164, 106] width 52 height 18
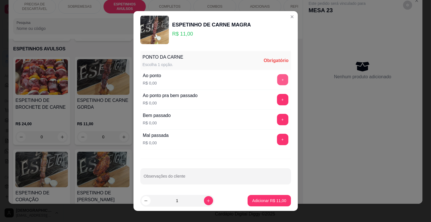
click at [277, 79] on button "+" at bounding box center [282, 79] width 11 height 11
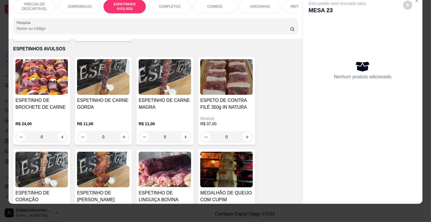
click at [87, 98] on h4 "ESPETINHO DE CARNE GORDA" at bounding box center [103, 104] width 52 height 14
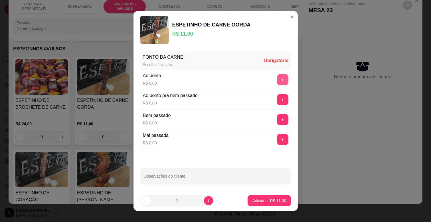
click at [277, 79] on button "+" at bounding box center [282, 79] width 11 height 11
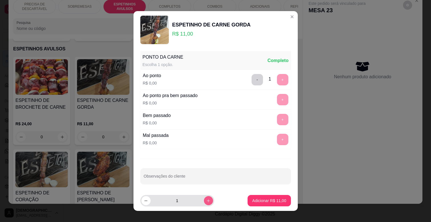
click at [206, 199] on icon "increase-product-quantity" at bounding box center [208, 201] width 4 height 4
type input "2"
click at [266, 197] on button "Adicionar R$ 22,00" at bounding box center [269, 200] width 42 height 11
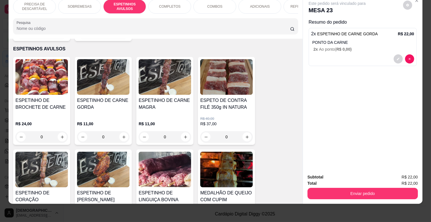
click at [254, 4] on p "ADICIONAIS" at bounding box center [260, 6] width 20 height 5
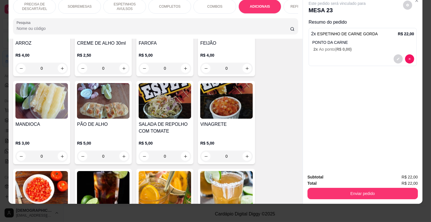
scroll to position [1069, 0]
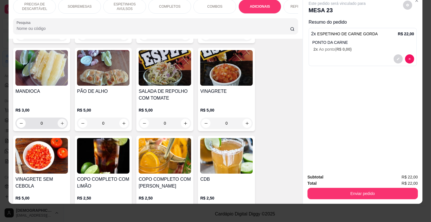
click at [60, 121] on icon "increase-product-quantity" at bounding box center [62, 123] width 4 height 4
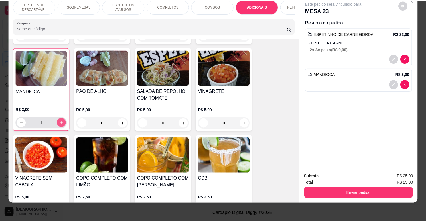
scroll to position [1070, 0]
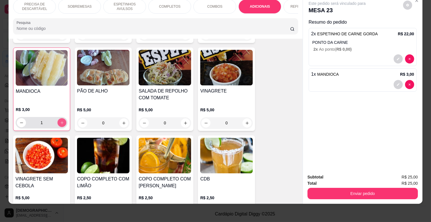
click at [60, 121] on icon "increase-product-quantity" at bounding box center [62, 123] width 4 height 4
type input "2"
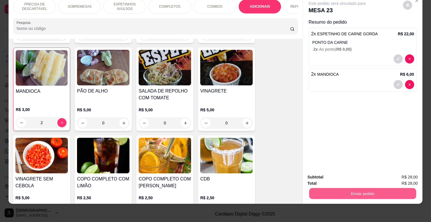
click at [365, 188] on button "Enviar pedido" at bounding box center [362, 193] width 107 height 11
click at [354, 175] on button "Não registrar e enviar pedido" at bounding box center [342, 175] width 59 height 11
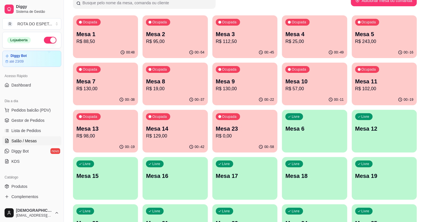
scroll to position [0, 0]
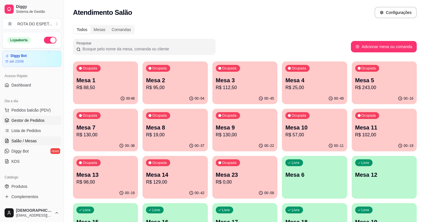
click at [19, 120] on span "Gestor de Pedidos" at bounding box center [27, 121] width 33 height 6
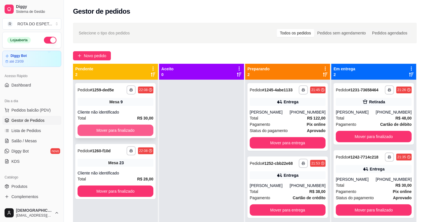
click at [136, 134] on button "Mover para finalizado" at bounding box center [116, 130] width 76 height 11
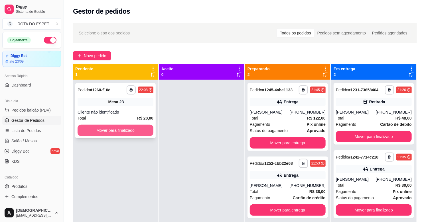
click at [136, 129] on button "Mover para finalizado" at bounding box center [116, 130] width 76 height 11
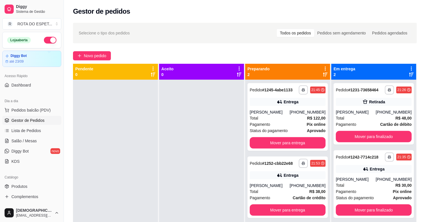
click at [201, 162] on div at bounding box center [201, 191] width 85 height 222
click at [193, 163] on div at bounding box center [201, 191] width 85 height 222
click at [36, 137] on link "Salão / Mesas" at bounding box center [31, 140] width 59 height 9
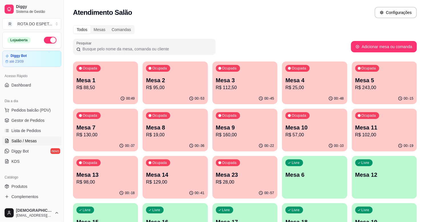
click at [313, 129] on p "Mesa 10" at bounding box center [314, 128] width 58 height 8
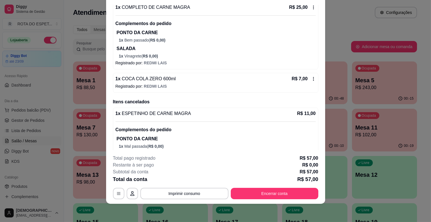
scroll to position [138, 0]
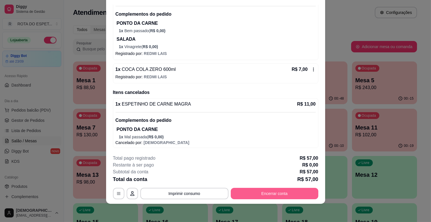
click at [280, 190] on button "Encerrar conta" at bounding box center [274, 193] width 87 height 11
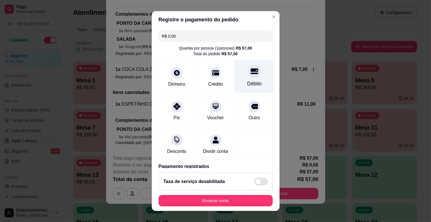
click at [247, 81] on div "Débito" at bounding box center [254, 83] width 15 height 7
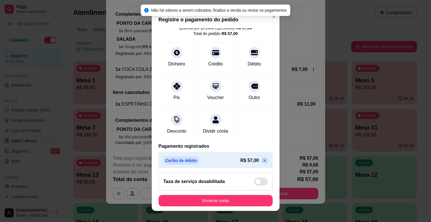
scroll to position [30, 0]
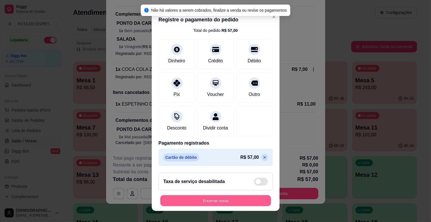
click at [231, 197] on button "Encerrar conta" at bounding box center [215, 200] width 111 height 11
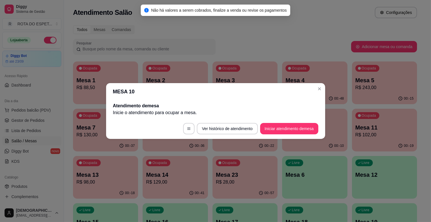
scroll to position [0, 0]
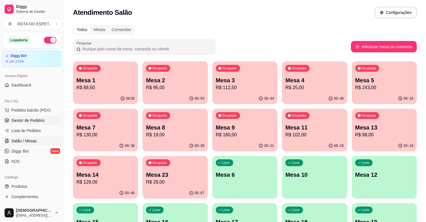
click at [42, 120] on span "Gestor de Pedidos" at bounding box center [27, 121] width 33 height 6
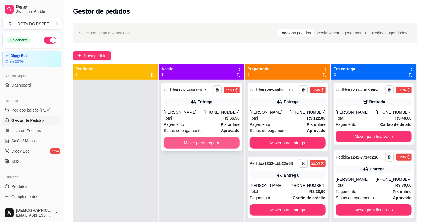
click at [211, 146] on button "Mover para preparo" at bounding box center [202, 142] width 76 height 11
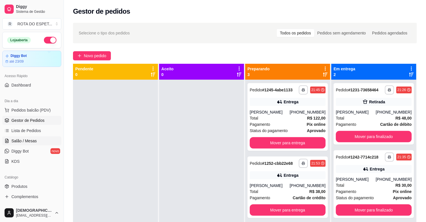
click at [15, 140] on span "Salão / Mesas" at bounding box center [23, 141] width 25 height 6
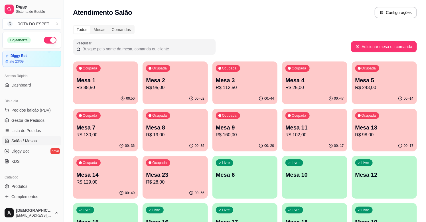
click at [99, 81] on p "Mesa 1" at bounding box center [105, 80] width 58 height 8
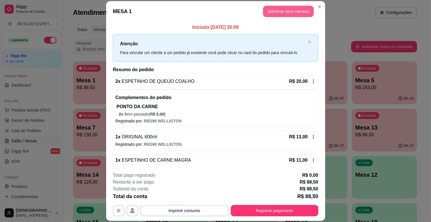
click at [292, 13] on button "Adicionar itens na mesa" at bounding box center [288, 11] width 51 height 11
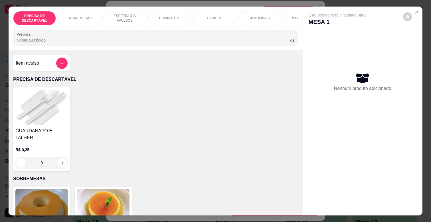
click at [175, 17] on p "COMPLETOS" at bounding box center [169, 18] width 21 height 5
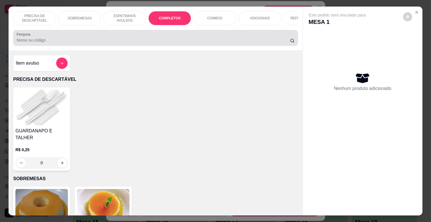
scroll to position [14, 0]
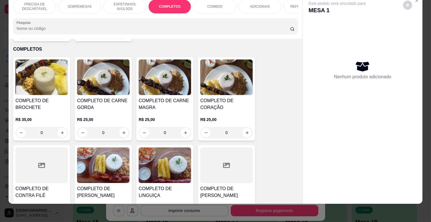
click at [172, 101] on h4 "COMPLETO DE CARNE MAGRA" at bounding box center [164, 104] width 52 height 14
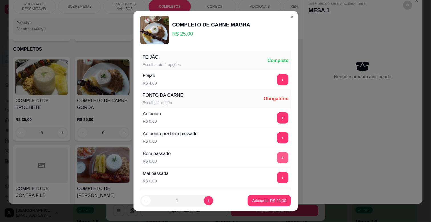
click at [277, 157] on button "+" at bounding box center [282, 157] width 11 height 11
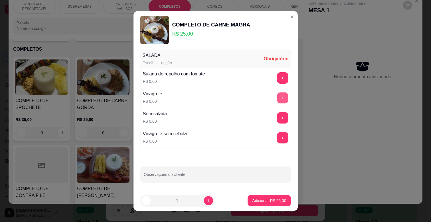
click at [277, 98] on button "+" at bounding box center [282, 98] width 11 height 11
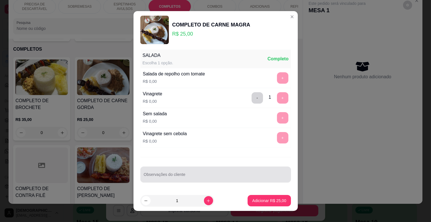
click at [219, 181] on div "Observações do cliente" at bounding box center [215, 175] width 150 height 16
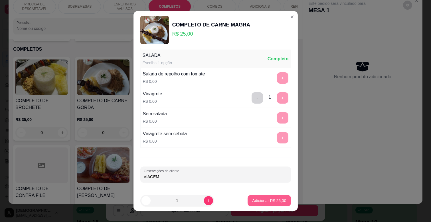
type input "VIAGEM"
click at [267, 204] on button "Adicionar R$ 25,00" at bounding box center [268, 200] width 43 height 11
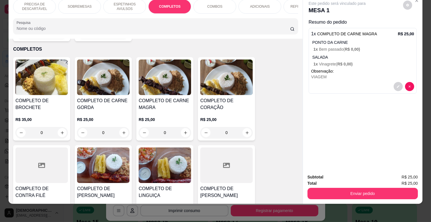
scroll to position [0, 208]
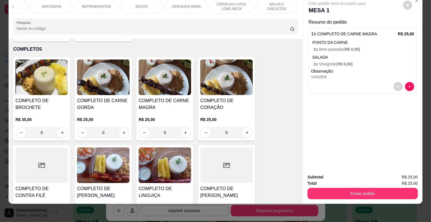
click at [190, 4] on p "CERVEJAS 600ML" at bounding box center [186, 6] width 29 height 5
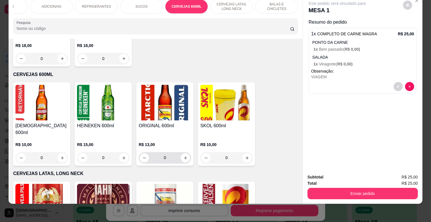
click at [187, 152] on div "0" at bounding box center [165, 157] width 50 height 11
click at [185, 156] on icon "increase-product-quantity" at bounding box center [185, 158] width 4 height 4
type input "1"
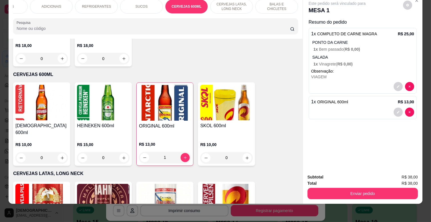
click at [56, 4] on div "ADICIONAIS" at bounding box center [51, 6] width 43 height 14
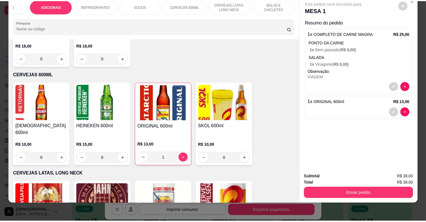
scroll to position [975, 0]
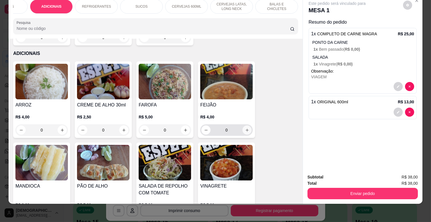
click at [245, 128] on icon "increase-product-quantity" at bounding box center [247, 130] width 4 height 4
type input "1"
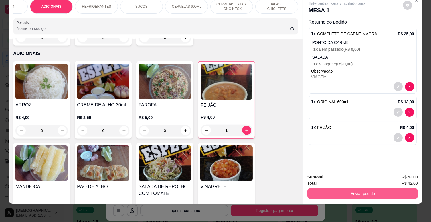
click at [390, 188] on button "Enviar pedido" at bounding box center [362, 193] width 110 height 11
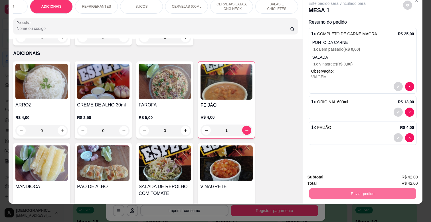
click at [359, 173] on button "Não registrar e enviar pedido" at bounding box center [344, 175] width 58 height 11
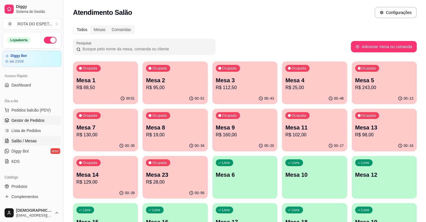
click at [34, 118] on span "Gestor de Pedidos" at bounding box center [27, 121] width 33 height 6
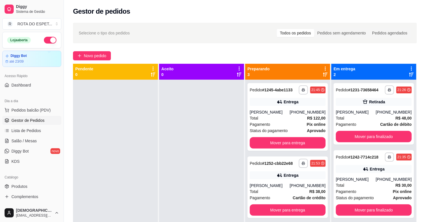
click at [194, 147] on div at bounding box center [201, 191] width 85 height 222
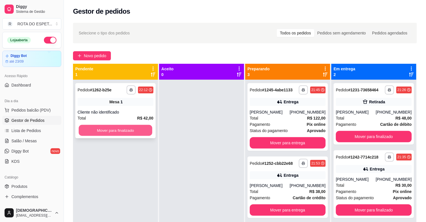
click at [117, 131] on button "Mover para finalizado" at bounding box center [116, 130] width 74 height 11
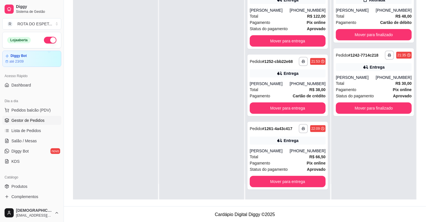
scroll to position [87, 0]
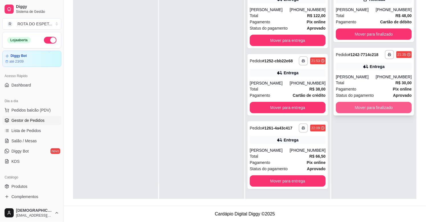
click at [370, 107] on button "Mover para finalizado" at bounding box center [374, 107] width 76 height 11
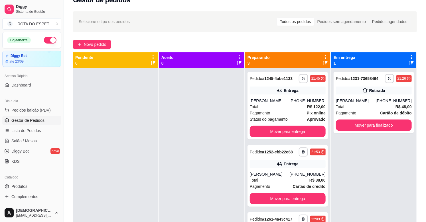
scroll to position [0, 0]
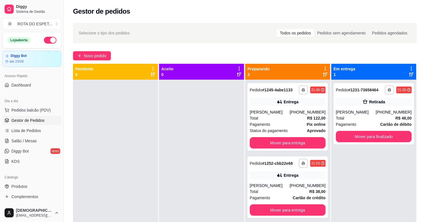
click at [184, 174] on div at bounding box center [201, 191] width 85 height 222
click at [32, 140] on span "Salão / Mesas" at bounding box center [23, 141] width 25 height 6
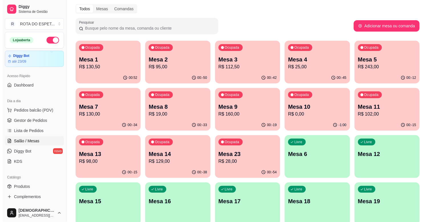
scroll to position [32, 0]
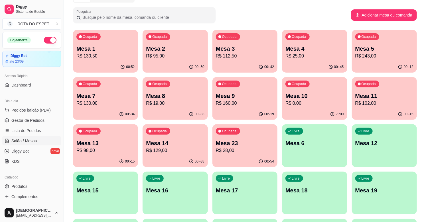
click at [395, 102] on p "R$ 102,00" at bounding box center [384, 103] width 58 height 7
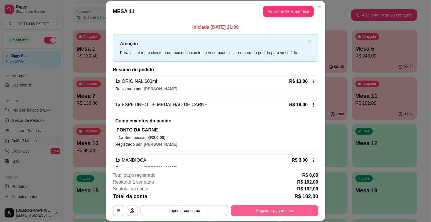
click at [301, 209] on button "Registrar pagamento" at bounding box center [274, 210] width 87 height 11
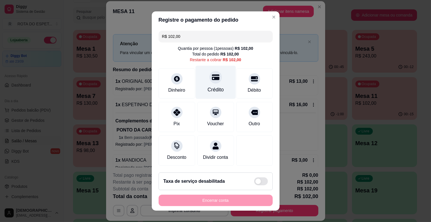
click at [209, 81] on div at bounding box center [215, 77] width 13 height 13
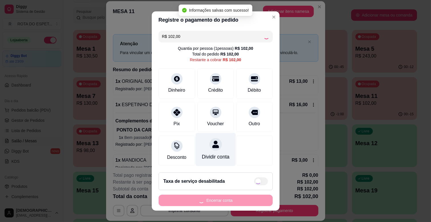
type input "R$ 0,00"
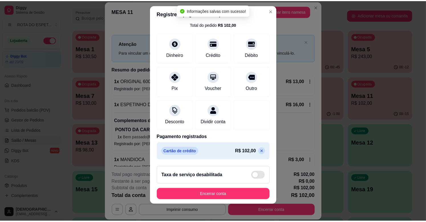
scroll to position [7, 0]
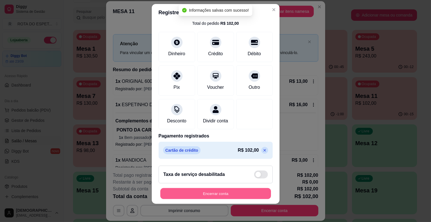
click at [223, 191] on button "Encerrar conta" at bounding box center [215, 193] width 111 height 11
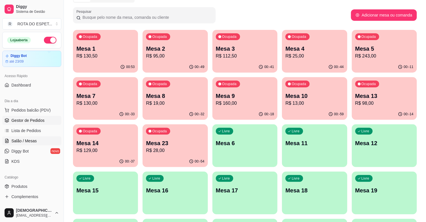
click at [30, 120] on span "Gestor de Pedidos" at bounding box center [27, 121] width 33 height 6
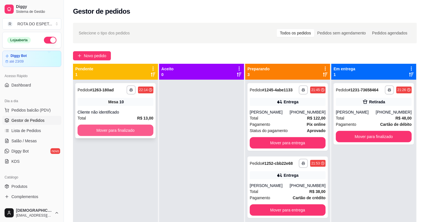
click at [130, 129] on button "Mover para finalizado" at bounding box center [116, 130] width 76 height 11
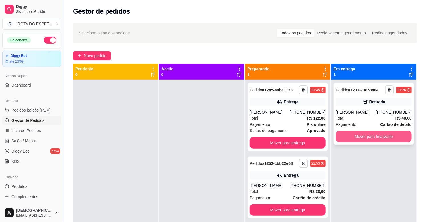
click at [374, 137] on button "Mover para finalizado" at bounding box center [374, 136] width 76 height 11
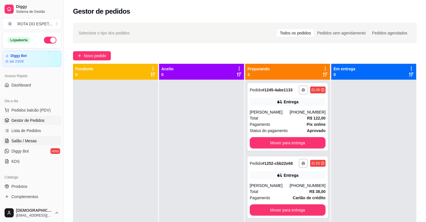
click at [31, 141] on span "Salão / Mesas" at bounding box center [23, 141] width 25 height 6
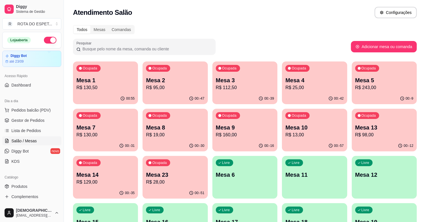
click at [382, 87] on p "R$ 243,00" at bounding box center [384, 87] width 58 height 7
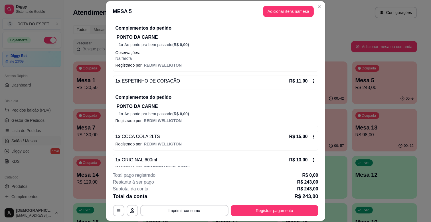
scroll to position [520, 0]
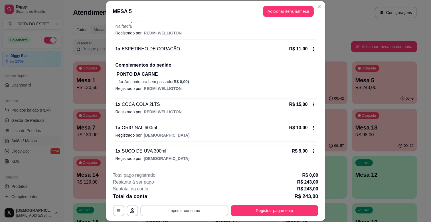
click at [183, 208] on button "Imprimir consumo" at bounding box center [184, 210] width 88 height 11
click at [192, 195] on button "IMPRESSORA CAIXA" at bounding box center [183, 197] width 47 height 9
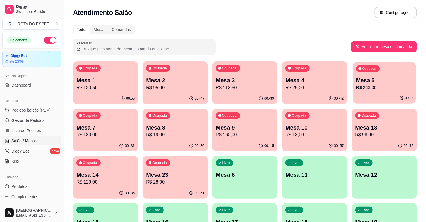
click at [361, 81] on p "Mesa 5" at bounding box center [384, 81] width 56 height 8
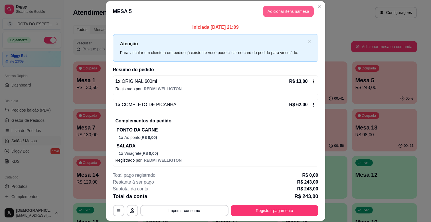
click at [303, 9] on button "Adicionar itens na mesa" at bounding box center [288, 11] width 51 height 11
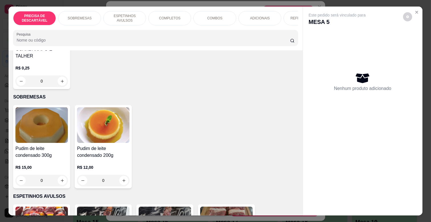
scroll to position [127, 0]
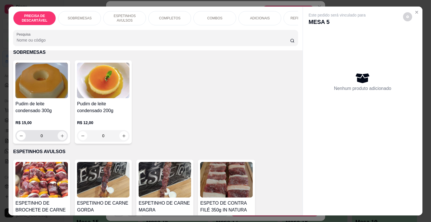
click at [62, 134] on icon "increase-product-quantity" at bounding box center [62, 136] width 4 height 4
click at [62, 133] on button "increase-product-quantity" at bounding box center [62, 135] width 9 height 9
type input "2"
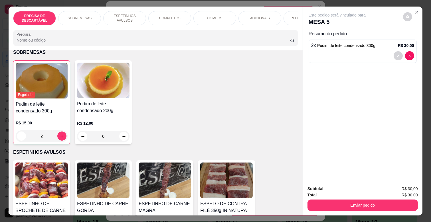
scroll to position [0, 208]
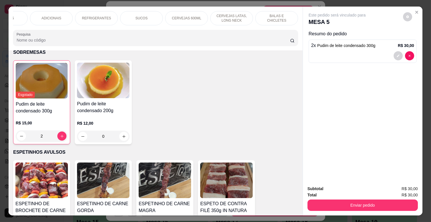
click at [282, 14] on p "BALAS E CHICLETES" at bounding box center [276, 18] width 33 height 9
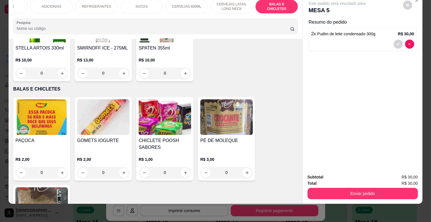
scroll to position [2206, 0]
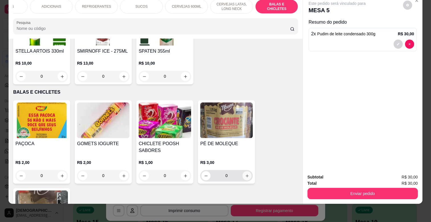
click at [242, 171] on button "increase-product-quantity" at bounding box center [246, 175] width 9 height 9
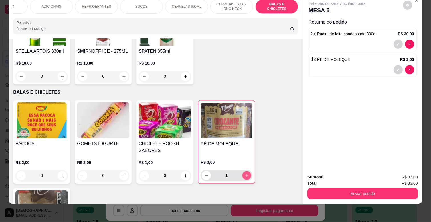
click at [242, 171] on button "increase-product-quantity" at bounding box center [246, 175] width 9 height 9
type input "2"
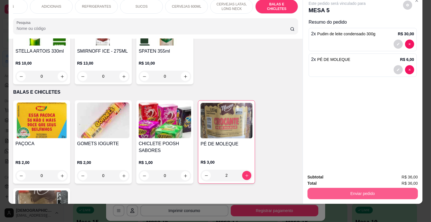
click at [346, 188] on button "Enviar pedido" at bounding box center [362, 193] width 110 height 11
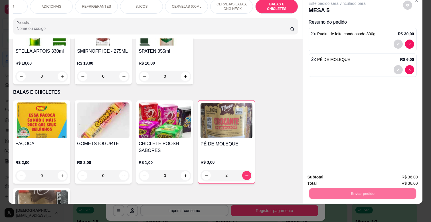
click at [338, 176] on button "Não registrar e enviar pedido" at bounding box center [342, 175] width 59 height 11
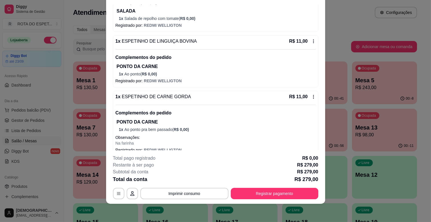
scroll to position [475, 0]
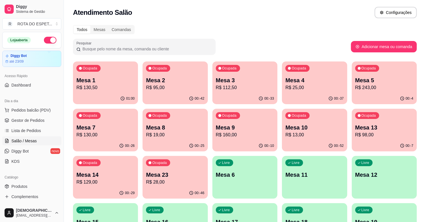
click at [181, 135] on p "R$ 19,00" at bounding box center [175, 135] width 58 height 7
click at [243, 135] on p "R$ 160,00" at bounding box center [245, 135] width 58 height 7
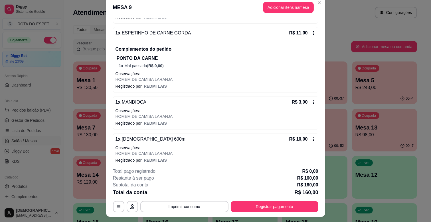
scroll to position [17, 0]
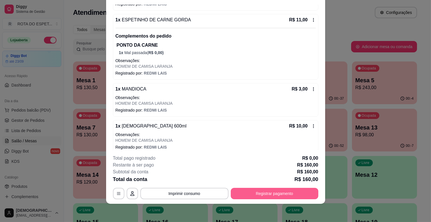
click at [258, 191] on button "Registrar pagamento" at bounding box center [274, 193] width 87 height 11
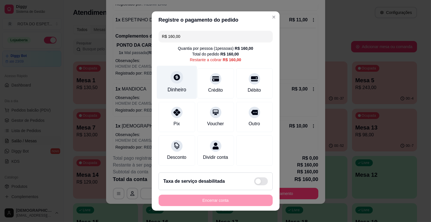
click at [178, 81] on div "Dinheiro" at bounding box center [176, 82] width 40 height 33
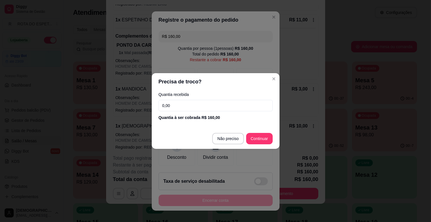
click at [197, 106] on input "0,00" at bounding box center [215, 105] width 114 height 11
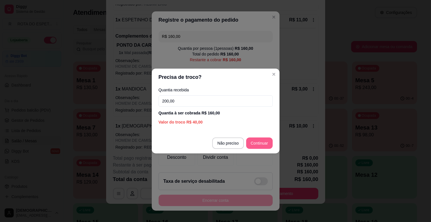
type input "200,00"
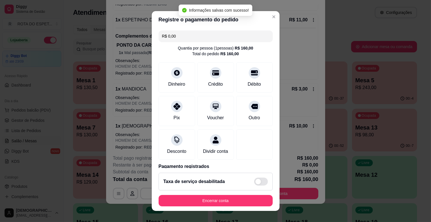
type input "R$ 0,00"
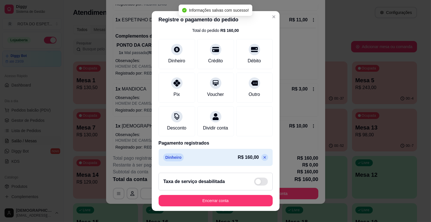
scroll to position [30, 0]
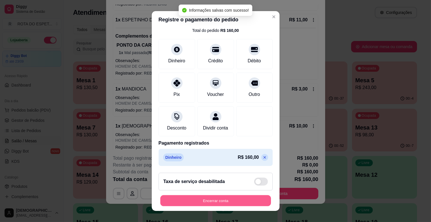
click at [218, 203] on button "Encerrar conta" at bounding box center [215, 200] width 111 height 11
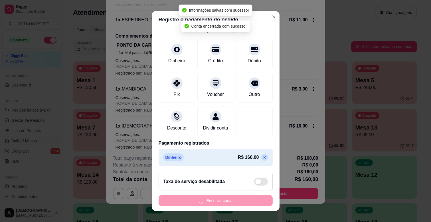
scroll to position [0, 0]
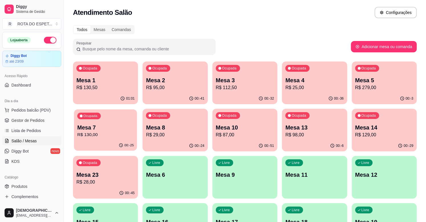
click at [112, 122] on div "Ocupada Mesa 7 R$ 130,00" at bounding box center [105, 124] width 63 height 31
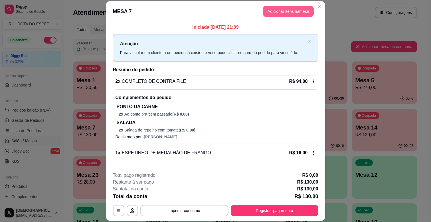
click at [296, 13] on button "Adicionar itens na mesa" at bounding box center [288, 11] width 51 height 11
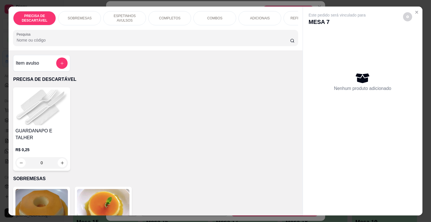
scroll to position [0, 208]
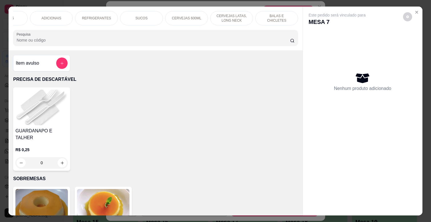
click at [196, 16] on p "CERVEJAS 600ML" at bounding box center [186, 18] width 29 height 5
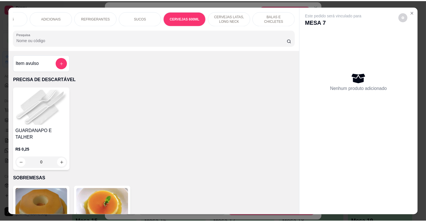
scroll to position [14, 0]
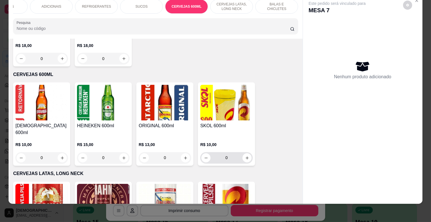
click at [245, 157] on icon "increase-product-quantity" at bounding box center [246, 158] width 3 height 3
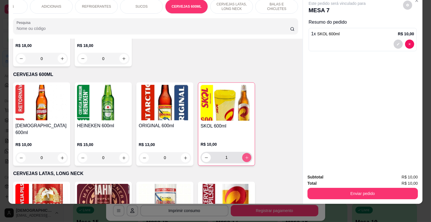
type input "1"
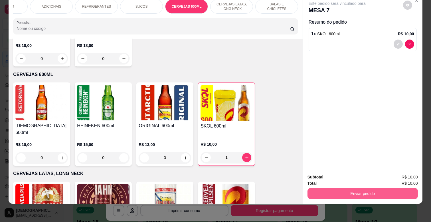
click at [339, 188] on button "Enviar pedido" at bounding box center [362, 193] width 110 height 11
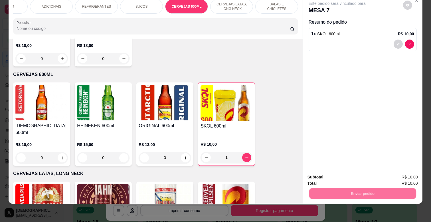
click at [339, 174] on button "Não registrar e enviar pedido" at bounding box center [342, 175] width 59 height 11
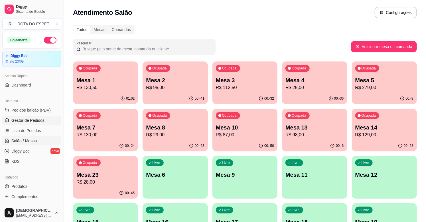
click at [40, 118] on span "Gestor de Pedidos" at bounding box center [27, 121] width 33 height 6
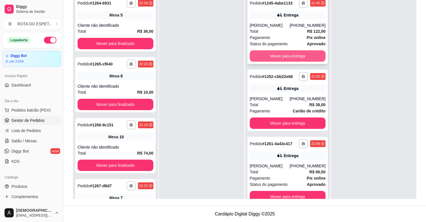
click at [289, 56] on button "Mover para entrega" at bounding box center [288, 55] width 76 height 11
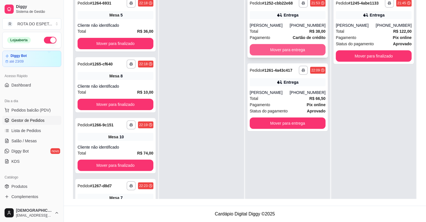
click at [294, 49] on button "Mover para entrega" at bounding box center [288, 49] width 76 height 11
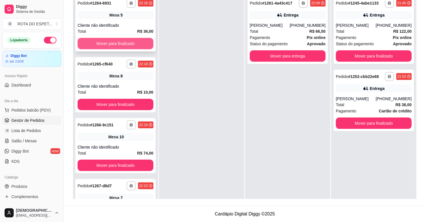
click at [123, 42] on button "Mover para finalizado" at bounding box center [116, 43] width 76 height 11
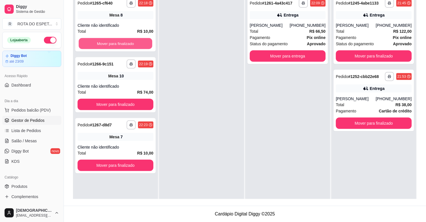
click at [123, 42] on button "Mover para finalizado" at bounding box center [116, 43] width 74 height 11
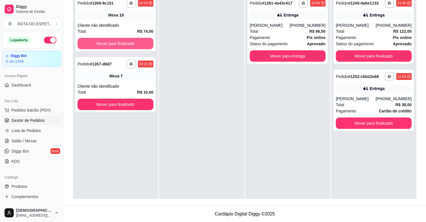
click at [123, 42] on button "Mover para finalizado" at bounding box center [116, 43] width 76 height 11
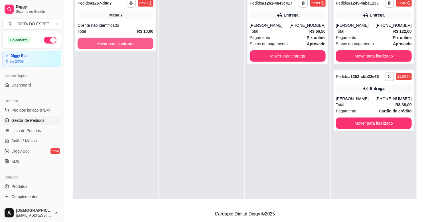
click at [123, 42] on button "Mover para finalizado" at bounding box center [116, 43] width 76 height 11
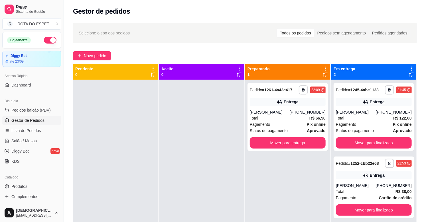
click at [184, 156] on div at bounding box center [201, 191] width 85 height 222
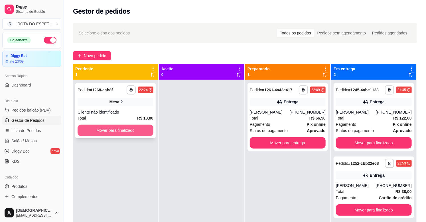
click at [119, 130] on button "Mover para finalizado" at bounding box center [116, 130] width 76 height 11
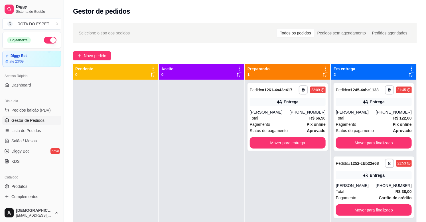
click at [181, 167] on div at bounding box center [201, 191] width 85 height 222
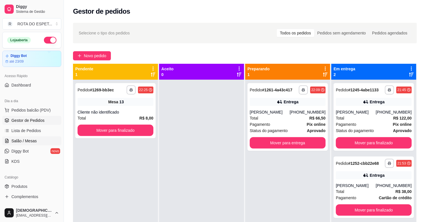
click at [26, 144] on link "Salão / Mesas" at bounding box center [31, 140] width 59 height 9
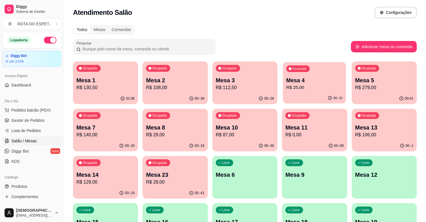
click at [313, 87] on p "R$ 25,00" at bounding box center [314, 87] width 56 height 7
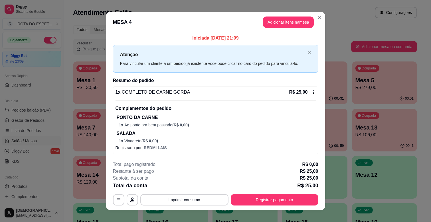
scroll to position [6, 0]
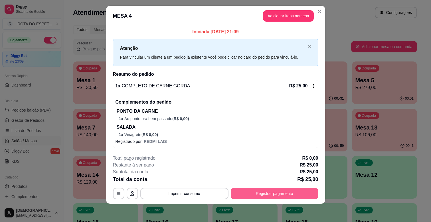
click at [271, 195] on button "Registrar pagamento" at bounding box center [274, 193] width 87 height 11
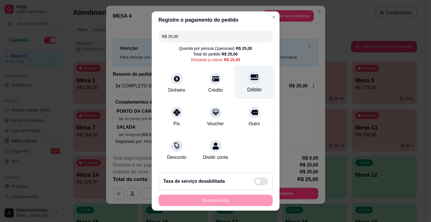
click at [247, 87] on div "Débito" at bounding box center [254, 89] width 15 height 7
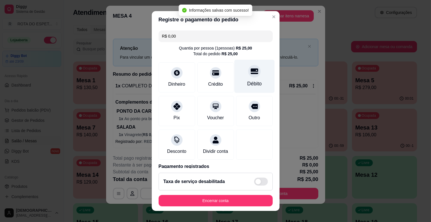
type input "R$ 0,00"
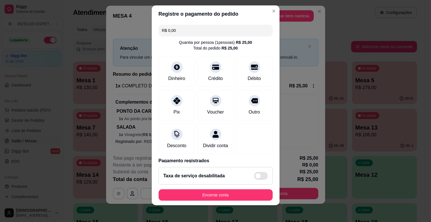
scroll to position [7, 0]
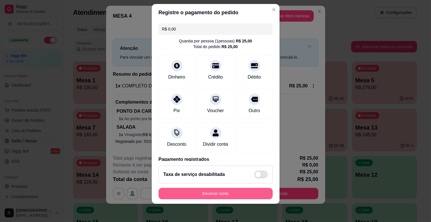
click at [238, 192] on button "Encerrar conta" at bounding box center [215, 193] width 114 height 11
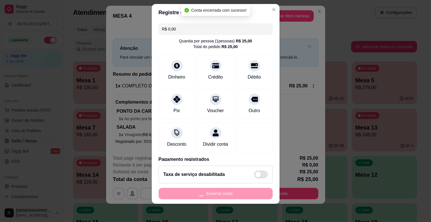
scroll to position [0, 0]
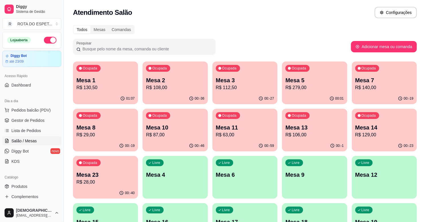
click at [115, 134] on p "R$ 29,00" at bounding box center [105, 135] width 58 height 7
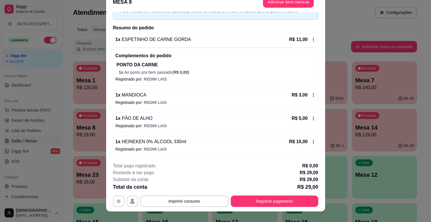
scroll to position [17, 0]
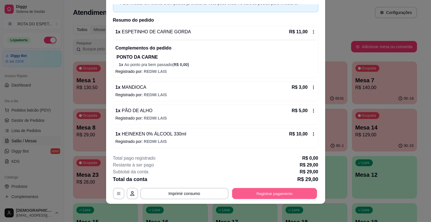
click at [267, 196] on button "Registrar pagamento" at bounding box center [274, 193] width 85 height 11
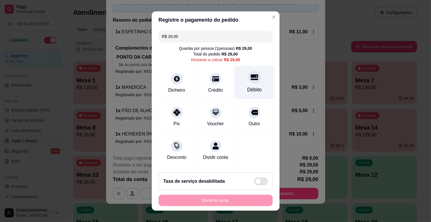
click at [248, 83] on div at bounding box center [254, 77] width 13 height 13
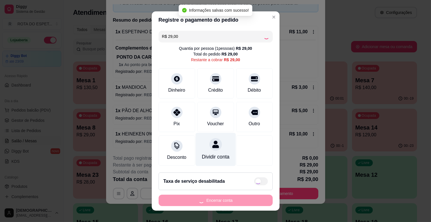
type input "R$ 0,00"
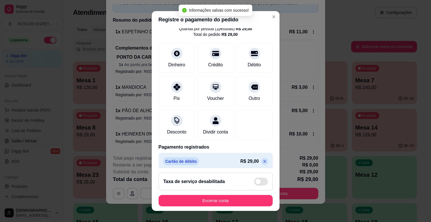
scroll to position [30, 0]
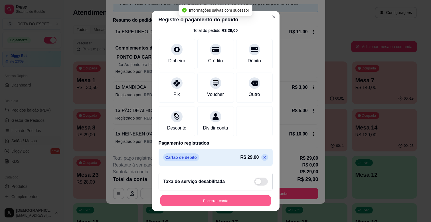
click at [219, 199] on button "Encerrar conta" at bounding box center [215, 200] width 111 height 11
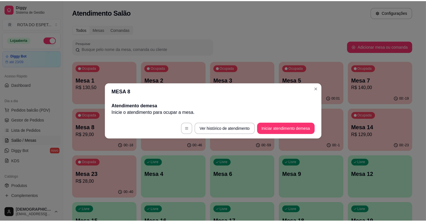
scroll to position [0, 0]
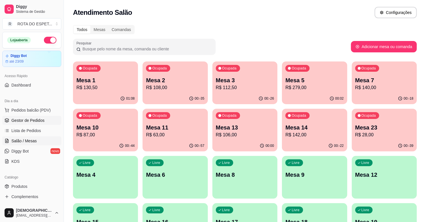
click at [30, 119] on span "Gestor de Pedidos" at bounding box center [27, 121] width 33 height 6
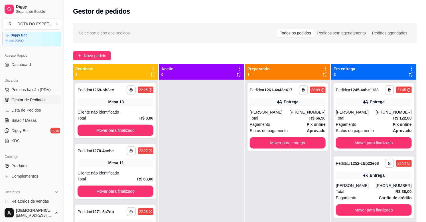
scroll to position [32, 0]
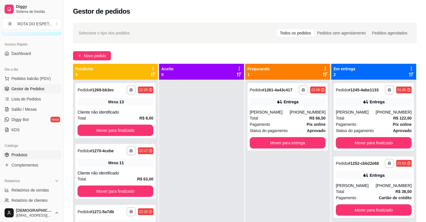
click at [39, 155] on link "Produtos" at bounding box center [31, 154] width 59 height 9
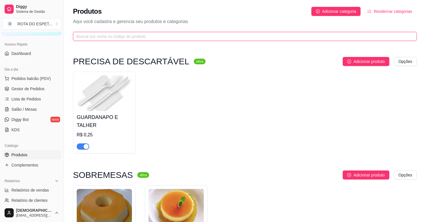
click at [142, 36] on input "text" at bounding box center [242, 36] width 332 height 6
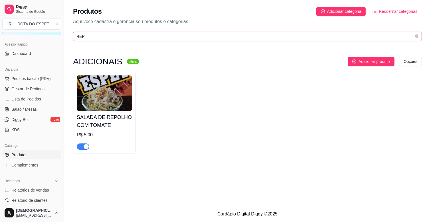
type input "REP"
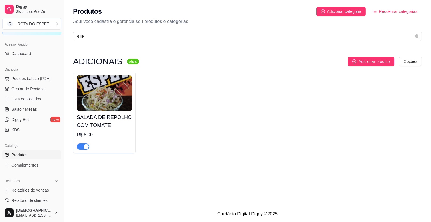
click at [84, 148] on div "button" at bounding box center [85, 146] width 5 height 5
click at [39, 163] on link "Complementos" at bounding box center [31, 165] width 59 height 9
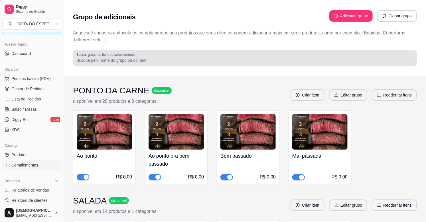
click at [136, 64] on div "Buscar grupo ou item de complemento" at bounding box center [245, 58] width 344 height 16
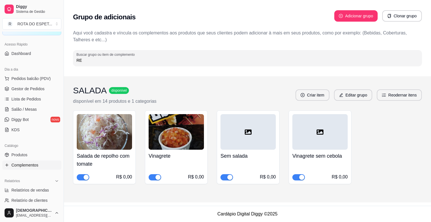
type input "RE"
click at [79, 176] on span "button" at bounding box center [83, 177] width 13 height 6
click at [33, 107] on span "Salão / Mesas" at bounding box center [23, 110] width 25 height 6
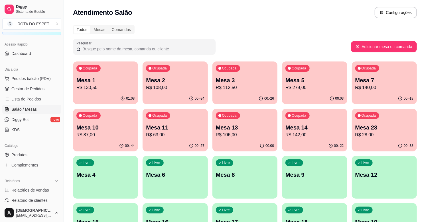
click at [388, 125] on p "Mesa 23" at bounding box center [384, 128] width 58 height 8
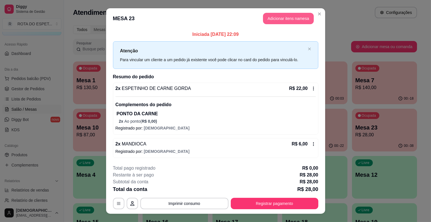
click at [284, 20] on button "Adicionar itens na mesa" at bounding box center [288, 18] width 51 height 11
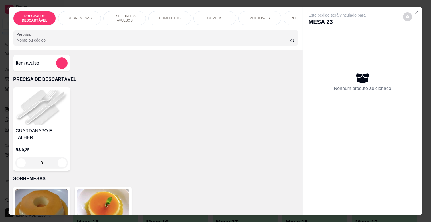
click at [258, 16] on p "ADICIONAIS" at bounding box center [260, 18] width 20 height 5
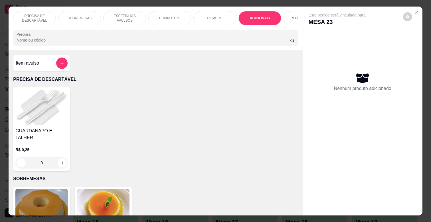
scroll to position [14, 0]
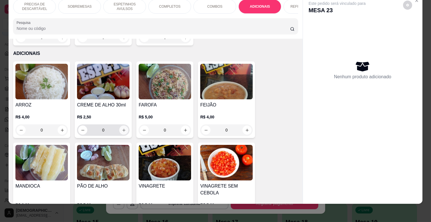
click at [123, 128] on icon "increase-product-quantity" at bounding box center [124, 130] width 4 height 4
type input "2"
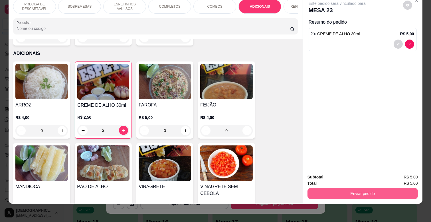
click at [347, 188] on button "Enviar pedido" at bounding box center [362, 193] width 110 height 11
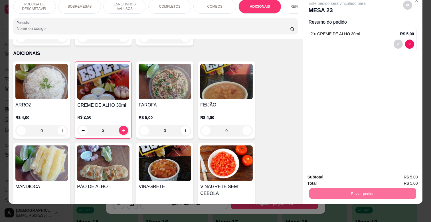
click at [344, 174] on button "Não registrar e enviar pedido" at bounding box center [342, 175] width 59 height 11
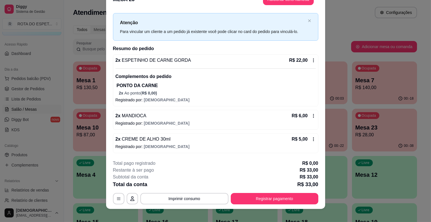
scroll to position [17, 0]
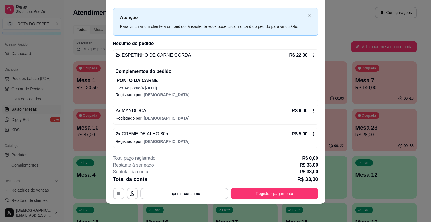
click at [306, 132] on div "R$ 5,00" at bounding box center [303, 134] width 24 height 7
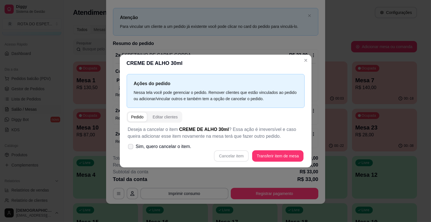
click at [166, 148] on span "Sim, quero cancelar o item." at bounding box center [164, 146] width 56 height 7
click at [131, 148] on input "Sim, quero cancelar o item." at bounding box center [129, 150] width 4 height 4
checkbox input "true"
click at [227, 152] on button "Cancelar item" at bounding box center [231, 155] width 35 height 11
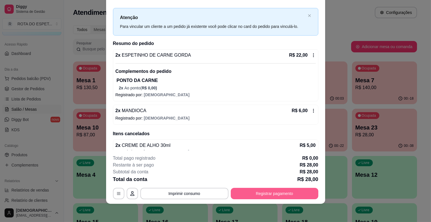
click at [258, 195] on button "Registrar pagamento" at bounding box center [274, 193] width 87 height 11
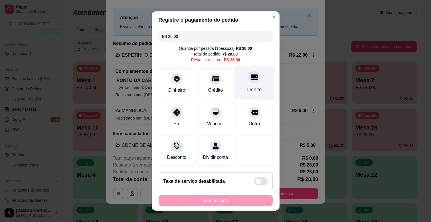
click at [247, 87] on div "Débito" at bounding box center [254, 89] width 15 height 7
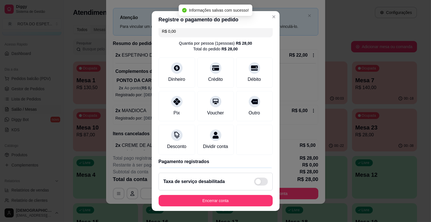
type input "R$ 0,00"
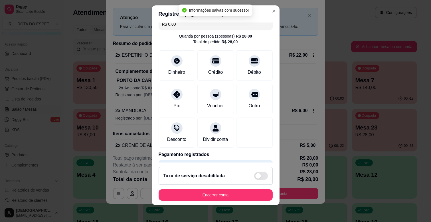
scroll to position [7, 0]
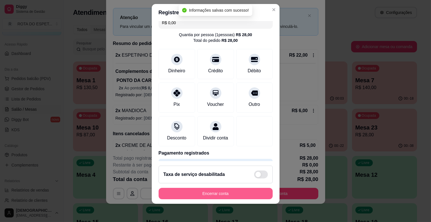
click at [237, 197] on button "Encerrar conta" at bounding box center [215, 193] width 114 height 11
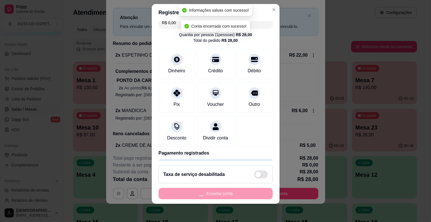
scroll to position [0, 0]
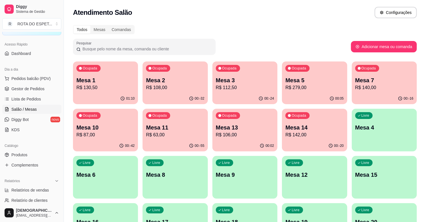
click at [323, 91] on p "R$ 279,00" at bounding box center [314, 87] width 58 height 7
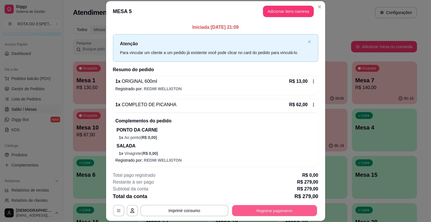
click at [274, 209] on button "Registrar pagamento" at bounding box center [274, 210] width 85 height 11
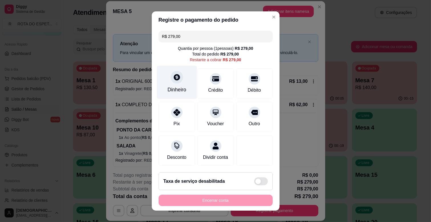
click at [182, 83] on div "Dinheiro" at bounding box center [176, 82] width 40 height 33
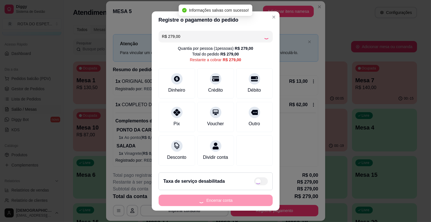
type input "R$ 0,00"
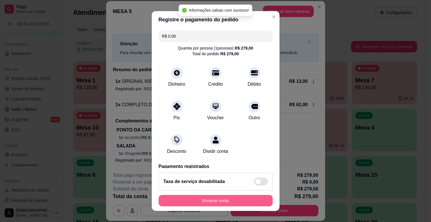
click at [232, 201] on button "Encerrar conta" at bounding box center [215, 200] width 114 height 11
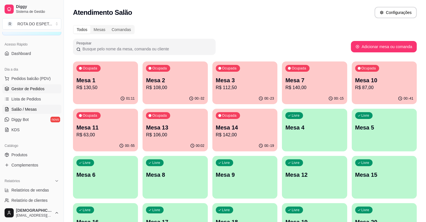
click at [16, 88] on span "Gestor de Pedidos" at bounding box center [27, 89] width 33 height 6
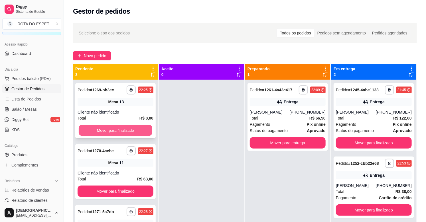
click at [115, 127] on button "Mover para finalizado" at bounding box center [116, 130] width 74 height 11
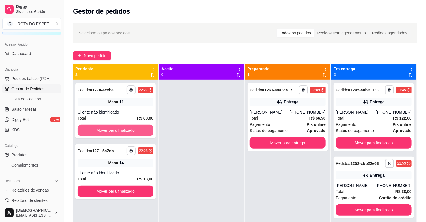
click at [115, 127] on button "Mover para finalizado" at bounding box center [116, 130] width 76 height 11
click at [115, 127] on div "Mover para finalizado" at bounding box center [116, 130] width 76 height 11
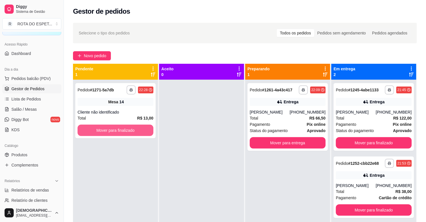
click at [115, 130] on button "Mover para finalizado" at bounding box center [116, 130] width 76 height 11
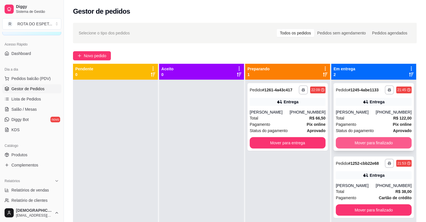
click at [378, 144] on button "Mover para finalizado" at bounding box center [374, 142] width 76 height 11
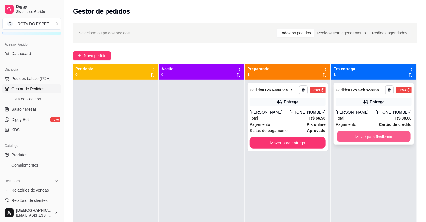
click at [378, 140] on button "Mover para finalizado" at bounding box center [374, 136] width 74 height 11
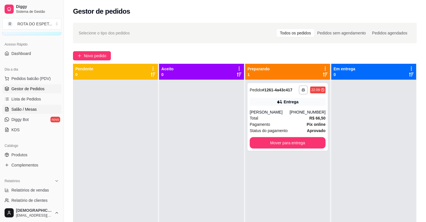
click at [25, 110] on span "Salão / Mesas" at bounding box center [23, 110] width 25 height 6
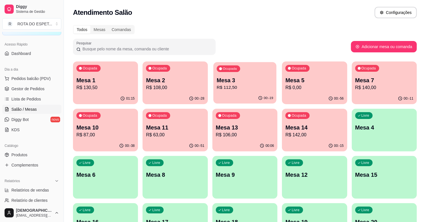
click at [244, 87] on p "R$ 112,50" at bounding box center [245, 87] width 56 height 7
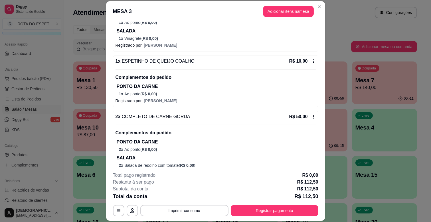
scroll to position [176, 0]
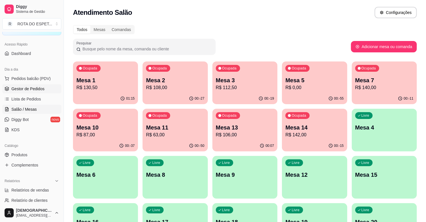
click at [38, 89] on span "Gestor de Pedidos" at bounding box center [27, 89] width 33 height 6
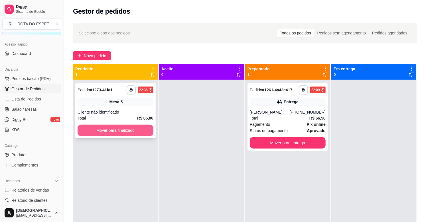
click at [147, 127] on button "Mover para finalizado" at bounding box center [116, 130] width 76 height 11
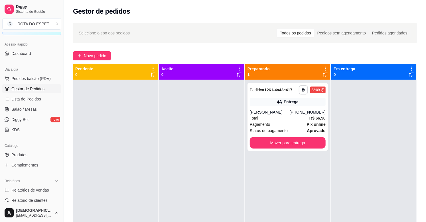
click at [174, 181] on div at bounding box center [201, 191] width 85 height 222
click at [178, 201] on div at bounding box center [201, 191] width 85 height 222
click at [21, 112] on span "Salão / Mesas" at bounding box center [23, 110] width 25 height 6
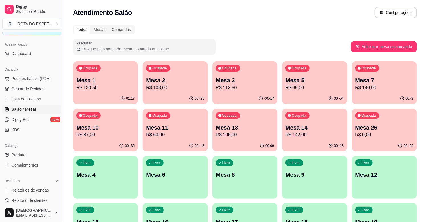
click at [129, 90] on p "R$ 130,50" at bounding box center [105, 87] width 58 height 7
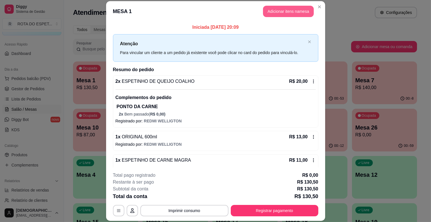
click at [296, 11] on button "Adicionar itens na mesa" at bounding box center [288, 11] width 51 height 11
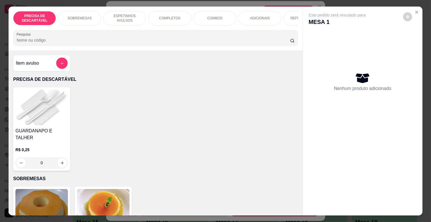
scroll to position [0, 208]
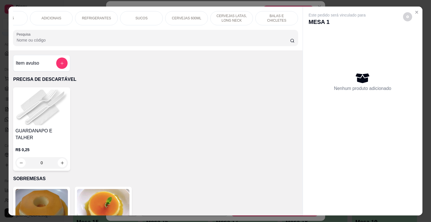
click at [219, 14] on p "CERVEJAS LATAS, LONG NECK" at bounding box center [231, 18] width 33 height 9
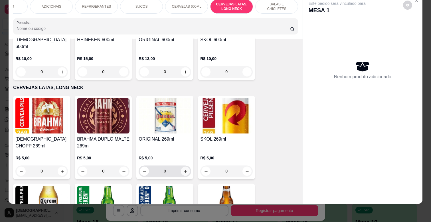
click at [184, 170] on icon "increase-product-quantity" at bounding box center [185, 172] width 4 height 4
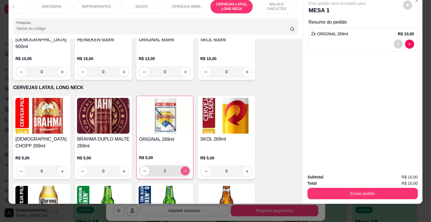
click at [184, 169] on icon "increase-product-quantity" at bounding box center [185, 171] width 4 height 4
type input "4"
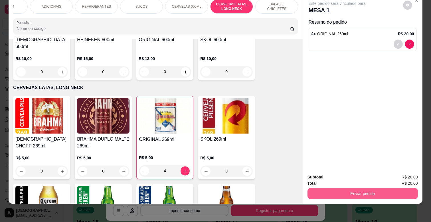
click at [350, 188] on button "Enviar pedido" at bounding box center [362, 193] width 110 height 11
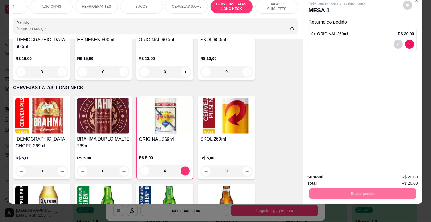
click at [341, 174] on button "Não registrar e enviar pedido" at bounding box center [344, 175] width 58 height 11
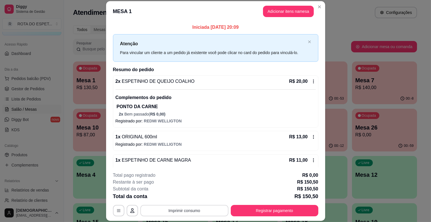
click at [194, 209] on button "Imprimir consumo" at bounding box center [184, 210] width 88 height 11
click at [187, 198] on button "IMPRESSORA CAIXA" at bounding box center [183, 197] width 47 height 9
click at [270, 212] on button "Registrar pagamento" at bounding box center [274, 210] width 87 height 11
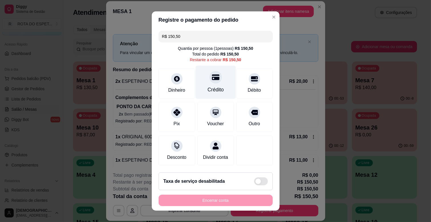
click at [213, 83] on div "Crédito" at bounding box center [215, 82] width 40 height 33
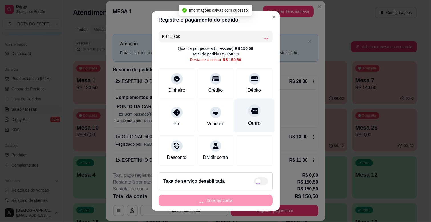
type input "R$ 0,00"
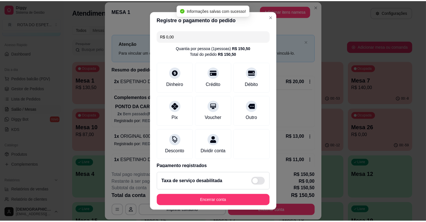
scroll to position [30, 0]
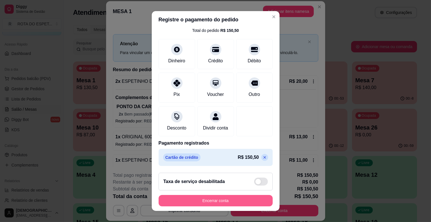
click at [238, 199] on button "Encerrar conta" at bounding box center [215, 200] width 114 height 11
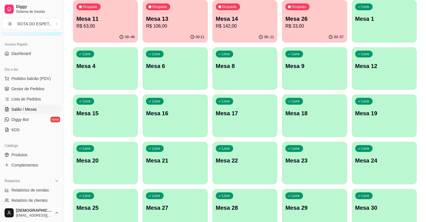
scroll to position [127, 0]
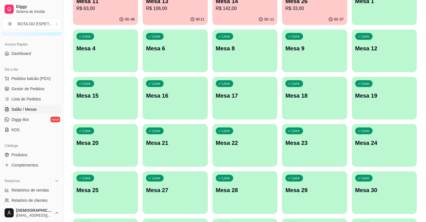
click at [121, 144] on p "Mesa 20" at bounding box center [105, 143] width 58 height 8
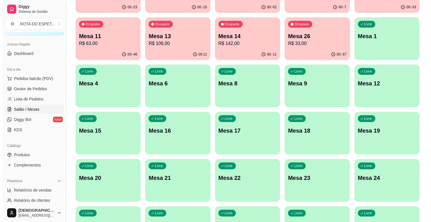
scroll to position [0, 0]
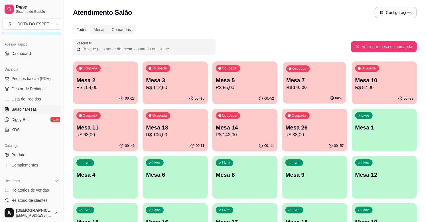
click at [308, 81] on p "Mesa 7" at bounding box center [314, 81] width 56 height 8
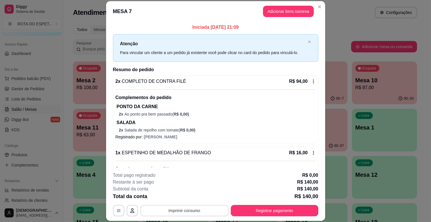
click at [198, 210] on button "Imprimir consumo" at bounding box center [184, 210] width 88 height 11
click at [192, 195] on button "IMPRESSORA CAIXA" at bounding box center [183, 197] width 47 height 9
click at [291, 10] on button "Adicionar itens na mesa" at bounding box center [288, 11] width 49 height 11
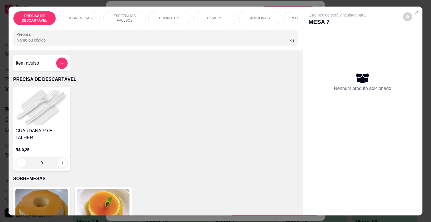
scroll to position [0, 208]
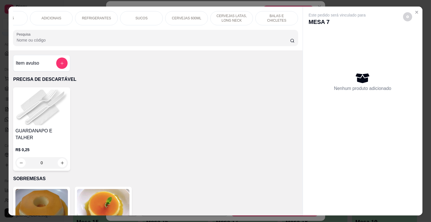
click at [271, 15] on p "BALAS E CHICLETES" at bounding box center [276, 18] width 33 height 9
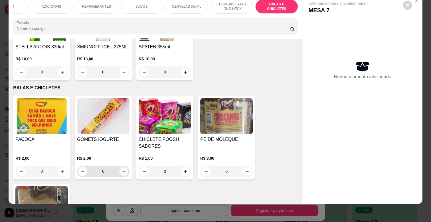
click at [123, 170] on icon "increase-product-quantity" at bounding box center [124, 172] width 4 height 4
type input "2"
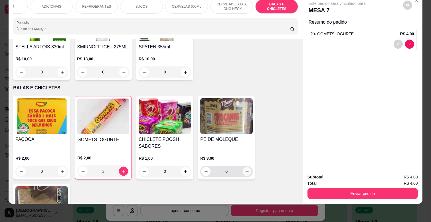
click at [245, 170] on icon "increase-product-quantity" at bounding box center [247, 172] width 4 height 4
type input "1"
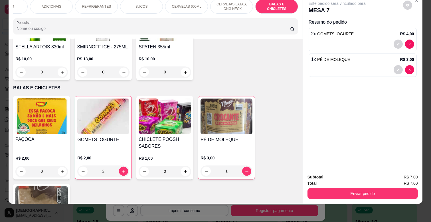
scroll to position [0, 0]
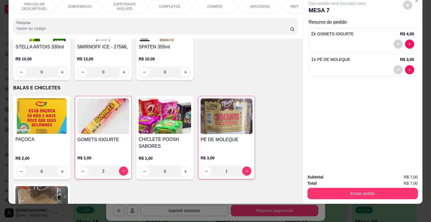
click at [72, 4] on p "SOBREMESAS" at bounding box center [80, 6] width 24 height 5
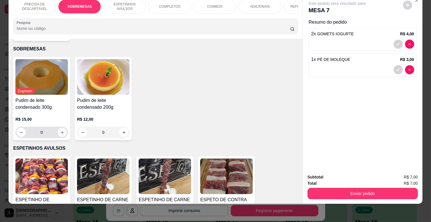
click at [61, 128] on button "increase-product-quantity" at bounding box center [62, 132] width 9 height 9
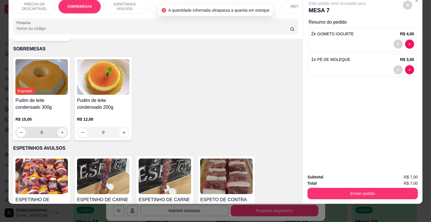
click at [61, 128] on button "increase-product-quantity" at bounding box center [62, 132] width 9 height 9
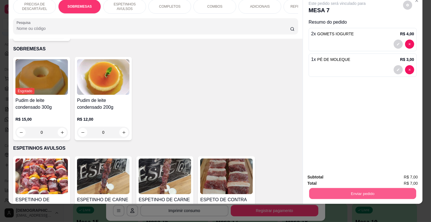
click at [357, 190] on button "Enviar pedido" at bounding box center [362, 193] width 107 height 11
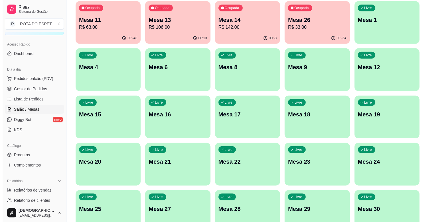
scroll to position [127, 0]
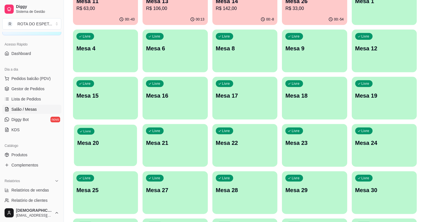
click at [106, 143] on p "Mesa 20" at bounding box center [105, 143] width 56 height 8
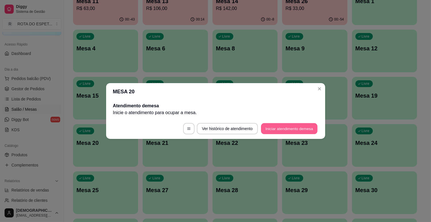
click at [292, 132] on button "Iniciar atendimento de mesa" at bounding box center [289, 128] width 56 height 11
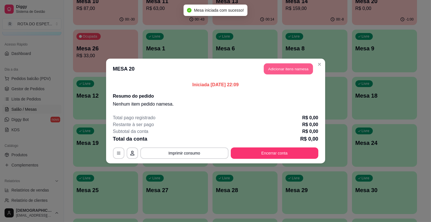
click at [292, 68] on button "Adicionar itens na mesa" at bounding box center [288, 69] width 49 height 11
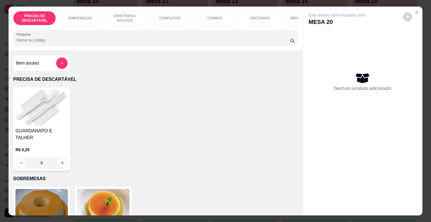
click at [130, 11] on div "ESPETINHOS AVULSOS" at bounding box center [124, 18] width 43 height 14
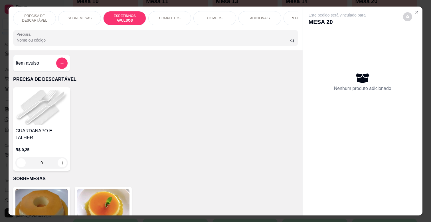
scroll to position [14, 0]
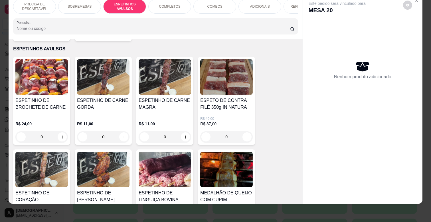
click at [168, 97] on h4 "ESPETINHO DE CARNE MAGRA" at bounding box center [164, 104] width 52 height 14
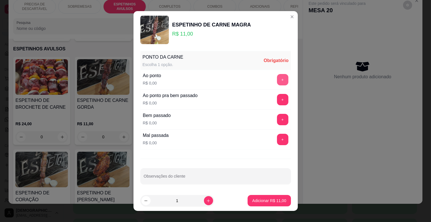
click at [277, 78] on button "+" at bounding box center [282, 79] width 11 height 11
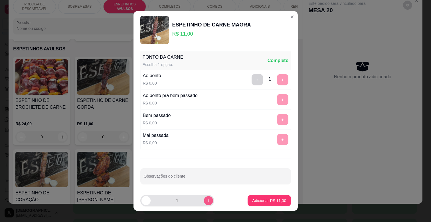
click at [204, 197] on button "increase-product-quantity" at bounding box center [208, 200] width 9 height 9
type input "2"
click at [252, 200] on p "Adicionar R$ 22,00" at bounding box center [269, 201] width 34 height 6
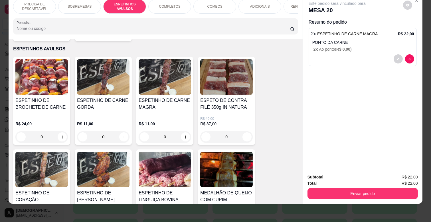
click at [248, 4] on div "ADICIONAIS" at bounding box center [259, 6] width 43 height 14
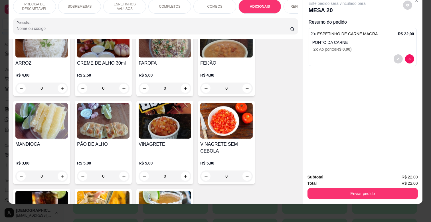
scroll to position [1069, 0]
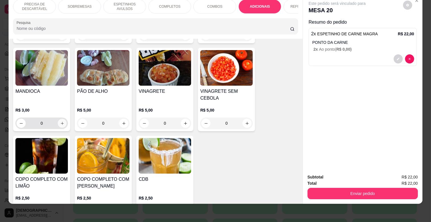
click at [63, 119] on button "increase-product-quantity" at bounding box center [62, 123] width 9 height 9
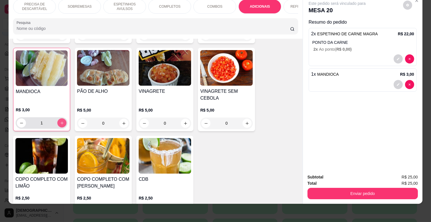
scroll to position [1070, 0]
click at [60, 121] on icon "increase-product-quantity" at bounding box center [62, 123] width 4 height 4
type input "2"
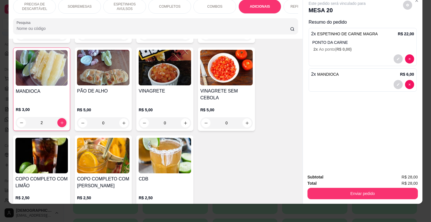
click at [78, 4] on p "SOBREMESAS" at bounding box center [80, 6] width 24 height 5
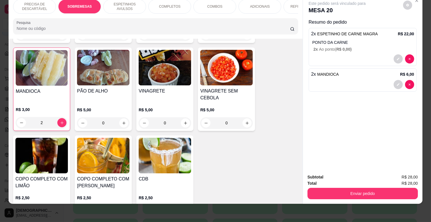
scroll to position [118, 0]
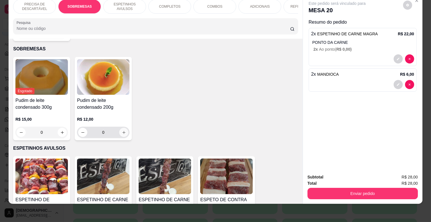
click at [123, 131] on icon "increase-product-quantity" at bounding box center [124, 133] width 4 height 4
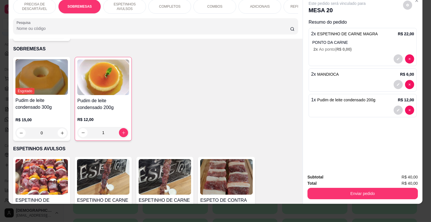
type input "1"
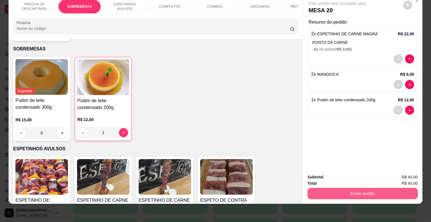
click at [348, 188] on button "Enviar pedido" at bounding box center [362, 193] width 110 height 11
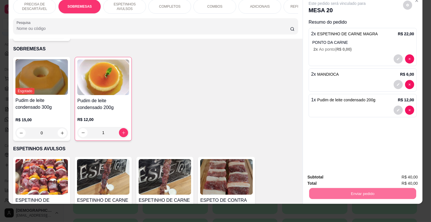
click at [339, 176] on button "Não registrar e enviar pedido" at bounding box center [344, 175] width 58 height 11
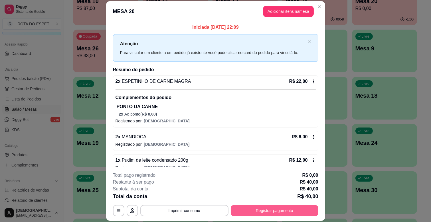
click at [262, 210] on button "Registrar pagamento" at bounding box center [274, 210] width 87 height 11
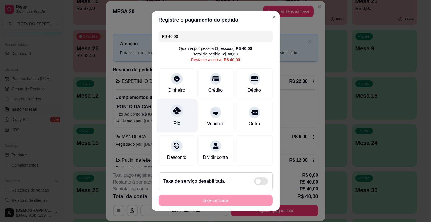
click at [174, 106] on div at bounding box center [176, 111] width 13 height 13
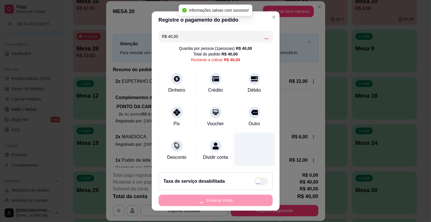
type input "R$ 0,00"
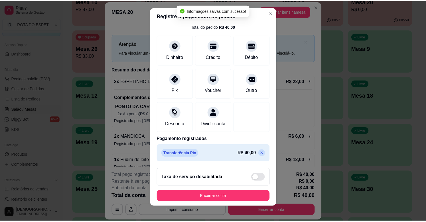
scroll to position [7, 0]
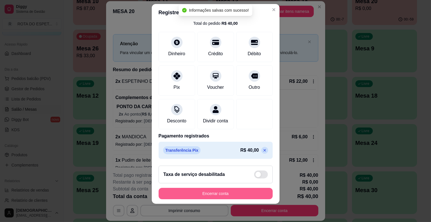
click at [236, 192] on button "Encerrar conta" at bounding box center [215, 193] width 114 height 11
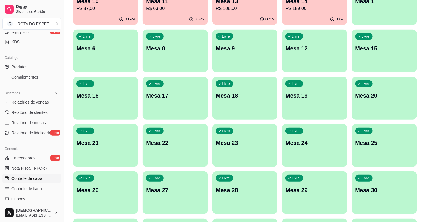
scroll to position [127, 0]
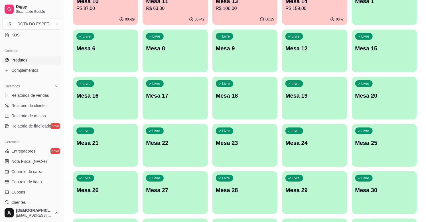
click at [33, 56] on link "Produtos" at bounding box center [31, 60] width 59 height 9
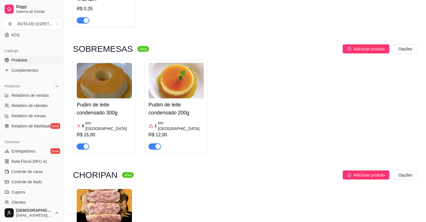
scroll to position [127, 0]
click at [118, 138] on div at bounding box center [104, 143] width 55 height 11
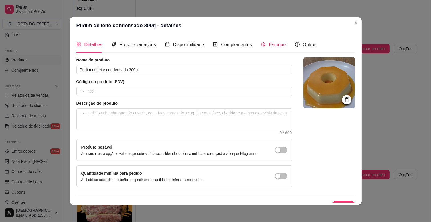
click at [272, 44] on span "Estoque" at bounding box center [277, 44] width 17 height 5
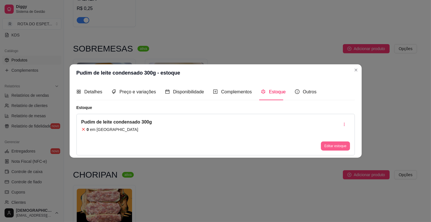
click at [336, 146] on button "Editar estoque" at bounding box center [335, 146] width 29 height 9
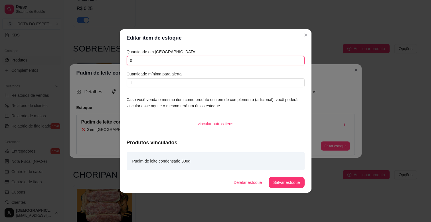
click at [174, 62] on input "0" at bounding box center [216, 60] width 178 height 9
type input "0"
type input "3"
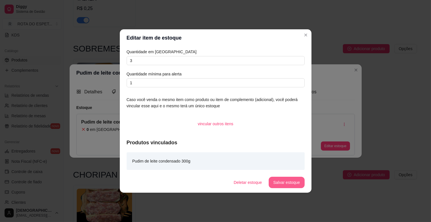
click at [289, 182] on button "Salvar estoque" at bounding box center [286, 182] width 36 height 11
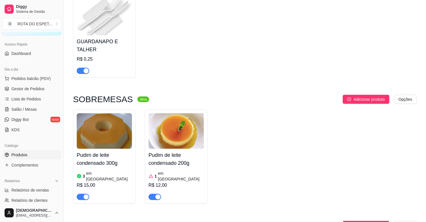
scroll to position [0, 0]
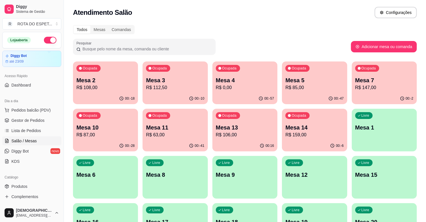
click at [390, 94] on div "00:-2" at bounding box center [384, 98] width 65 height 11
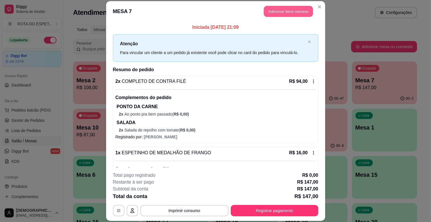
click at [297, 10] on button "Adicionar itens na mesa" at bounding box center [288, 11] width 49 height 11
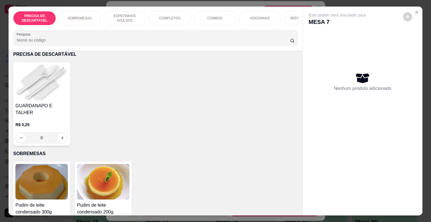
scroll to position [63, 0]
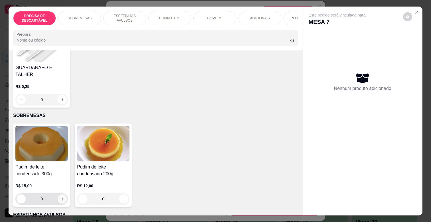
click at [61, 197] on icon "increase-product-quantity" at bounding box center [62, 199] width 4 height 4
type input "2"
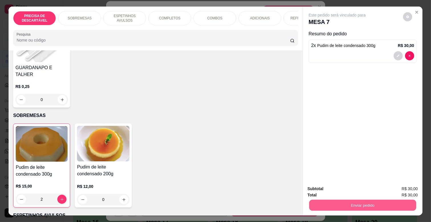
click at [335, 204] on button "Enviar pedido" at bounding box center [362, 205] width 107 height 11
click at [335, 191] on button "Não registrar e enviar pedido" at bounding box center [342, 189] width 59 height 11
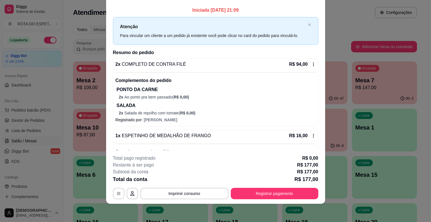
scroll to position [174, 0]
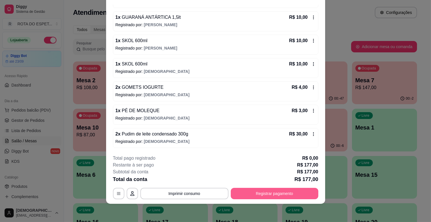
click at [284, 192] on button "Registrar pagamento" at bounding box center [274, 193] width 87 height 11
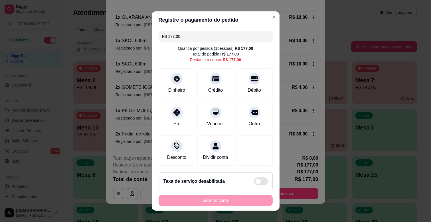
click at [200, 42] on div "R$ 177,00 Quantia por pessoa ( 1 pessoas) R$ 177,00 Total do pedido R$ 177,00 R…" at bounding box center [216, 98] width 128 height 140
click at [199, 40] on input "R$ 177,00" at bounding box center [215, 36] width 107 height 11
click at [210, 82] on div at bounding box center [215, 77] width 13 height 13
click at [178, 39] on input "R$ 95,00" at bounding box center [215, 35] width 107 height 11
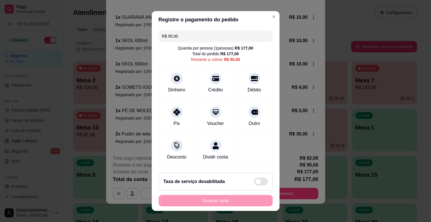
click at [178, 39] on input "R$ 95,00" at bounding box center [215, 35] width 107 height 11
click at [178, 117] on div "Pix" at bounding box center [176, 115] width 40 height 33
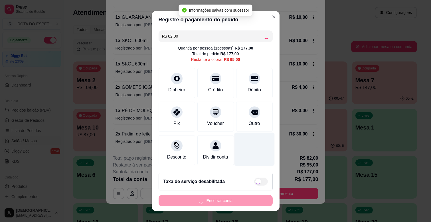
type input "R$ 13,00"
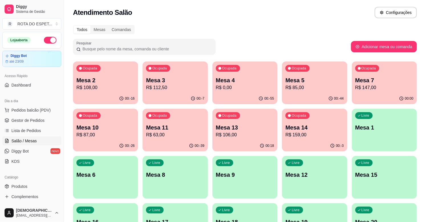
click at [374, 92] on div "Ocupada Mesa 7 R$ 147,00" at bounding box center [384, 78] width 65 height 32
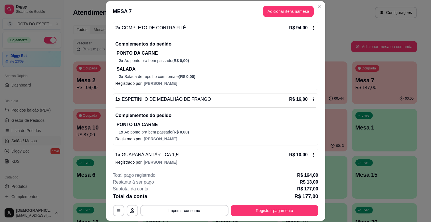
scroll to position [0, 0]
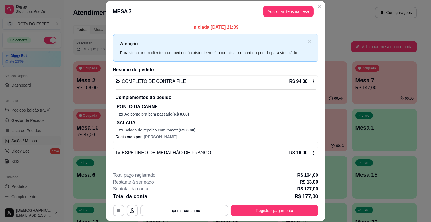
click at [337, 46] on div "Pesquisar" at bounding box center [212, 47] width 278 height 16
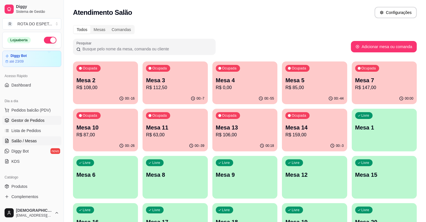
click at [30, 123] on span "Gestor de Pedidos" at bounding box center [27, 121] width 33 height 6
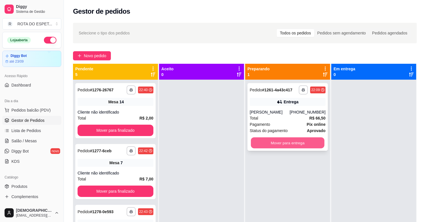
click at [294, 143] on button "Mover para entrega" at bounding box center [288, 143] width 74 height 11
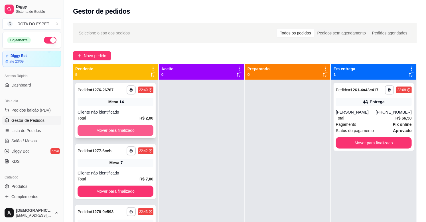
click at [120, 134] on button "Mover para finalizado" at bounding box center [116, 130] width 76 height 11
click at [123, 129] on button "Mover para finalizado" at bounding box center [116, 130] width 76 height 11
click at [123, 129] on div "Mover para finalizado" at bounding box center [116, 130] width 76 height 11
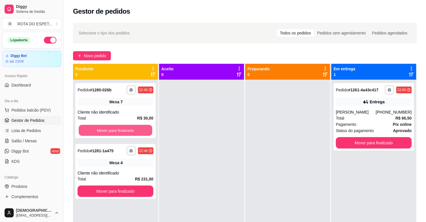
click at [123, 129] on button "Mover para finalizado" at bounding box center [116, 130] width 74 height 11
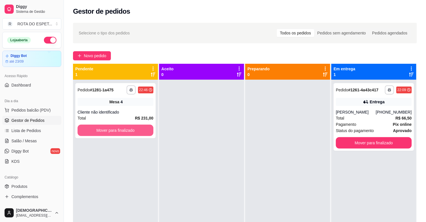
click at [123, 129] on button "Mover para finalizado" at bounding box center [116, 130] width 76 height 11
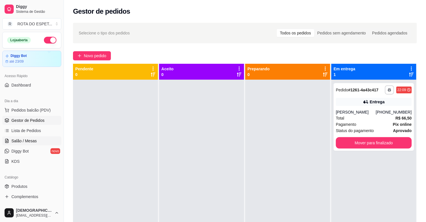
click at [36, 140] on link "Salão / Mesas" at bounding box center [31, 140] width 59 height 9
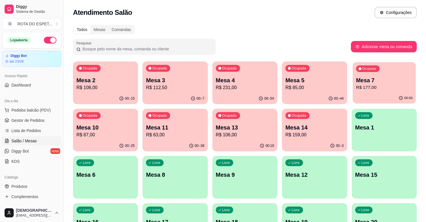
click at [378, 87] on p "R$ 177,00" at bounding box center [384, 87] width 56 height 7
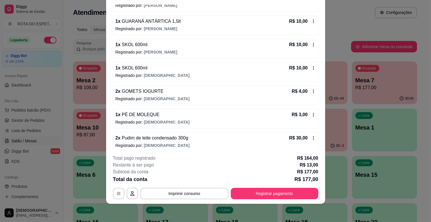
scroll to position [174, 0]
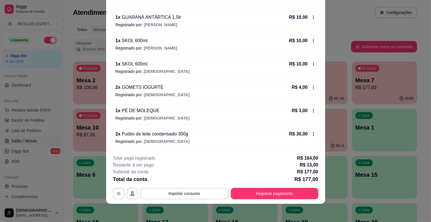
click at [313, 40] on icon at bounding box center [313, 41] width 1 height 4
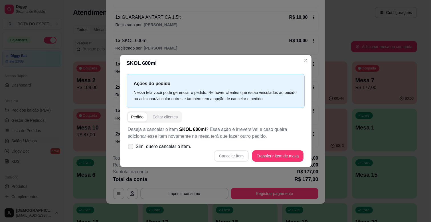
click at [131, 150] on label "Sim, quero cancelar o item." at bounding box center [159, 146] width 68 height 11
click at [131, 150] on input "Sim, quero cancelar o item." at bounding box center [129, 150] width 4 height 4
checkbox input "true"
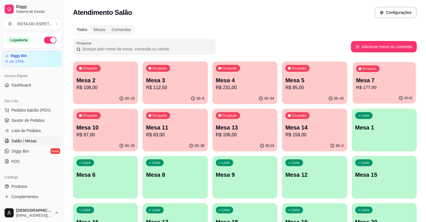
click at [373, 86] on p "R$ 177,00" at bounding box center [384, 87] width 56 height 7
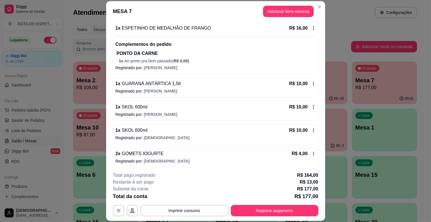
scroll to position [127, 0]
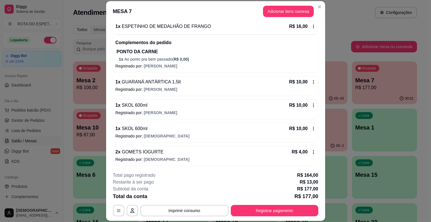
click at [308, 108] on div "1 x SKOL 600ml R$ 10,00 Registrado por: PATRICIA" at bounding box center [215, 109] width 205 height 20
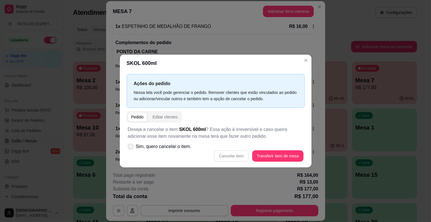
click at [162, 145] on span "Sim, quero cancelar o item." at bounding box center [164, 146] width 56 height 7
click at [131, 148] on input "Sim, quero cancelar o item." at bounding box center [129, 150] width 4 height 4
checkbox input "true"
click at [237, 155] on button "Cancelar item" at bounding box center [231, 155] width 35 height 11
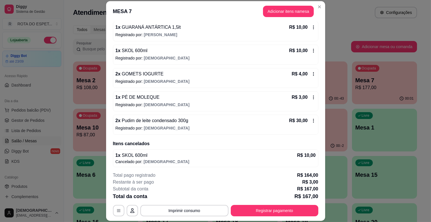
scroll to position [184, 0]
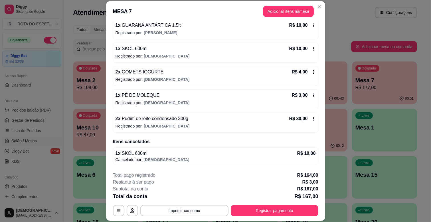
click at [311, 96] on icon at bounding box center [313, 95] width 5 height 5
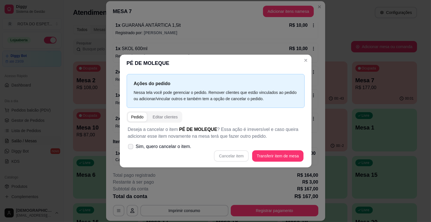
click at [136, 144] on span "Sim, quero cancelar o item." at bounding box center [164, 146] width 56 height 7
click at [131, 148] on input "Sim, quero cancelar o item." at bounding box center [129, 150] width 4 height 4
checkbox input "true"
click at [232, 153] on button "Cancelar item" at bounding box center [231, 156] width 34 height 11
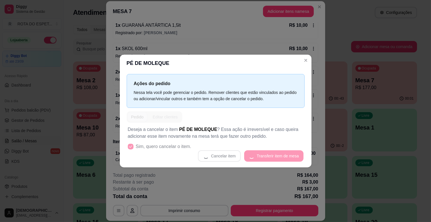
scroll to position [181, 0]
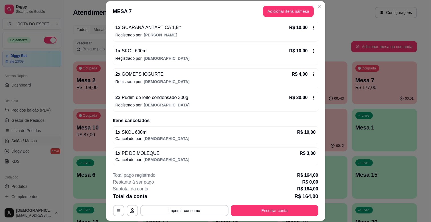
click at [302, 75] on div "R$ 4,00" at bounding box center [303, 74] width 24 height 7
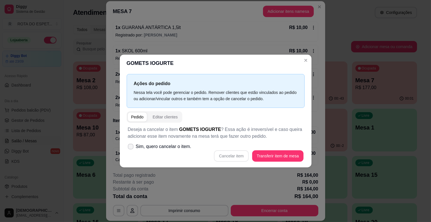
click at [140, 146] on span "Sim, quero cancelar o item." at bounding box center [164, 146] width 56 height 7
click at [131, 148] on input "Sim, quero cancelar o item." at bounding box center [129, 150] width 4 height 4
checkbox input "true"
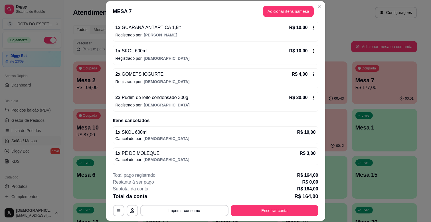
click at [313, 76] on icon at bounding box center [313, 75] width 1 height 4
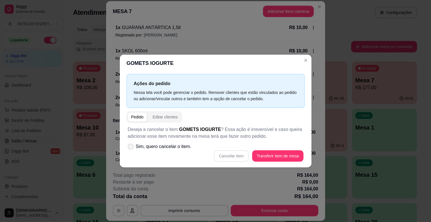
click at [133, 149] on span at bounding box center [131, 147] width 6 height 6
click at [131, 149] on input "Sim, quero cancelar o item." at bounding box center [129, 150] width 4 height 4
checkbox input "true"
click at [240, 156] on button "Cancelar item" at bounding box center [231, 155] width 35 height 11
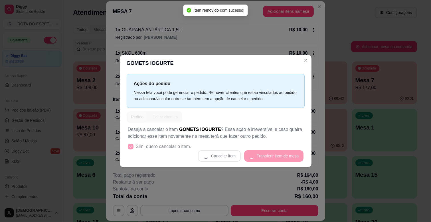
scroll to position [179, 0]
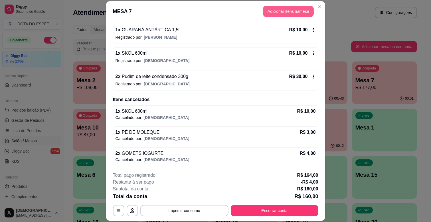
click at [275, 13] on button "Adicionar itens na mesa" at bounding box center [288, 11] width 51 height 11
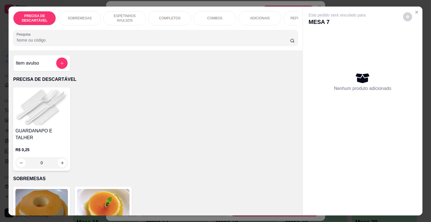
scroll to position [0, 208]
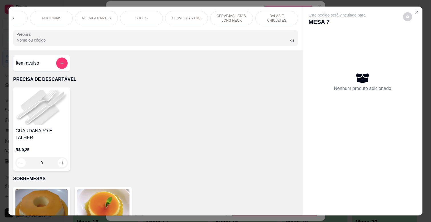
click at [258, 17] on div "BALAS E CHICLETES" at bounding box center [276, 18] width 43 height 14
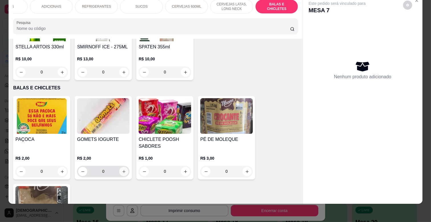
click at [124, 167] on button "increase-product-quantity" at bounding box center [123, 171] width 9 height 9
type input "1"
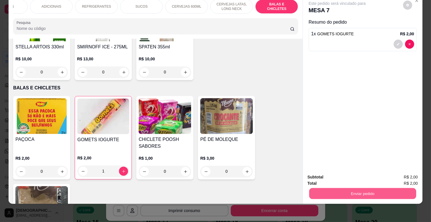
click at [351, 192] on button "Enviar pedido" at bounding box center [362, 193] width 107 height 11
click at [334, 178] on button "Não registrar e enviar pedido" at bounding box center [342, 175] width 59 height 11
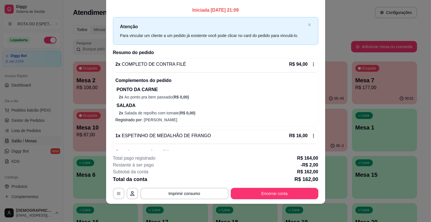
scroll to position [203, 0]
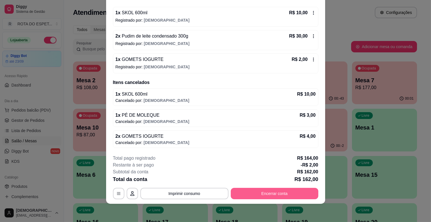
click at [267, 193] on button "Encerrar conta" at bounding box center [274, 193] width 87 height 11
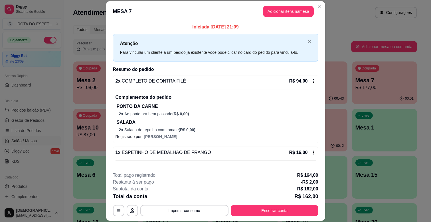
scroll to position [0, 0]
click at [288, 9] on button "Adicionar itens na mesa" at bounding box center [288, 11] width 51 height 11
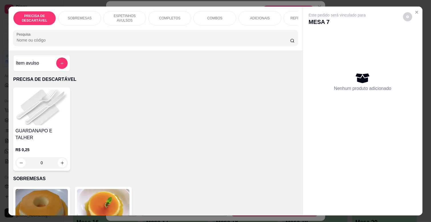
click at [240, 28] on div "PRECISA DE DESCARTÁVEL SOBREMESAS ESPETINHOS AVULSOS COMPLETOS COMBOS ADICIONAI…" at bounding box center [156, 29] width 294 height 44
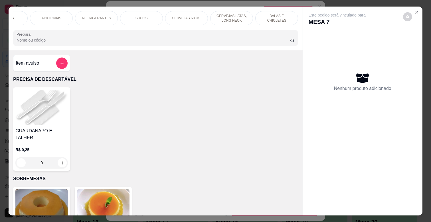
click at [274, 14] on p "BALAS E CHICLETES" at bounding box center [276, 18] width 33 height 9
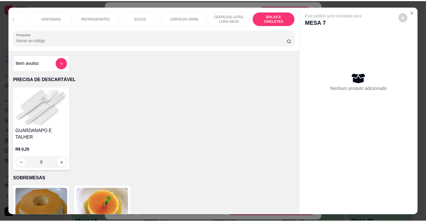
scroll to position [14, 0]
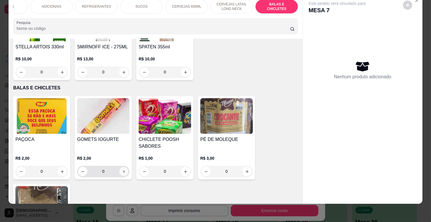
click at [122, 170] on icon "increase-product-quantity" at bounding box center [123, 171] width 3 height 3
type input "1"
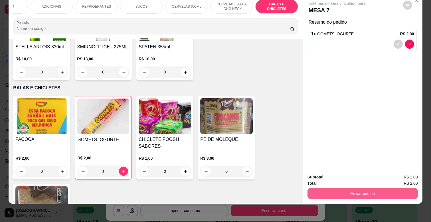
click at [367, 188] on button "Enviar pedido" at bounding box center [362, 193] width 110 height 11
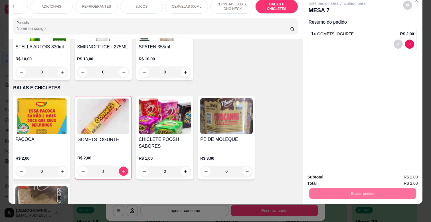
click at [349, 172] on button "Não registrar e enviar pedido" at bounding box center [344, 175] width 58 height 11
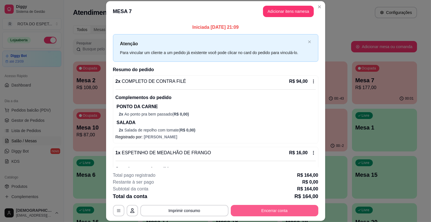
click at [284, 210] on button "Encerrar conta" at bounding box center [274, 210] width 87 height 11
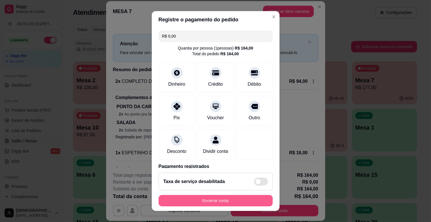
click at [254, 197] on button "Encerrar conta" at bounding box center [215, 200] width 114 height 11
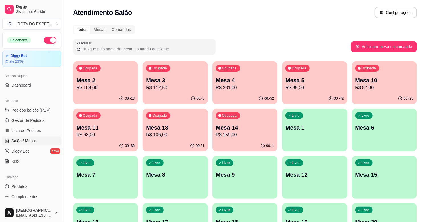
click at [30, 121] on span "Gestor de Pedidos" at bounding box center [27, 121] width 33 height 6
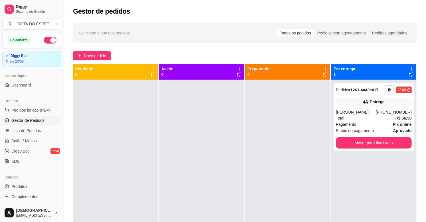
click at [235, 142] on div at bounding box center [201, 191] width 85 height 222
click at [24, 143] on span "Salão / Mesas" at bounding box center [23, 141] width 25 height 6
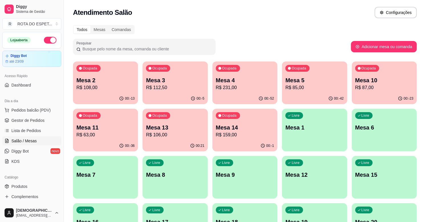
click at [281, 22] on div "Todos Mesas Comandas Pesquisar Adicionar mesa ou comanda Ocupada Mesa 2 R$ 108,…" at bounding box center [245, 208] width 362 height 373
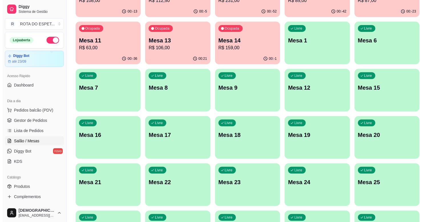
scroll to position [127, 0]
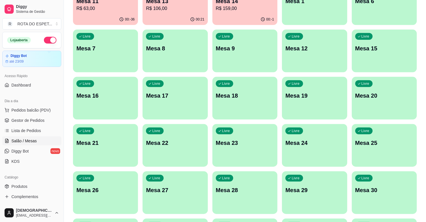
click at [120, 141] on p "Mesa 21" at bounding box center [105, 143] width 58 height 8
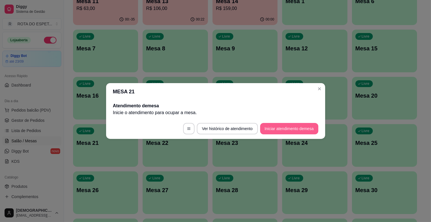
click at [300, 132] on button "Iniciar atendimento de mesa" at bounding box center [289, 128] width 58 height 11
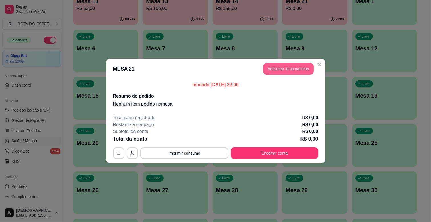
click at [283, 70] on button "Adicionar itens na mesa" at bounding box center [288, 68] width 51 height 11
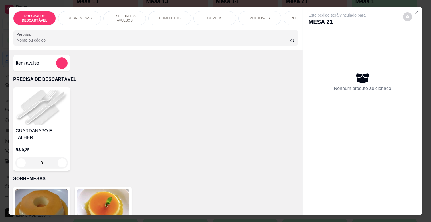
click at [165, 12] on div "COMPLETOS" at bounding box center [169, 18] width 43 height 14
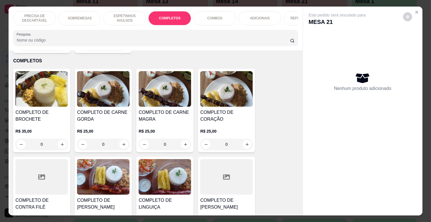
scroll to position [14, 0]
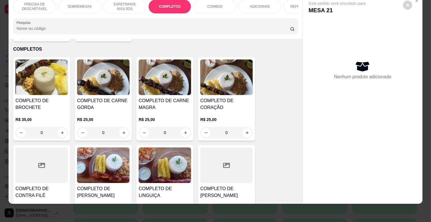
click at [118, 4] on p "ESPETINHOS AVULSOS" at bounding box center [124, 6] width 33 height 9
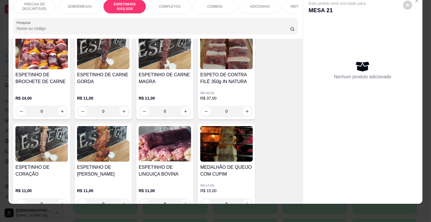
scroll to position [249, 0]
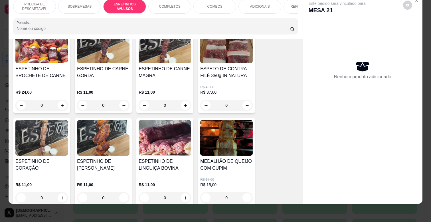
click at [186, 100] on div "0" at bounding box center [164, 105] width 52 height 11
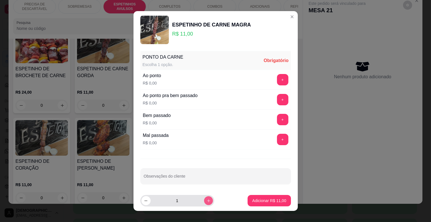
click at [206, 199] on icon "increase-product-quantity" at bounding box center [208, 201] width 4 height 4
type input "2"
click at [277, 78] on button "+" at bounding box center [282, 79] width 11 height 11
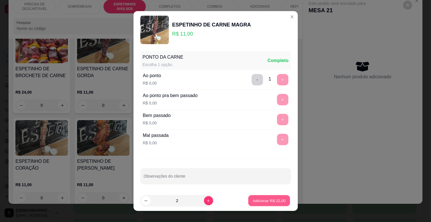
click at [258, 199] on p "Adicionar R$ 22,00" at bounding box center [268, 200] width 33 height 5
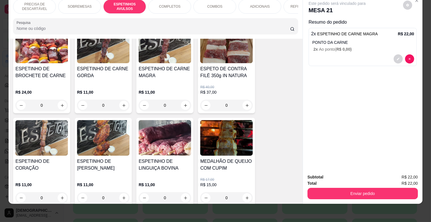
click at [157, 2] on div "COMPLETOS" at bounding box center [169, 6] width 43 height 14
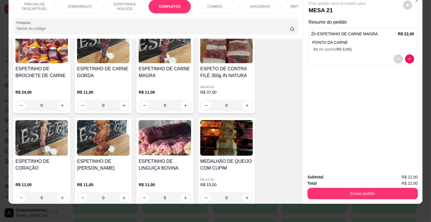
scroll to position [595, 0]
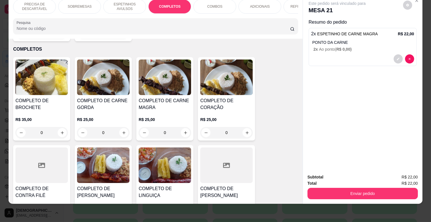
click at [181, 127] on div "0" at bounding box center [164, 132] width 52 height 11
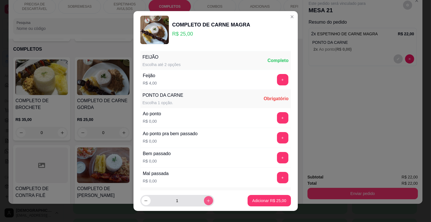
click at [204, 201] on button "increase-product-quantity" at bounding box center [208, 200] width 9 height 9
type input "2"
click at [277, 116] on button "+" at bounding box center [282, 118] width 11 height 11
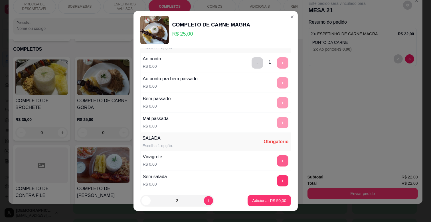
scroll to position [118, 0]
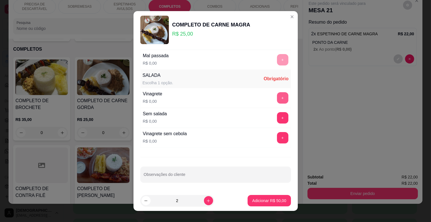
click at [277, 97] on button "+" at bounding box center [282, 97] width 11 height 11
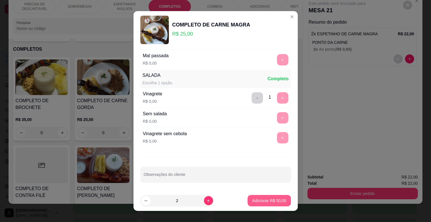
click at [270, 199] on p "Adicionar R$ 50,00" at bounding box center [269, 201] width 34 height 6
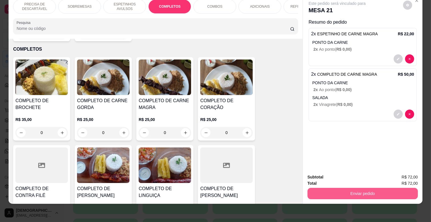
click at [354, 188] on button "Enviar pedido" at bounding box center [362, 193] width 110 height 11
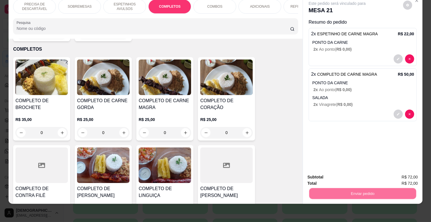
click at [354, 175] on button "Não registrar e enviar pedido" at bounding box center [342, 175] width 59 height 11
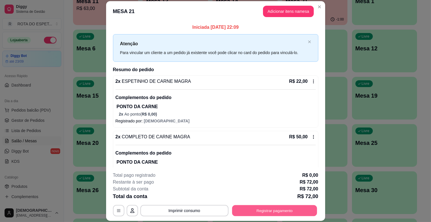
click at [240, 212] on button "Registrar pagamento" at bounding box center [274, 210] width 85 height 11
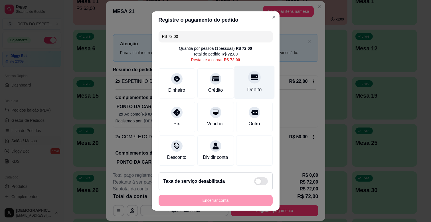
click at [239, 85] on div "Débito" at bounding box center [254, 82] width 40 height 33
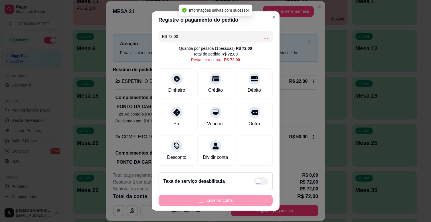
type input "R$ 0,00"
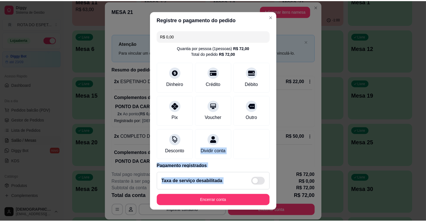
scroll to position [30, 0]
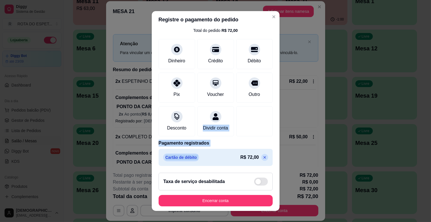
drag, startPoint x: 193, startPoint y: 149, endPoint x: 229, endPoint y: 154, distance: 36.8
click at [229, 155] on div "R$ 0,00 Quantia por pessoa ( 1 pessoas) R$ 72,00 Total do pedido R$ 72,00 Dinhe…" at bounding box center [216, 98] width 128 height 140
click at [231, 138] on div "R$ 0,00 Quantia por pessoa ( 1 pessoas) R$ 72,00 Total do pedido R$ 72,00 Dinhe…" at bounding box center [216, 98] width 128 height 140
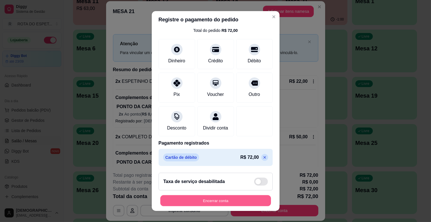
click at [213, 203] on button "Encerrar conta" at bounding box center [215, 200] width 111 height 11
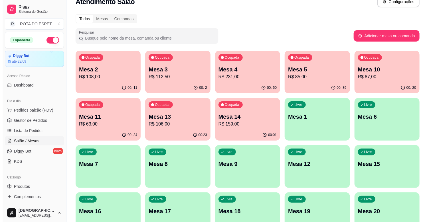
scroll to position [0, 0]
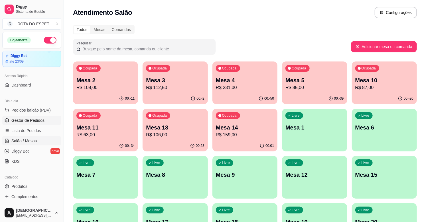
click at [34, 119] on span "Gestor de Pedidos" at bounding box center [27, 121] width 33 height 6
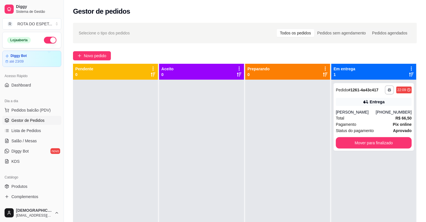
click at [204, 143] on div at bounding box center [201, 191] width 85 height 222
click at [173, 158] on div at bounding box center [201, 191] width 85 height 222
click at [28, 138] on link "Salão / Mesas" at bounding box center [31, 140] width 59 height 9
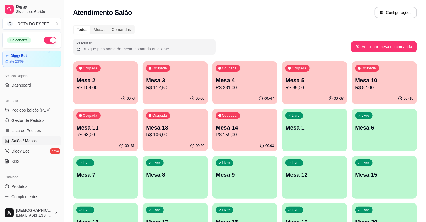
click at [112, 85] on p "R$ 108,00" at bounding box center [105, 87] width 58 height 7
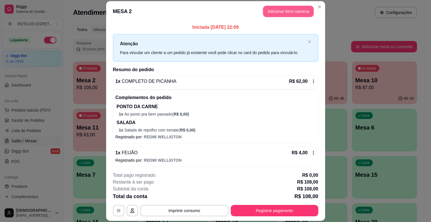
click at [291, 13] on button "Adicionar itens na mesa" at bounding box center [288, 11] width 51 height 11
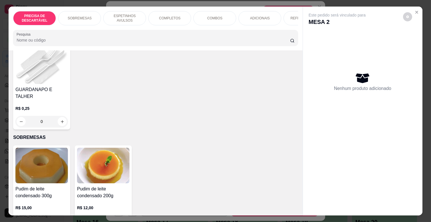
scroll to position [95, 0]
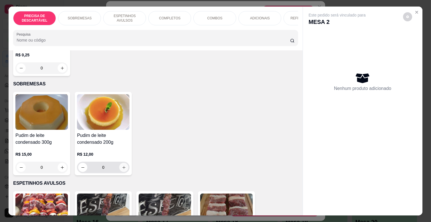
click at [122, 166] on icon "increase-product-quantity" at bounding box center [124, 168] width 4 height 4
type input "1"
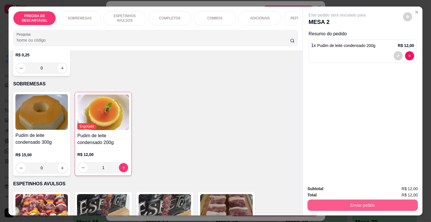
click at [355, 203] on button "Enviar pedido" at bounding box center [362, 205] width 110 height 11
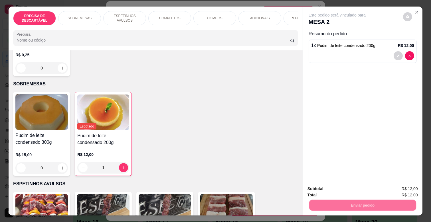
click at [353, 186] on button "Não registrar e enviar pedido" at bounding box center [342, 189] width 59 height 11
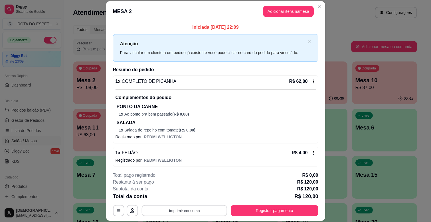
click at [189, 206] on button "Imprimir consumo" at bounding box center [183, 210] width 85 height 11
click at [192, 195] on button "IMPRESSORA CAIXA" at bounding box center [184, 197] width 46 height 9
click at [288, 212] on button "Registrar pagamento" at bounding box center [274, 210] width 87 height 11
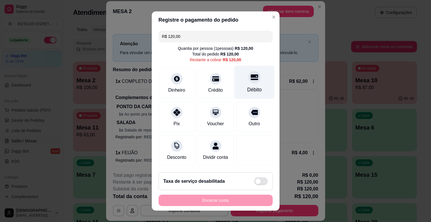
click at [250, 78] on icon at bounding box center [253, 78] width 7 height 6
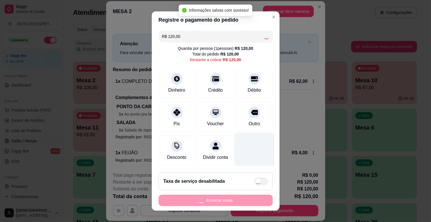
type input "R$ 0,00"
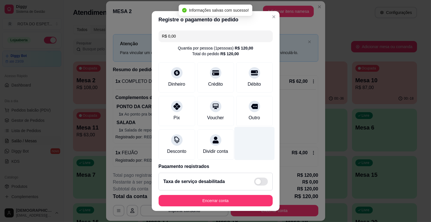
scroll to position [30, 0]
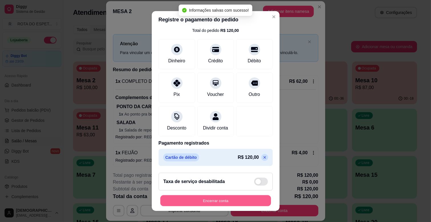
click at [224, 201] on button "Encerrar conta" at bounding box center [215, 200] width 111 height 11
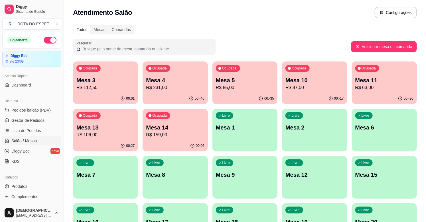
click at [123, 84] on p "R$ 112,50" at bounding box center [105, 87] width 58 height 7
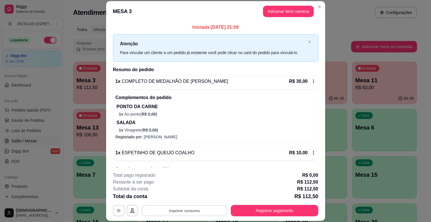
click at [179, 209] on button "Imprimir consumo" at bounding box center [183, 210] width 85 height 11
click at [185, 198] on button "IMPRESSORA CAIXA" at bounding box center [183, 197] width 47 height 9
click at [263, 211] on button "Registrar pagamento" at bounding box center [274, 210] width 85 height 11
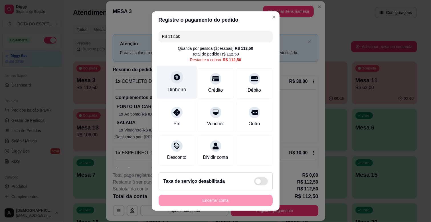
click at [179, 88] on div "Dinheiro" at bounding box center [176, 89] width 19 height 7
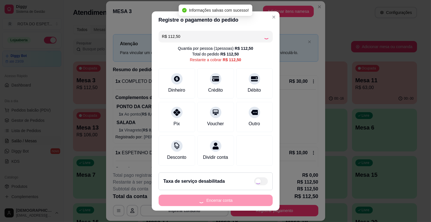
type input "R$ 0,00"
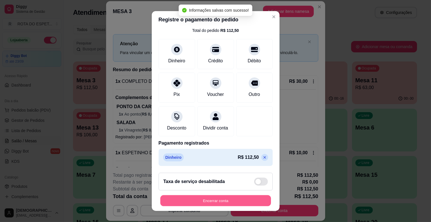
click at [220, 201] on button "Encerrar conta" at bounding box center [215, 200] width 111 height 11
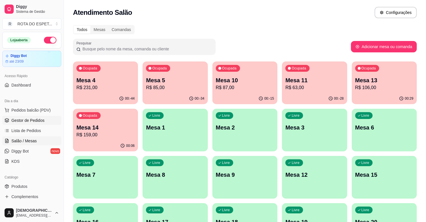
click at [45, 120] on link "Gestor de Pedidos" at bounding box center [31, 120] width 59 height 9
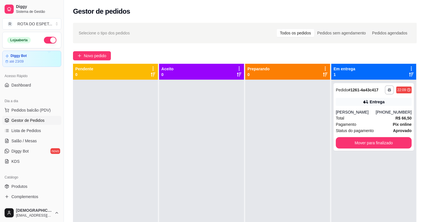
click at [236, 164] on div at bounding box center [201, 191] width 85 height 222
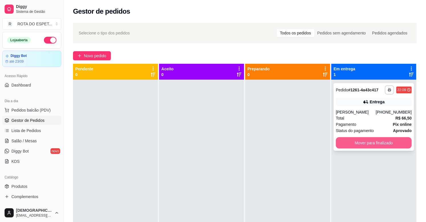
click at [394, 144] on button "Mover para finalizado" at bounding box center [374, 142] width 76 height 11
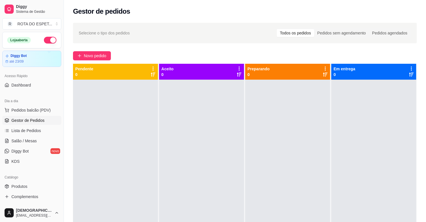
click at [173, 143] on div at bounding box center [201, 191] width 85 height 222
click at [32, 141] on span "Salão / Mesas" at bounding box center [23, 141] width 25 height 6
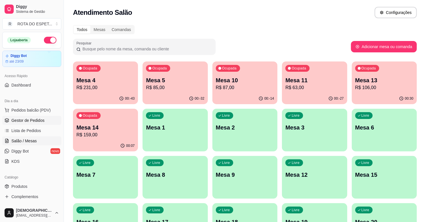
click at [37, 122] on span "Gestor de Pedidos" at bounding box center [27, 121] width 33 height 6
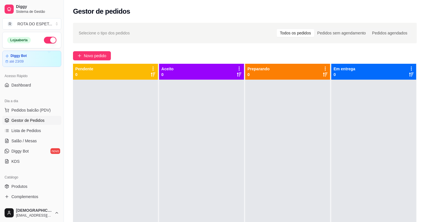
click at [182, 160] on div at bounding box center [201, 191] width 85 height 222
click at [197, 139] on div at bounding box center [201, 191] width 85 height 222
click at [30, 141] on span "Salão / Mesas" at bounding box center [23, 141] width 25 height 6
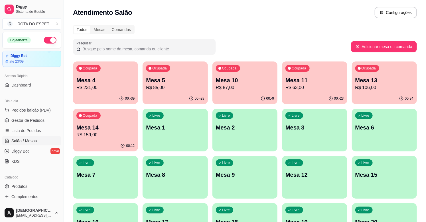
click at [311, 91] on div "Ocupada Mesa 11 R$ 63,00" at bounding box center [314, 78] width 65 height 32
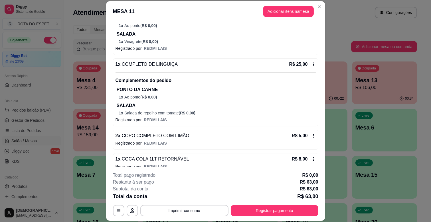
scroll to position [95, 0]
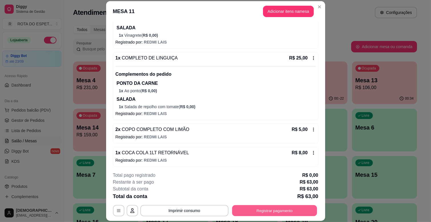
click at [301, 212] on button "Registrar pagamento" at bounding box center [274, 210] width 85 height 11
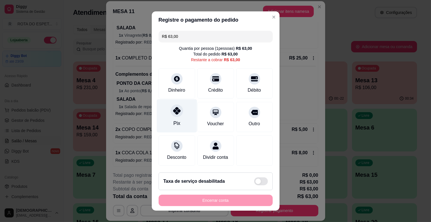
click at [174, 120] on div "Pix" at bounding box center [176, 123] width 7 height 7
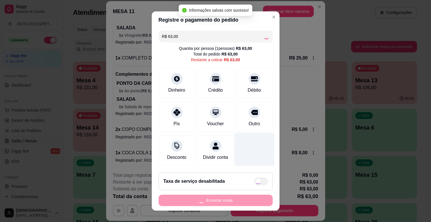
type input "R$ 0,00"
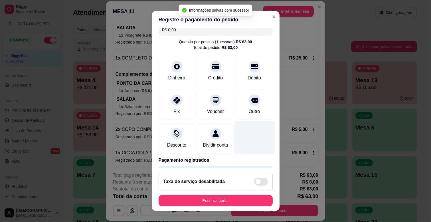
scroll to position [30, 0]
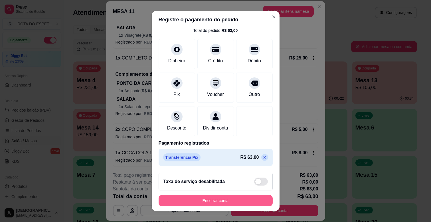
click at [230, 203] on button "Encerrar conta" at bounding box center [215, 200] width 114 height 11
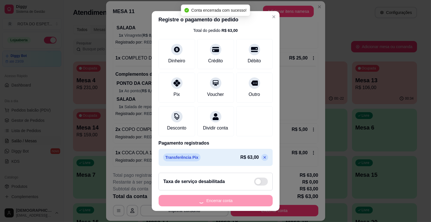
scroll to position [0, 0]
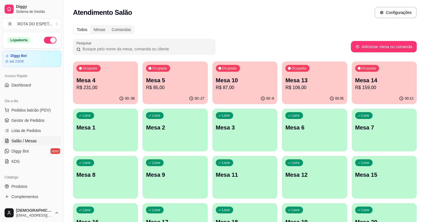
click at [255, 84] on div "Mesa 10 R$ 87,00" at bounding box center [245, 83] width 58 height 15
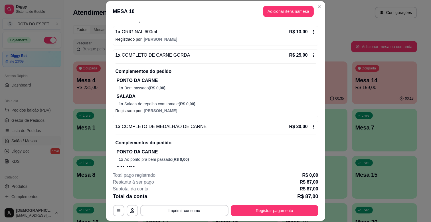
scroll to position [63, 0]
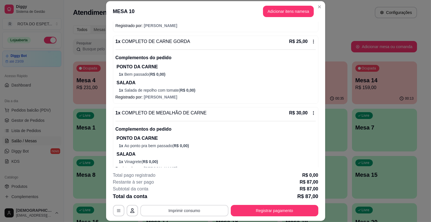
click at [194, 211] on button "Imprimir consumo" at bounding box center [184, 210] width 88 height 11
click at [190, 198] on button "IMPRESSORA CAIXA" at bounding box center [183, 197] width 47 height 9
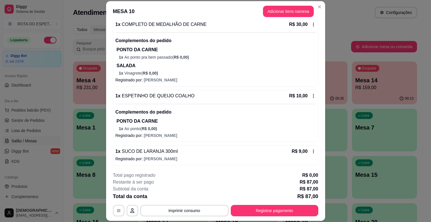
scroll to position [152, 0]
click at [268, 13] on button "Adicionar itens na mesa" at bounding box center [288, 11] width 51 height 11
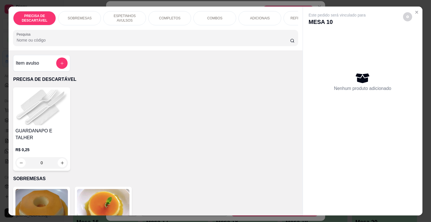
scroll to position [0, 208]
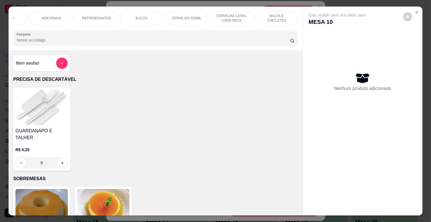
click at [81, 13] on div "REFRIGERANTES" at bounding box center [96, 18] width 43 height 14
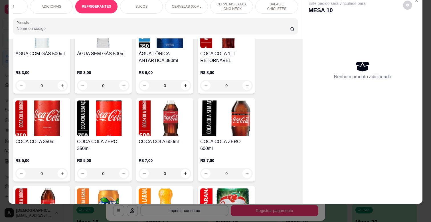
scroll to position [1300, 0]
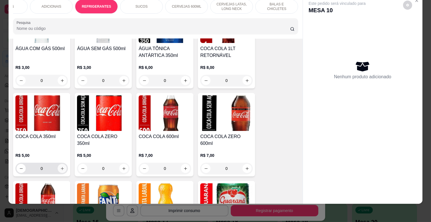
click at [55, 163] on input "0" at bounding box center [42, 168] width 32 height 11
click at [58, 164] on button "increase-product-quantity" at bounding box center [62, 168] width 9 height 9
type input "1"
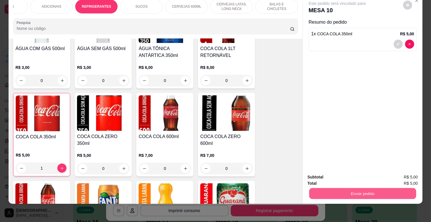
click at [366, 190] on button "Enviar pedido" at bounding box center [362, 193] width 107 height 11
click at [350, 171] on button "Não registrar e enviar pedido" at bounding box center [344, 175] width 58 height 11
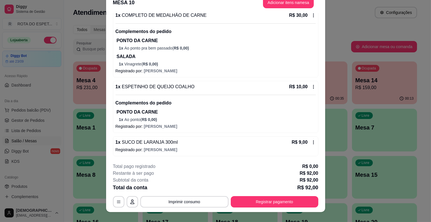
scroll to position [17, 0]
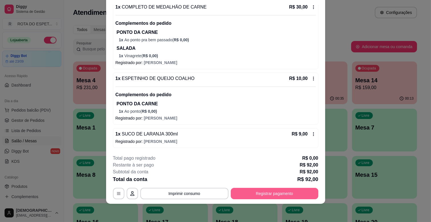
click at [262, 192] on button "Registrar pagamento" at bounding box center [274, 193] width 87 height 11
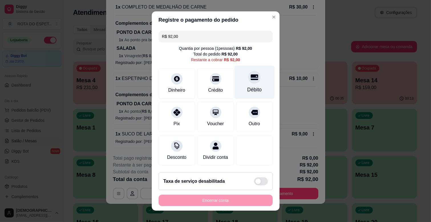
click at [250, 87] on div "Débito" at bounding box center [254, 89] width 15 height 7
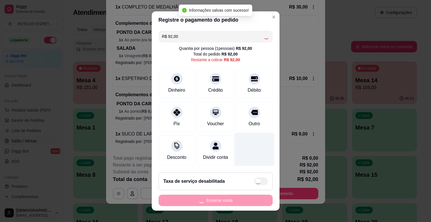
type input "R$ 0,00"
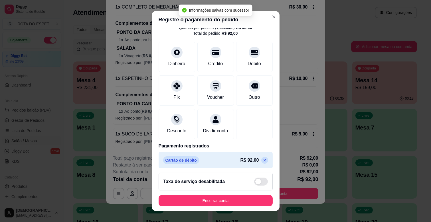
scroll to position [30, 0]
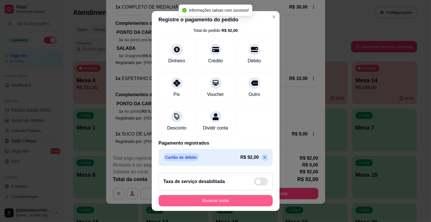
click at [235, 201] on button "Encerrar conta" at bounding box center [215, 200] width 114 height 11
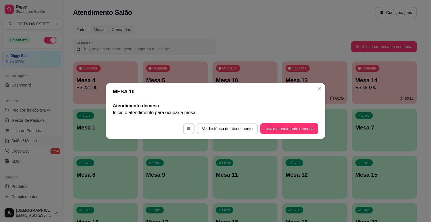
scroll to position [0, 0]
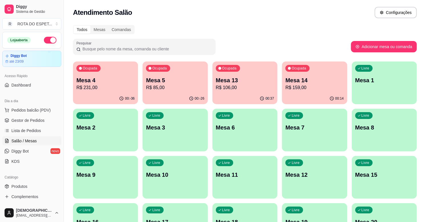
click at [315, 81] on p "Mesa 14" at bounding box center [314, 80] width 58 height 8
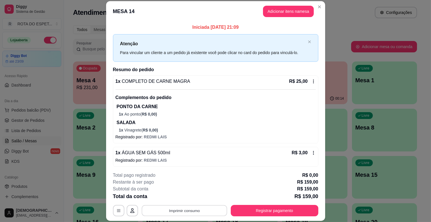
click at [198, 208] on button "Imprimir consumo" at bounding box center [183, 210] width 85 height 11
click at [193, 197] on button "IMPRESSORA CAIXA" at bounding box center [183, 197] width 47 height 9
click at [282, 9] on button "Adicionar itens na mesa" at bounding box center [288, 11] width 51 height 11
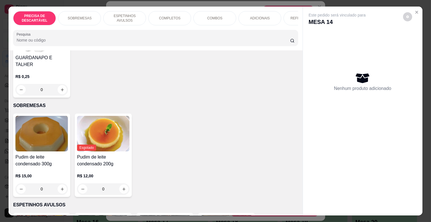
scroll to position [158, 0]
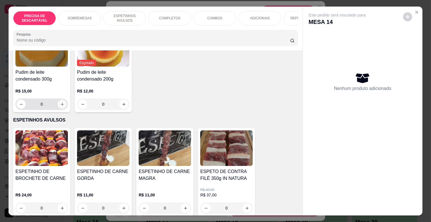
click at [61, 102] on icon "increase-product-quantity" at bounding box center [62, 104] width 4 height 4
type input "1"
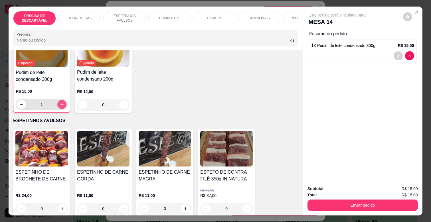
scroll to position [158, 0]
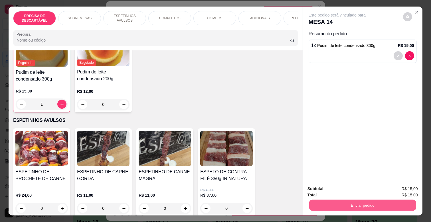
click at [354, 200] on button "Enviar pedido" at bounding box center [362, 205] width 107 height 11
click at [344, 189] on button "Não registrar e enviar pedido" at bounding box center [344, 189] width 58 height 11
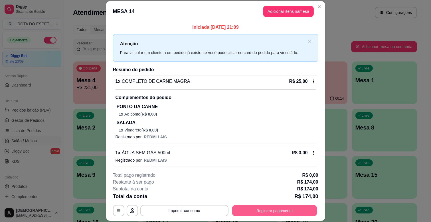
click at [282, 211] on button "Registrar pagamento" at bounding box center [274, 210] width 85 height 11
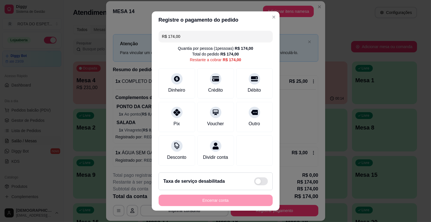
click at [211, 41] on input "R$ 174,00" at bounding box center [215, 36] width 107 height 11
click at [248, 87] on div "Débito" at bounding box center [254, 89] width 15 height 7
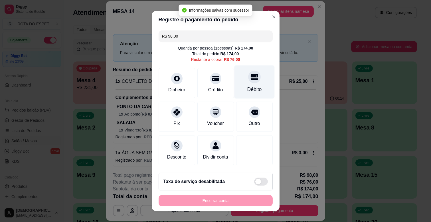
type input "R$ 76,00"
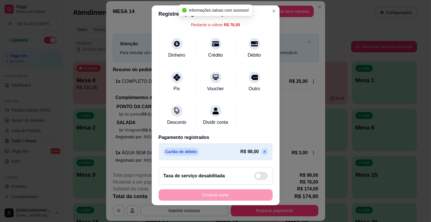
scroll to position [7, 0]
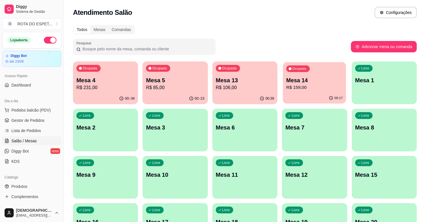
click at [309, 82] on p "Mesa 14" at bounding box center [314, 81] width 56 height 8
click at [46, 120] on link "Gestor de Pedidos" at bounding box center [31, 120] width 59 height 9
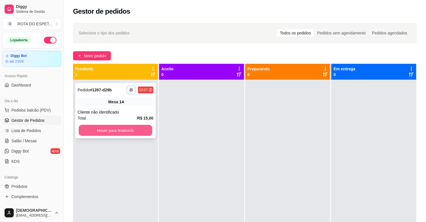
click at [114, 132] on button "Mover para finalizado" at bounding box center [116, 130] width 74 height 11
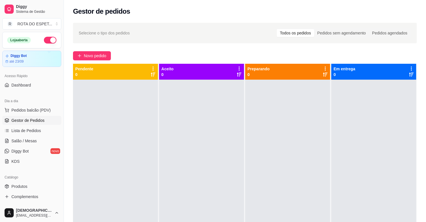
click at [184, 160] on div at bounding box center [201, 191] width 85 height 222
click at [189, 160] on div at bounding box center [201, 191] width 85 height 222
click at [37, 138] on link "Salão / Mesas" at bounding box center [31, 140] width 59 height 9
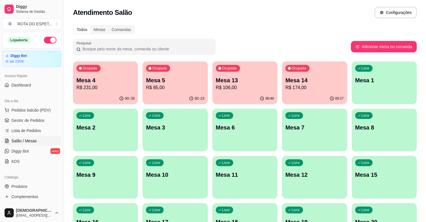
click at [252, 48] on div "Pesquisar" at bounding box center [212, 47] width 278 height 16
click at [317, 82] on p "Mesa 14" at bounding box center [314, 80] width 58 height 8
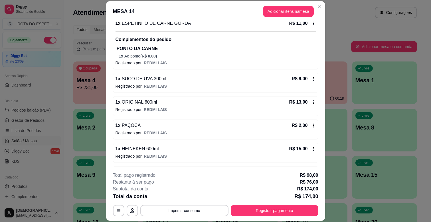
scroll to position [427, 0]
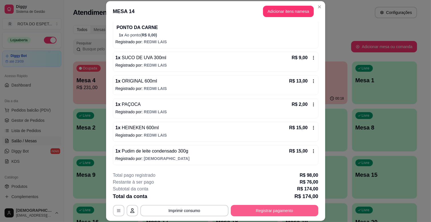
click at [255, 210] on button "Registrar pagamento" at bounding box center [274, 210] width 87 height 11
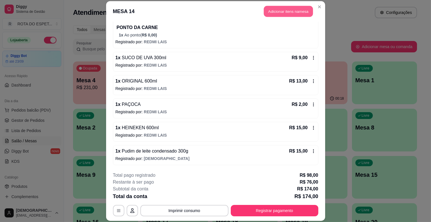
click at [288, 7] on button "Adicionar itens na mesa" at bounding box center [288, 11] width 49 height 11
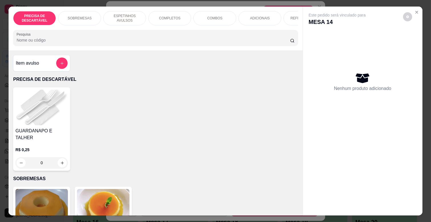
scroll to position [95, 0]
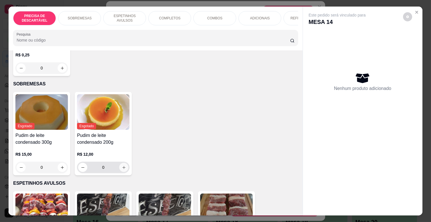
click at [122, 166] on icon "increase-product-quantity" at bounding box center [124, 168] width 4 height 4
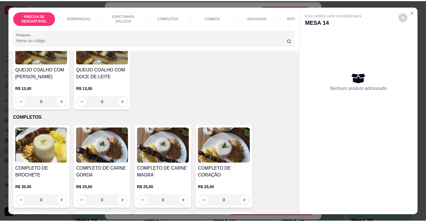
scroll to position [633, 0]
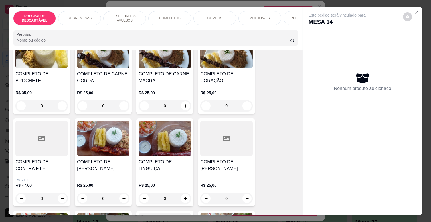
click at [414, 10] on icon "Close" at bounding box center [416, 12] width 5 height 5
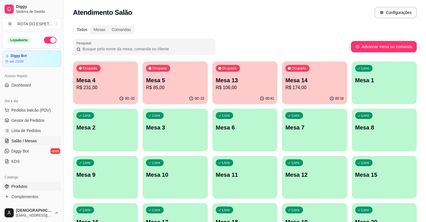
click at [29, 188] on link "Produtos" at bounding box center [31, 186] width 59 height 9
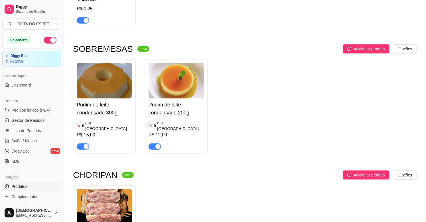
scroll to position [127, 0]
click at [194, 131] on div "R$ 12,00" at bounding box center [175, 134] width 55 height 7
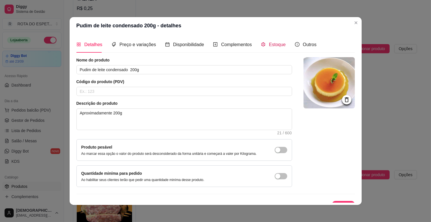
click at [270, 43] on span "Estoque" at bounding box center [277, 44] width 17 height 5
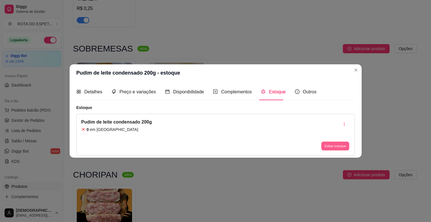
click at [338, 145] on button "Editar estoque" at bounding box center [335, 146] width 28 height 9
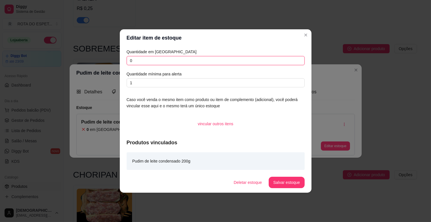
click at [165, 64] on input "0" at bounding box center [216, 60] width 178 height 9
type input "01"
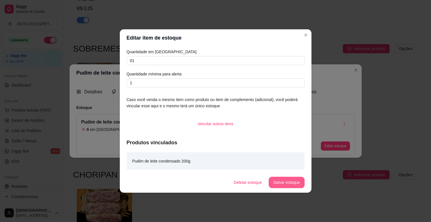
click at [286, 180] on button "Salvar estoque" at bounding box center [286, 182] width 36 height 11
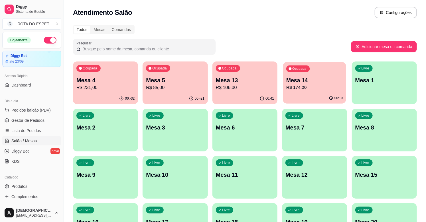
click at [317, 83] on p "Mesa 14" at bounding box center [314, 81] width 56 height 8
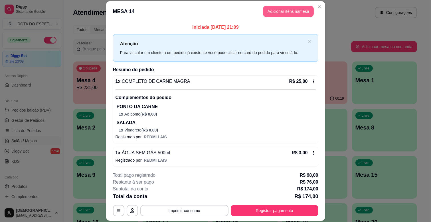
click at [301, 9] on button "Adicionar itens na mesa" at bounding box center [288, 11] width 51 height 11
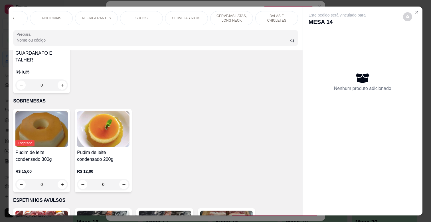
scroll to position [95, 0]
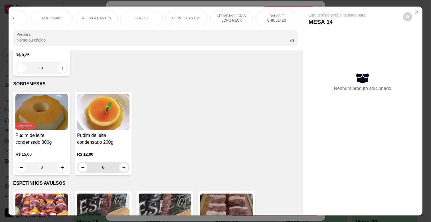
click at [122, 166] on icon "increase-product-quantity" at bounding box center [124, 168] width 4 height 4
type input "1"
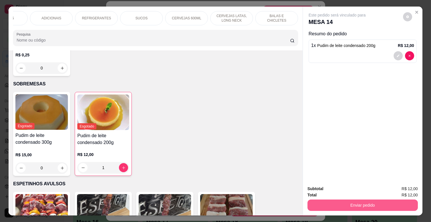
click at [348, 204] on button "Enviar pedido" at bounding box center [362, 205] width 110 height 11
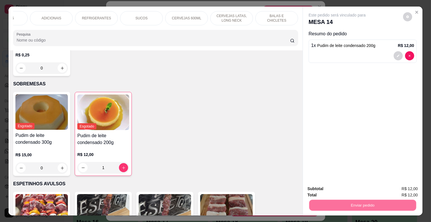
click at [337, 190] on button "Não registrar e enviar pedido" at bounding box center [342, 189] width 59 height 11
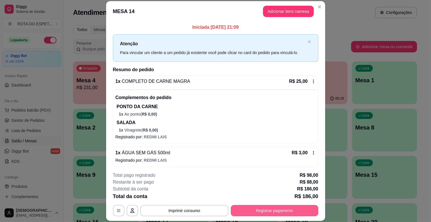
click at [268, 209] on button "Registrar pagamento" at bounding box center [274, 210] width 87 height 11
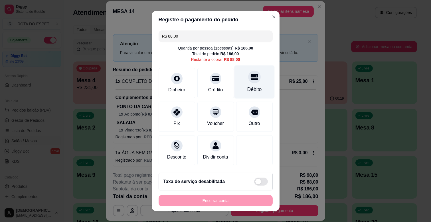
click at [234, 87] on div "Débito" at bounding box center [254, 82] width 40 height 33
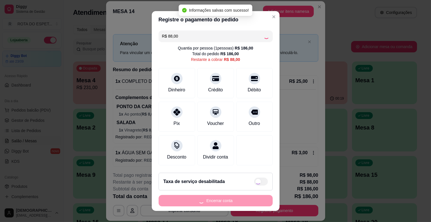
type input "R$ 0,00"
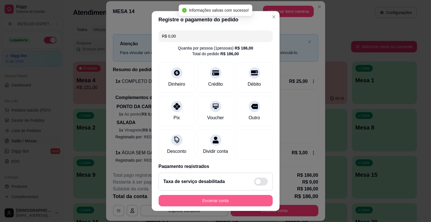
click at [209, 198] on button "Encerrar conta" at bounding box center [215, 200] width 114 height 11
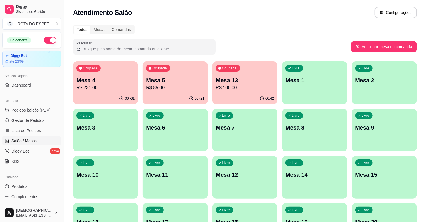
click at [117, 76] on p "Mesa 4" at bounding box center [105, 80] width 58 height 8
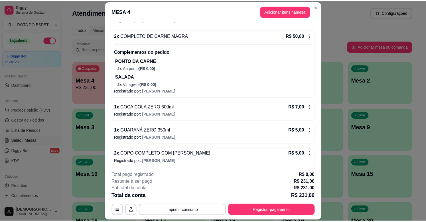
scroll to position [452, 0]
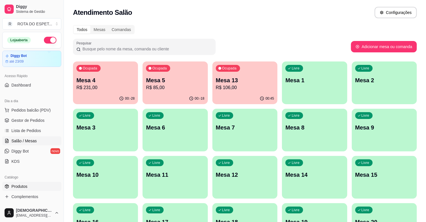
click at [27, 187] on span "Produtos" at bounding box center [19, 187] width 16 height 6
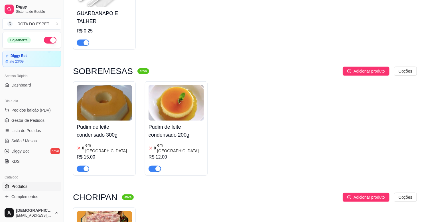
scroll to position [95, 0]
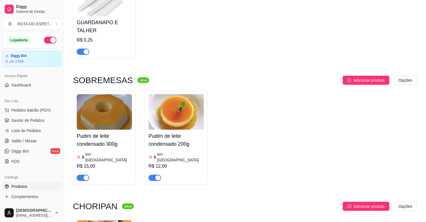
click at [182, 144] on h4 "Pudim de leite condensado 200g" at bounding box center [175, 140] width 55 height 16
click at [12, 119] on span "Gestor de Pedidos" at bounding box center [27, 121] width 33 height 6
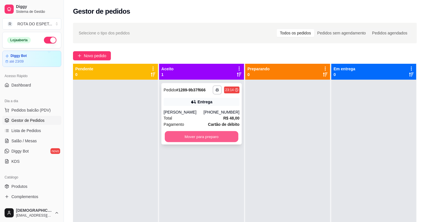
click at [222, 134] on button "Mover para preparo" at bounding box center [202, 136] width 74 height 11
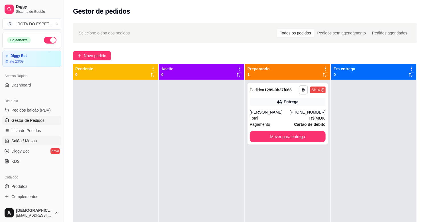
click at [13, 137] on link "Salão / Mesas" at bounding box center [31, 140] width 59 height 9
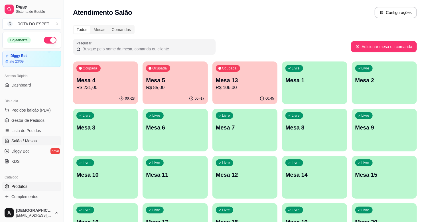
click at [25, 188] on span "Produtos" at bounding box center [19, 187] width 16 height 6
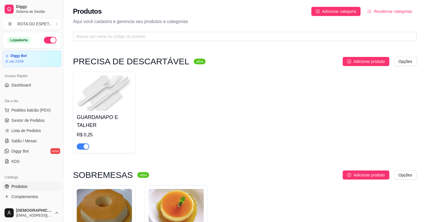
click at [156, 41] on div "Produtos Adicionar categoria Reodernar categorias Aqui você cadastra e gerencia…" at bounding box center [245, 22] width 362 height 44
click at [160, 30] on div "Produtos Adicionar categoria Reodernar categorias Aqui você cadastra e gerencia…" at bounding box center [245, 22] width 362 height 44
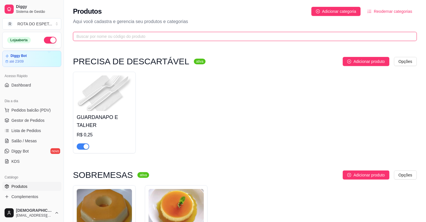
click at [160, 34] on input "text" at bounding box center [242, 36] width 332 height 6
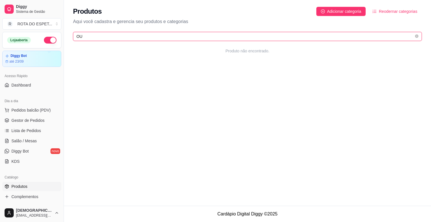
type input "O"
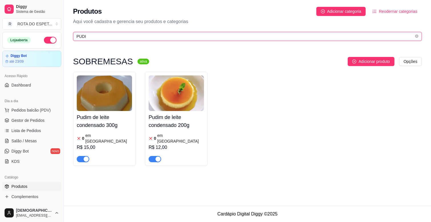
type input "PUDI"
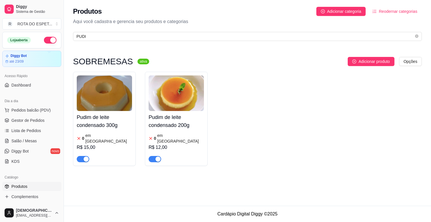
click at [101, 113] on h4 "Pudim de leite condensado 300g" at bounding box center [104, 121] width 55 height 16
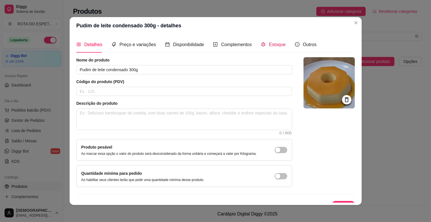
click at [261, 46] on icon "code-sandbox" at bounding box center [263, 44] width 5 height 5
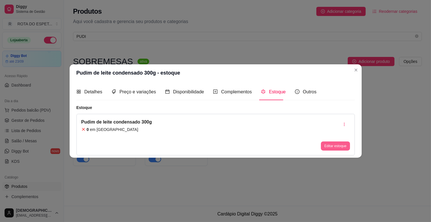
click at [333, 145] on button "Editar estoque" at bounding box center [335, 146] width 29 height 9
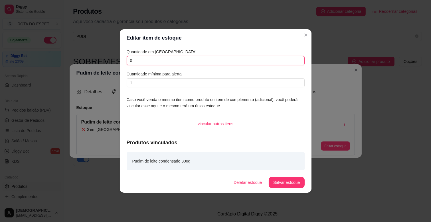
click at [169, 60] on input "0" at bounding box center [216, 60] width 178 height 9
type input "06"
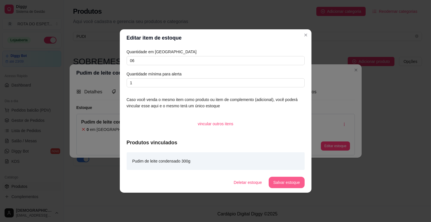
click at [274, 184] on button "Salvar estoque" at bounding box center [286, 182] width 36 height 11
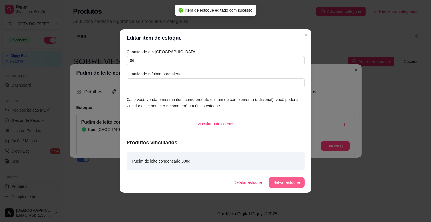
click at [280, 184] on button "Salvar estoque" at bounding box center [286, 182] width 36 height 11
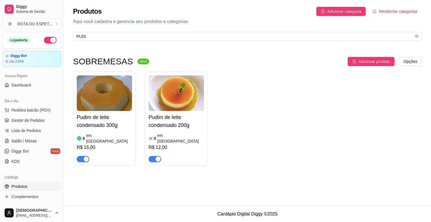
click at [184, 130] on div "Pudim de leite condensado 200g 0 em estoque R$ 12,00" at bounding box center [175, 136] width 55 height 51
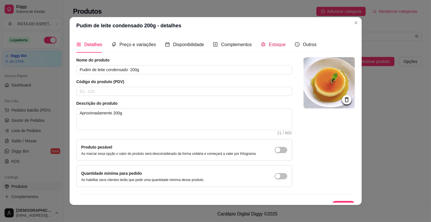
click at [261, 45] on icon "code-sandbox" at bounding box center [263, 44] width 5 height 5
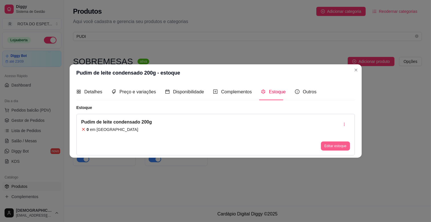
click at [334, 146] on button "Editar estoque" at bounding box center [335, 146] width 29 height 9
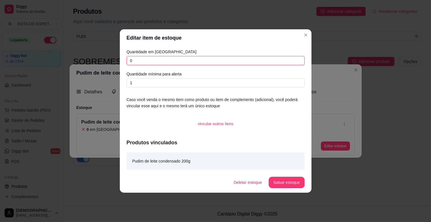
click at [167, 62] on input "0" at bounding box center [216, 60] width 178 height 9
type input "04"
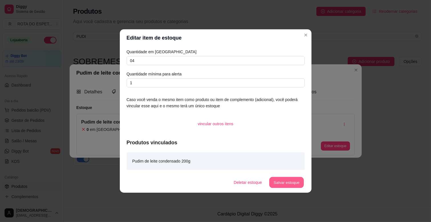
click at [301, 184] on button "Salvar estoque" at bounding box center [286, 182] width 35 height 11
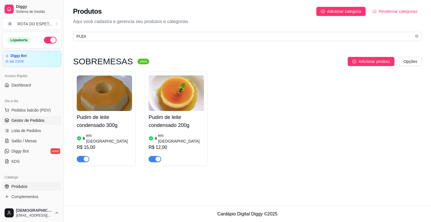
click at [37, 124] on link "Gestor de Pedidos" at bounding box center [31, 120] width 59 height 9
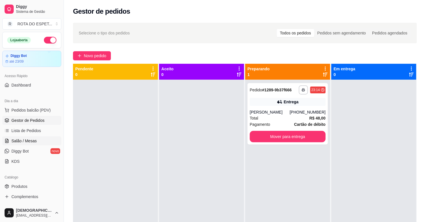
click at [30, 139] on span "Salão / Mesas" at bounding box center [23, 141] width 25 height 6
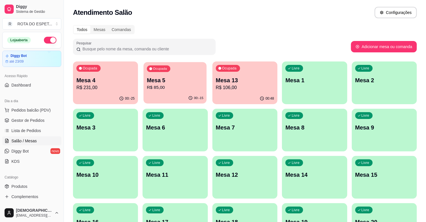
click at [180, 90] on p "R$ 85,00" at bounding box center [175, 87] width 56 height 7
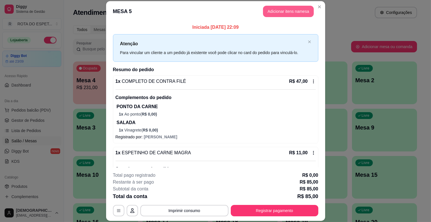
click at [286, 10] on button "Adicionar itens na mesa" at bounding box center [288, 11] width 51 height 11
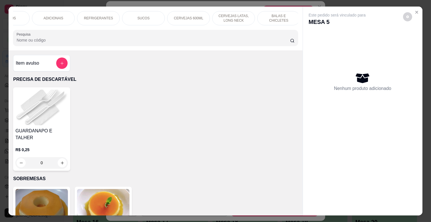
scroll to position [0, 208]
click at [271, 18] on div "BALAS E CHICLETES" at bounding box center [276, 18] width 43 height 14
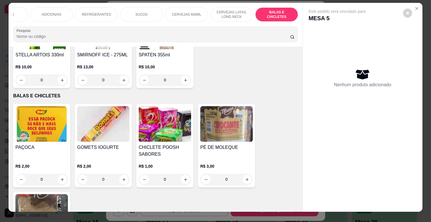
scroll to position [0, 0]
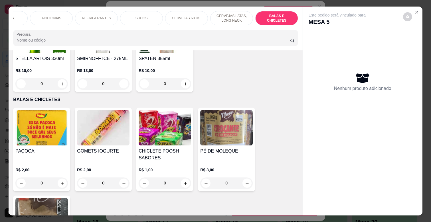
click at [409, 7] on div "Este pedido será vinculado para MESA 5 Nenhum produto adicionado" at bounding box center [362, 107] width 119 height 200
click at [414, 10] on icon "Close" at bounding box center [416, 12] width 5 height 5
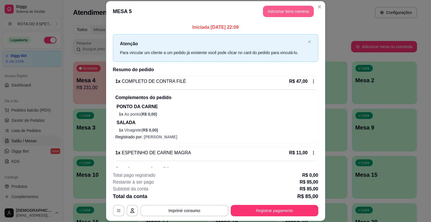
click at [294, 11] on button "Adicionar itens na mesa" at bounding box center [288, 11] width 51 height 11
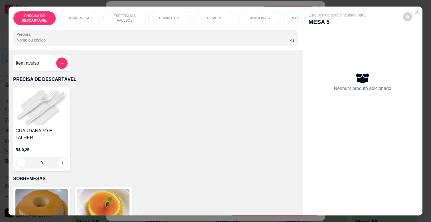
scroll to position [0, 208]
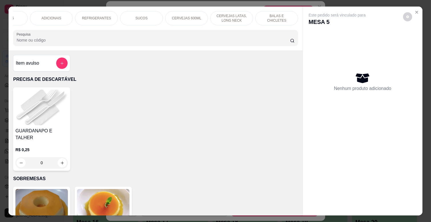
click at [262, 16] on p "BALAS E CHICLETES" at bounding box center [276, 18] width 33 height 9
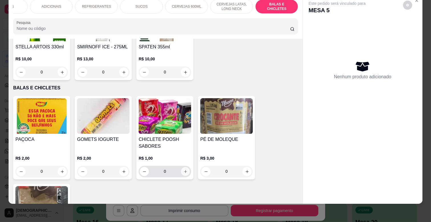
click at [184, 170] on icon "increase-product-quantity" at bounding box center [185, 172] width 4 height 4
type input "1"
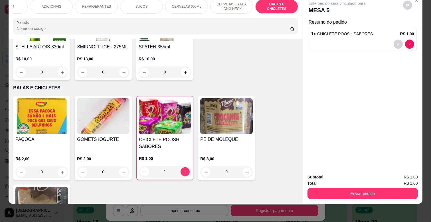
click at [337, 196] on div "Subtotal R$ 1,00 Total R$ 1,00 Enviar pedido" at bounding box center [362, 187] width 119 height 34
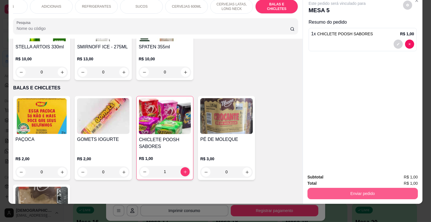
click at [338, 190] on button "Enviar pedido" at bounding box center [362, 193] width 110 height 11
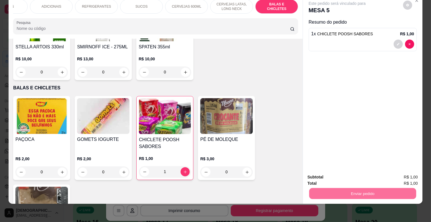
click at [343, 171] on button "Não registrar e enviar pedido" at bounding box center [344, 175] width 58 height 11
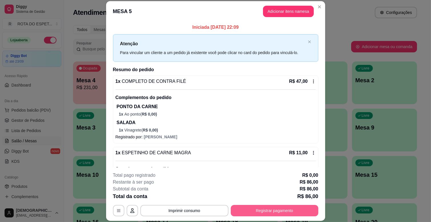
click at [282, 212] on button "Registrar pagamento" at bounding box center [274, 210] width 87 height 11
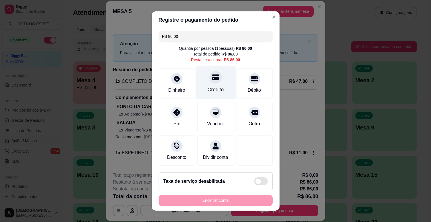
click at [210, 86] on div "Crédito" at bounding box center [215, 89] width 16 height 7
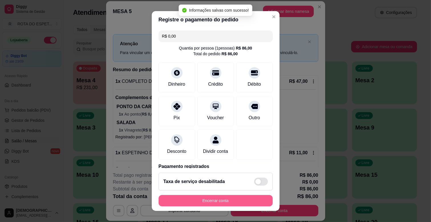
type input "R$ 0,00"
click at [214, 201] on button "Encerrar conta" at bounding box center [215, 200] width 114 height 11
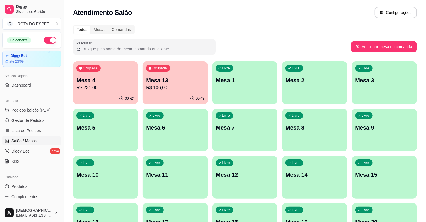
click at [90, 81] on p "Mesa 4" at bounding box center [105, 80] width 58 height 8
click at [173, 96] on div "00:49" at bounding box center [175, 98] width 63 height 11
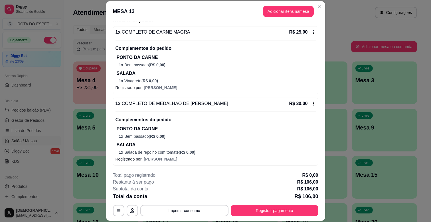
scroll to position [127, 0]
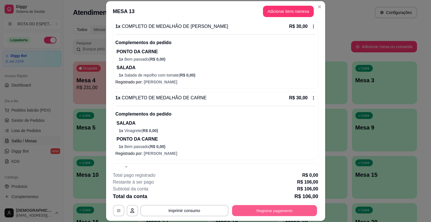
click at [246, 207] on button "Registrar pagamento" at bounding box center [274, 210] width 85 height 11
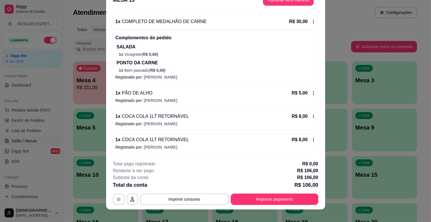
scroll to position [17, 0]
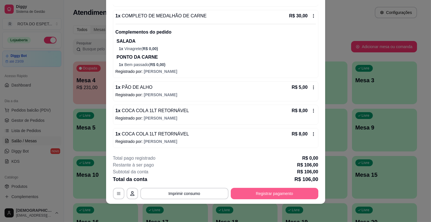
click at [258, 194] on button "Registrar pagamento" at bounding box center [274, 193] width 87 height 11
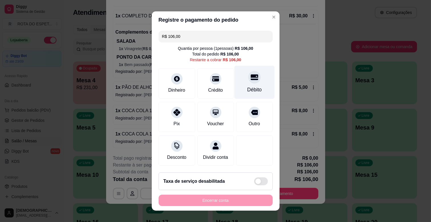
click at [247, 91] on div "Débito" at bounding box center [254, 89] width 15 height 7
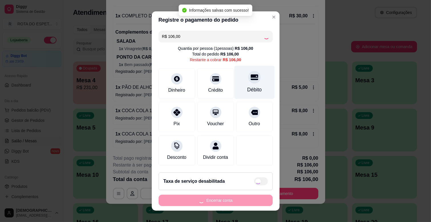
type input "R$ 0,00"
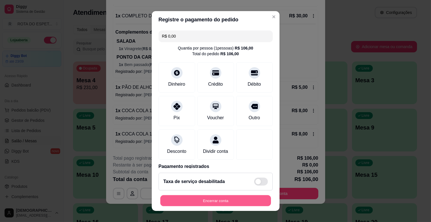
click at [207, 203] on button "Encerrar conta" at bounding box center [215, 200] width 111 height 11
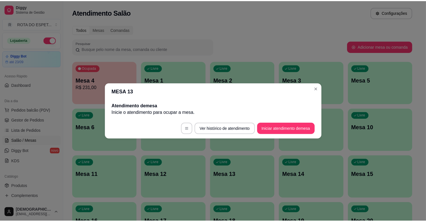
scroll to position [0, 0]
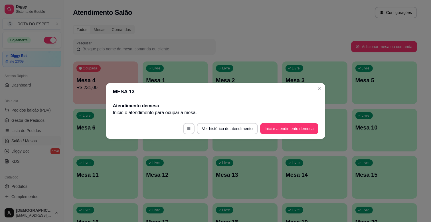
click at [232, 22] on div "Todos Mesas Comandas Pesquisar Adicionar mesa ou comanda Ocupada Mesa 4 R$ 231,…" at bounding box center [245, 208] width 362 height 373
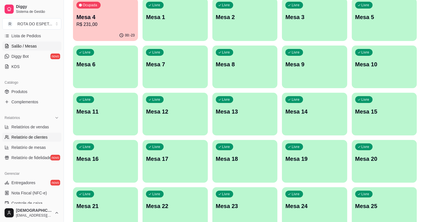
scroll to position [127, 0]
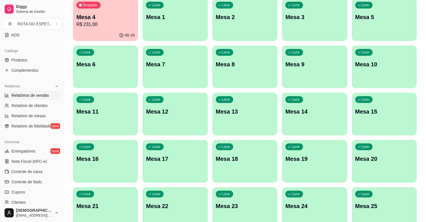
click at [41, 96] on span "Relatórios de vendas" at bounding box center [30, 96] width 38 height 6
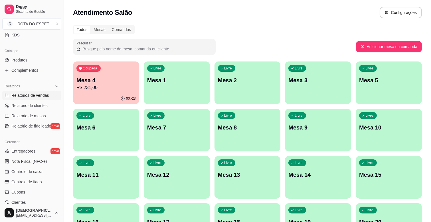
select select "ALL"
select select "0"
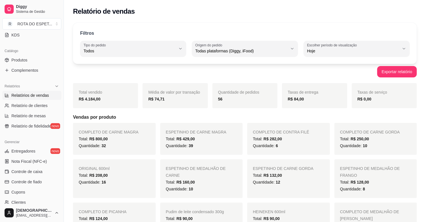
click at [299, 53] on div "ALL Tipo do pedido Todos Entrega Retirada Mesa Consumo local Tipo do pedido Tod…" at bounding box center [244, 49] width 329 height 16
click at [295, 51] on button "Origem do pedido Todas plataformas (Diggy, iFood)" at bounding box center [245, 49] width 106 height 16
click at [221, 77] on span "Diggy" at bounding box center [241, 73] width 87 height 5
type input "DIGGY"
select select "DIGGY"
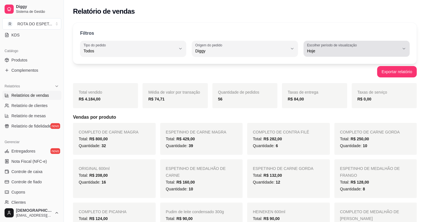
click at [390, 48] on span "Hoje" at bounding box center [353, 51] width 92 height 6
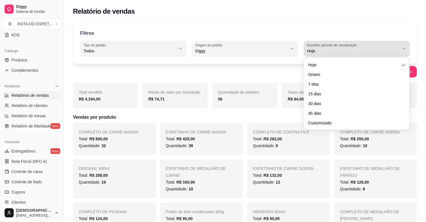
click at [389, 48] on span "Hoje" at bounding box center [353, 51] width 92 height 6
click at [366, 49] on span "Hoje" at bounding box center [353, 51] width 92 height 6
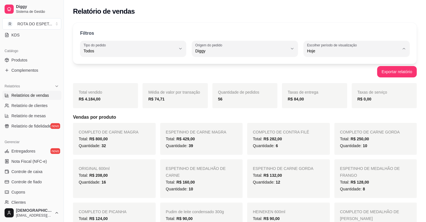
click at [25, 122] on link "Relatório de fidelidade novo" at bounding box center [31, 126] width 59 height 9
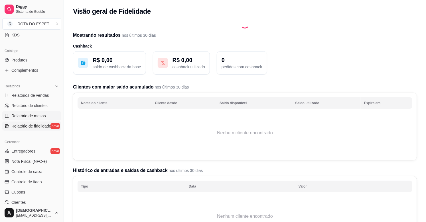
click at [26, 116] on span "Relatório de mesas" at bounding box center [28, 116] width 34 height 6
select select "TOTAL_OF_ORDERS"
select select "7"
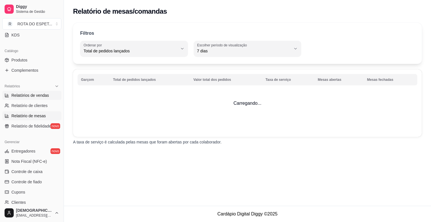
click at [27, 96] on span "Relatórios de vendas" at bounding box center [30, 96] width 38 height 6
select select "ALL"
select select "0"
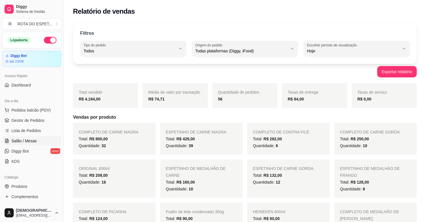
click at [27, 140] on span "Salão / Mesas" at bounding box center [23, 141] width 25 height 6
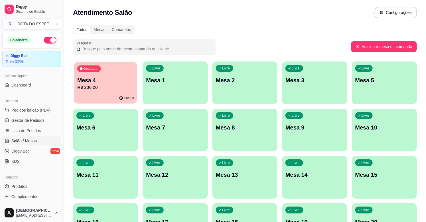
click at [100, 79] on p "Mesa 4" at bounding box center [105, 81] width 56 height 8
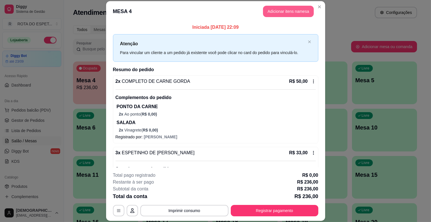
click at [283, 10] on button "Adicionar itens na mesa" at bounding box center [288, 11] width 51 height 11
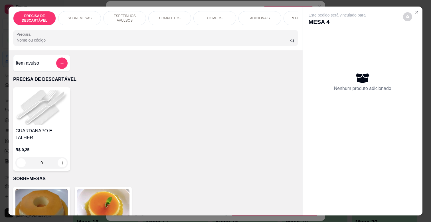
scroll to position [0, 208]
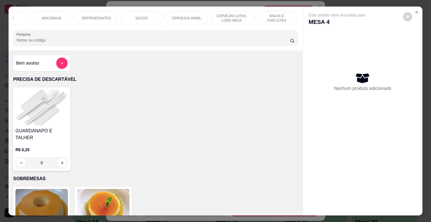
click at [269, 16] on p "BALAS E CHICLETES" at bounding box center [276, 18] width 33 height 9
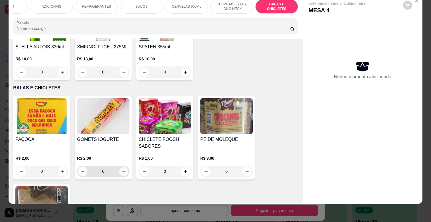
click at [124, 167] on button "increase-product-quantity" at bounding box center [123, 171] width 9 height 9
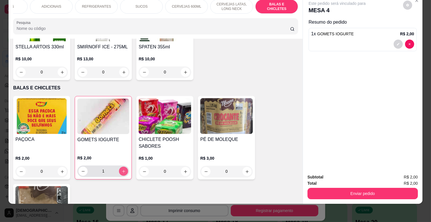
click at [123, 169] on icon "increase-product-quantity" at bounding box center [123, 171] width 4 height 4
type input "4"
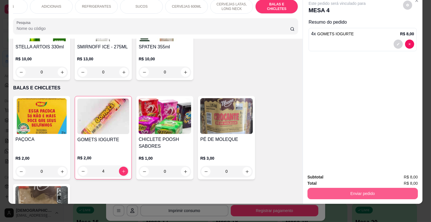
click at [364, 188] on button "Enviar pedido" at bounding box center [362, 193] width 110 height 11
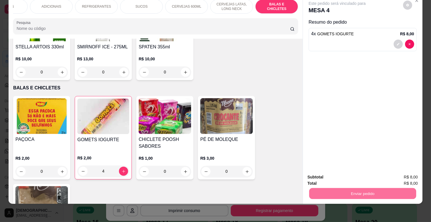
click at [340, 174] on button "Não registrar e enviar pedido" at bounding box center [344, 175] width 58 height 11
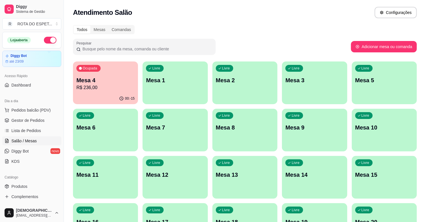
click at [100, 82] on p "Mesa 4" at bounding box center [105, 80] width 58 height 8
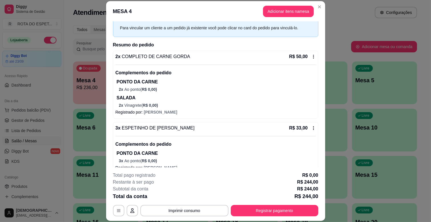
scroll to position [32, 0]
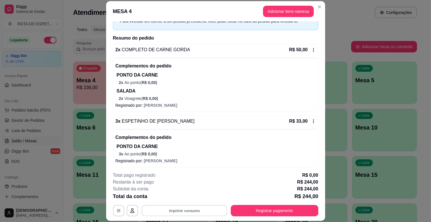
click at [186, 209] on button "Imprimir consumo" at bounding box center [183, 210] width 85 height 11
click at [192, 197] on button "IMPRESSORA CAIXA" at bounding box center [183, 197] width 47 height 9
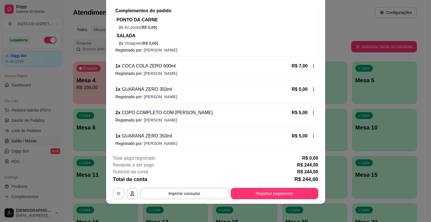
scroll to position [499, 0]
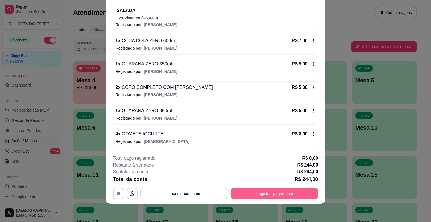
click at [283, 195] on button "Registrar pagamento" at bounding box center [274, 193] width 87 height 11
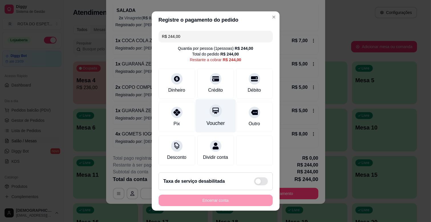
scroll to position [0, 0]
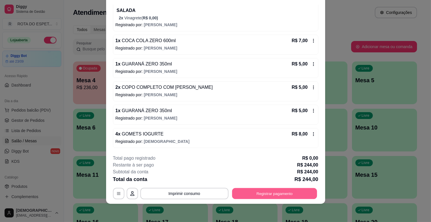
click at [284, 195] on button "Registrar pagamento" at bounding box center [274, 193] width 85 height 11
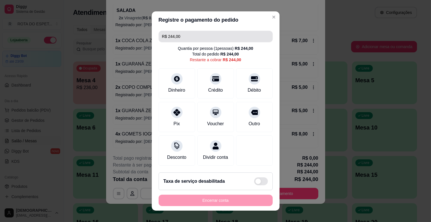
click at [223, 33] on input "R$ 244,00" at bounding box center [215, 36] width 107 height 11
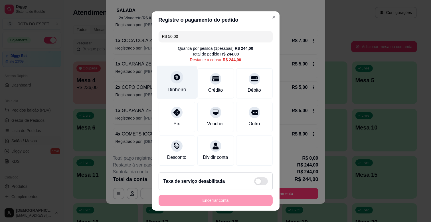
click at [178, 83] on div "Dinheiro" at bounding box center [176, 82] width 40 height 33
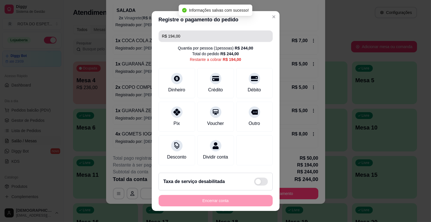
click at [188, 38] on input "R$ 194,00" at bounding box center [215, 35] width 107 height 11
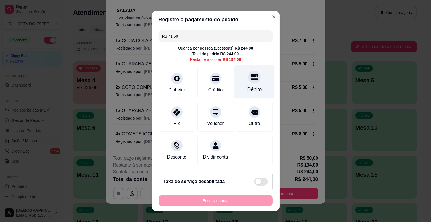
click at [240, 84] on div "Débito" at bounding box center [254, 82] width 40 height 33
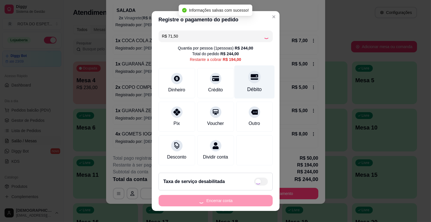
type input "R$ 122,50"
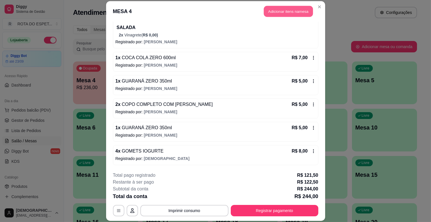
click at [277, 13] on button "Adicionar itens na mesa" at bounding box center [288, 11] width 49 height 11
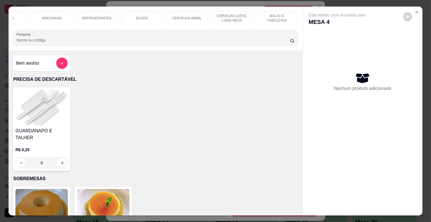
scroll to position [0, 208]
click at [277, 16] on p "BALAS E CHICLETES" at bounding box center [276, 18] width 33 height 9
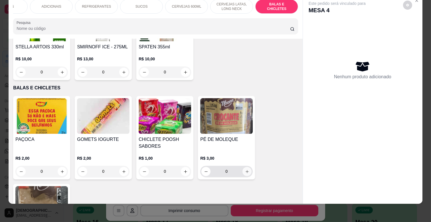
click at [245, 170] on icon "increase-product-quantity" at bounding box center [247, 172] width 4 height 4
type input "1"
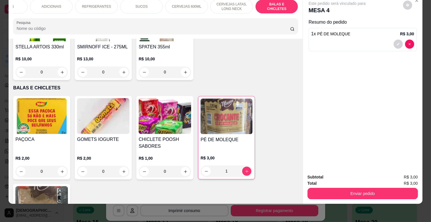
click at [60, 170] on icon "increase-product-quantity" at bounding box center [62, 172] width 4 height 4
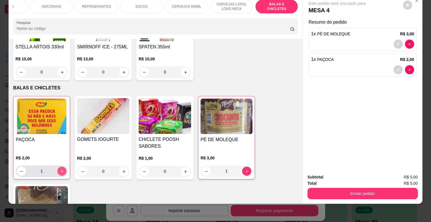
type input "1"
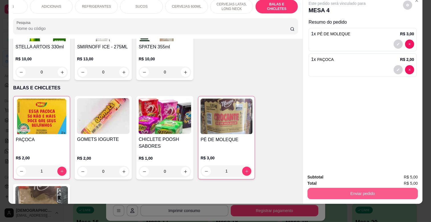
click at [343, 191] on button "Enviar pedido" at bounding box center [362, 193] width 110 height 11
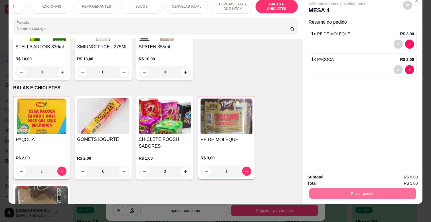
click at [334, 172] on button "Não registrar e enviar pedido" at bounding box center [342, 175] width 59 height 11
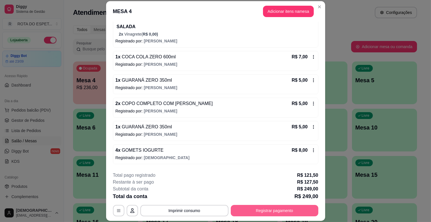
click at [248, 209] on button "Registrar pagamento" at bounding box center [274, 210] width 87 height 11
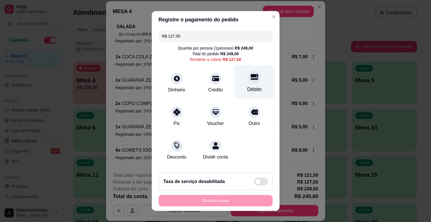
click at [250, 73] on icon at bounding box center [253, 76] width 7 height 7
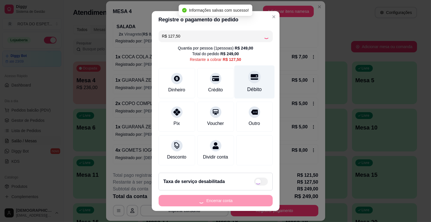
type input "R$ 0,00"
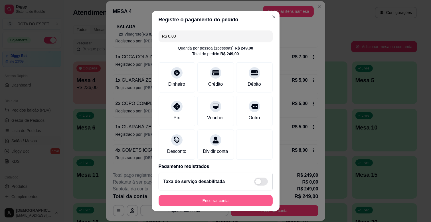
click at [225, 201] on button "Encerrar conta" at bounding box center [215, 200] width 114 height 11
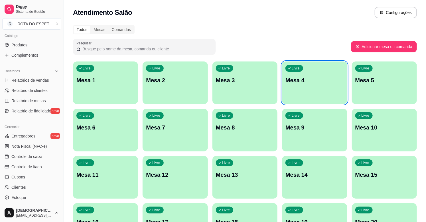
scroll to position [158, 0]
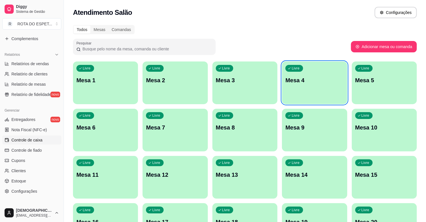
click at [32, 141] on span "Controle de caixa" at bounding box center [26, 140] width 31 height 6
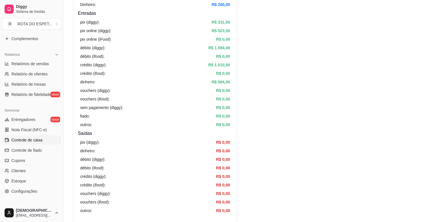
scroll to position [63, 0]
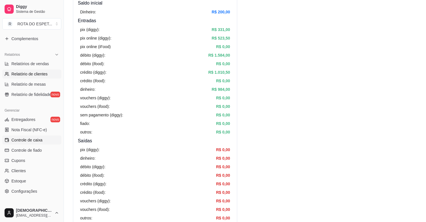
click at [41, 75] on span "Relatório de clientes" at bounding box center [29, 74] width 36 height 6
select select "30"
select select "HIGHEST_TOTAL_SPENT_WITH_ORDERS"
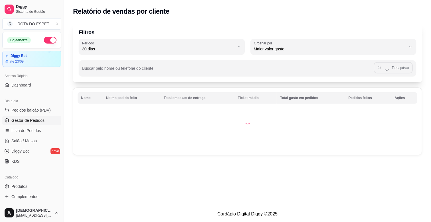
click at [34, 119] on span "Gestor de Pedidos" at bounding box center [27, 121] width 33 height 6
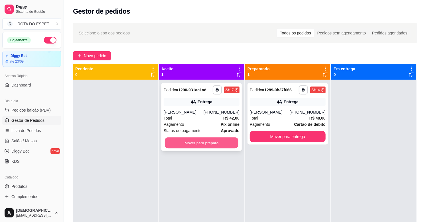
click at [205, 140] on button "Mover para preparo" at bounding box center [202, 143] width 74 height 11
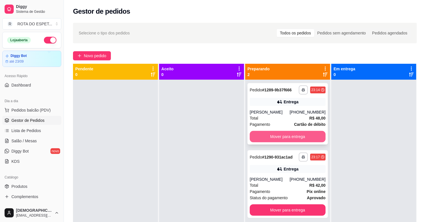
click at [273, 137] on button "Mover para entrega" at bounding box center [288, 136] width 76 height 11
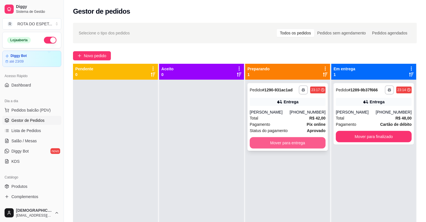
click at [289, 143] on button "Mover para entrega" at bounding box center [288, 142] width 76 height 11
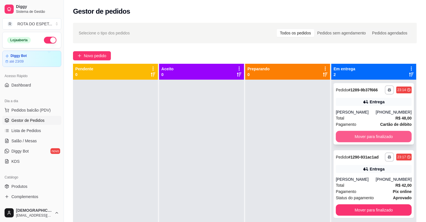
click at [362, 138] on button "Mover para finalizado" at bounding box center [374, 136] width 76 height 11
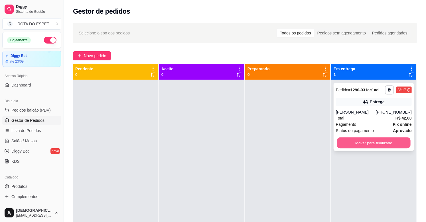
click at [364, 139] on button "Mover para finalizado" at bounding box center [374, 143] width 74 height 11
click at [367, 144] on button "Mover para finalizado" at bounding box center [374, 142] width 76 height 11
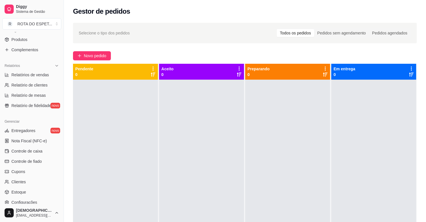
scroll to position [158, 0]
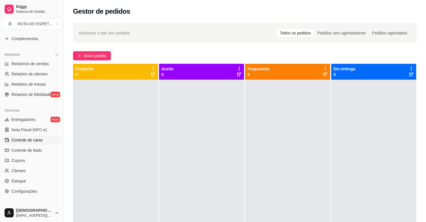
click at [32, 141] on span "Controle de caixa" at bounding box center [26, 140] width 31 height 6
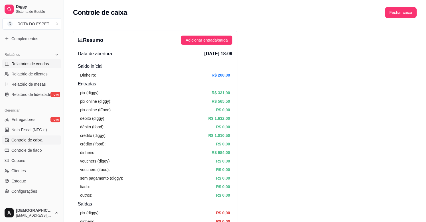
click at [30, 66] on span "Relatórios de vendas" at bounding box center [30, 64] width 38 height 6
select select "ALL"
select select "0"
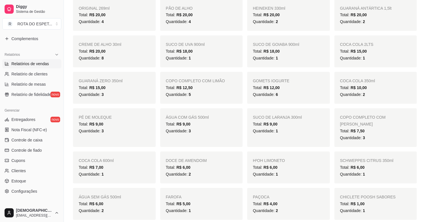
scroll to position [475, 0]
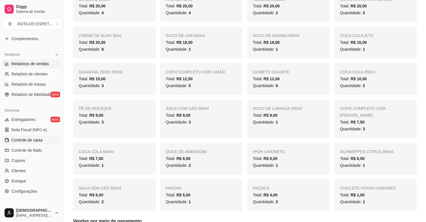
click at [26, 138] on span "Controle de caixa" at bounding box center [26, 140] width 31 height 6
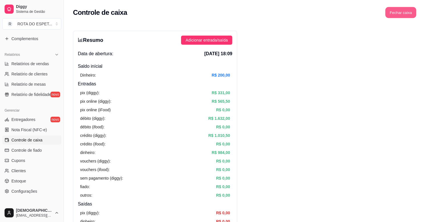
click at [394, 11] on button "Fechar caixa" at bounding box center [400, 12] width 31 height 11
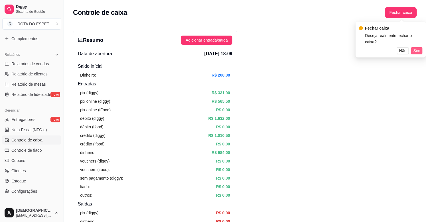
click at [422, 47] on button "Sim" at bounding box center [416, 50] width 11 height 7
